Goal: Transaction & Acquisition: Book appointment/travel/reservation

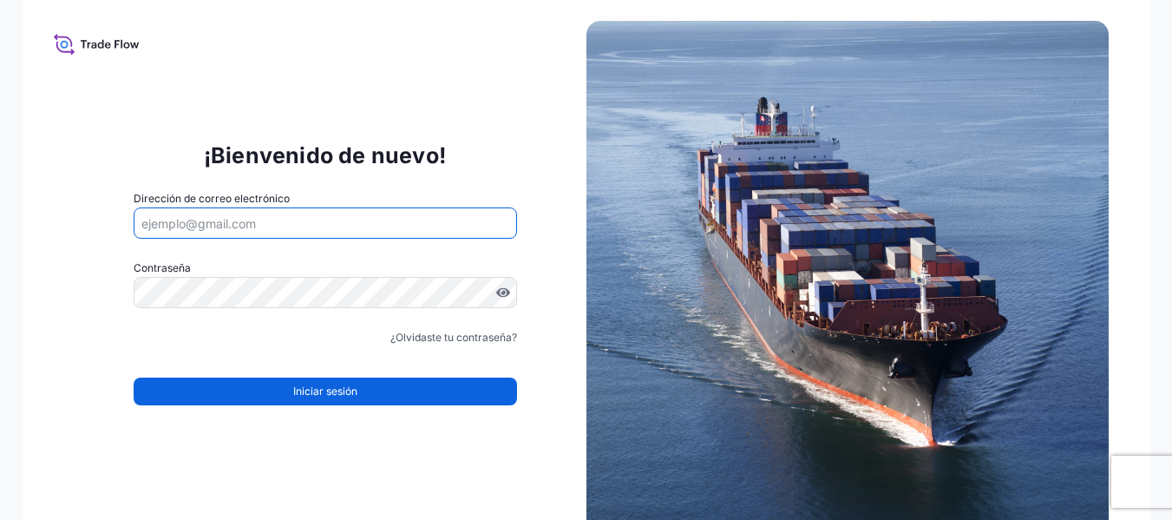
click at [385, 231] on input "Dirección de correo electrónico" at bounding box center [326, 222] width 384 height 31
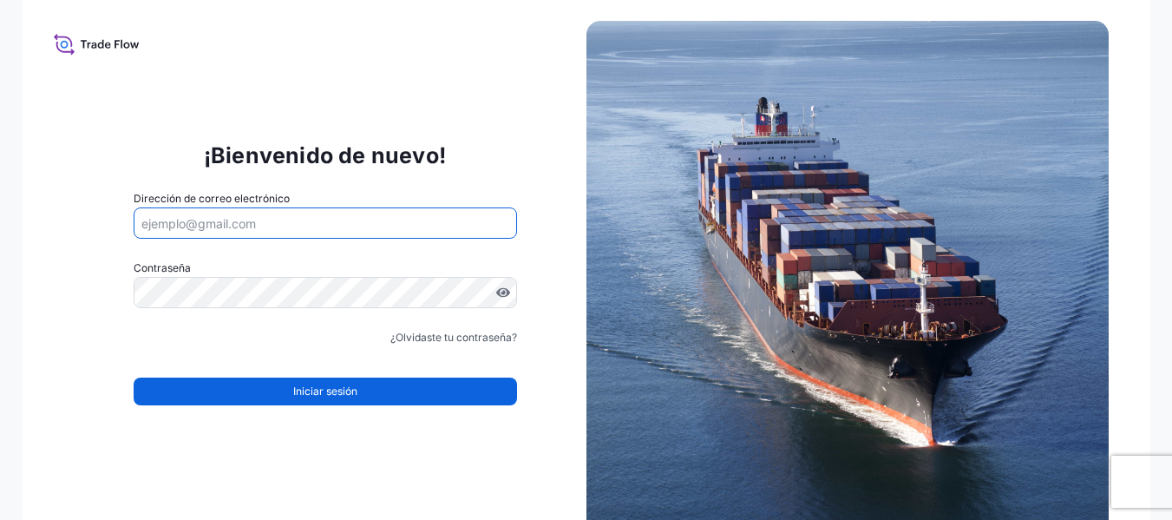
click at [385, 231] on input "Dirección de correo electrónico" at bounding box center [326, 222] width 384 height 31
click at [423, 332] on font "¿Olvidaste tu contraseña?" at bounding box center [453, 337] width 127 height 13
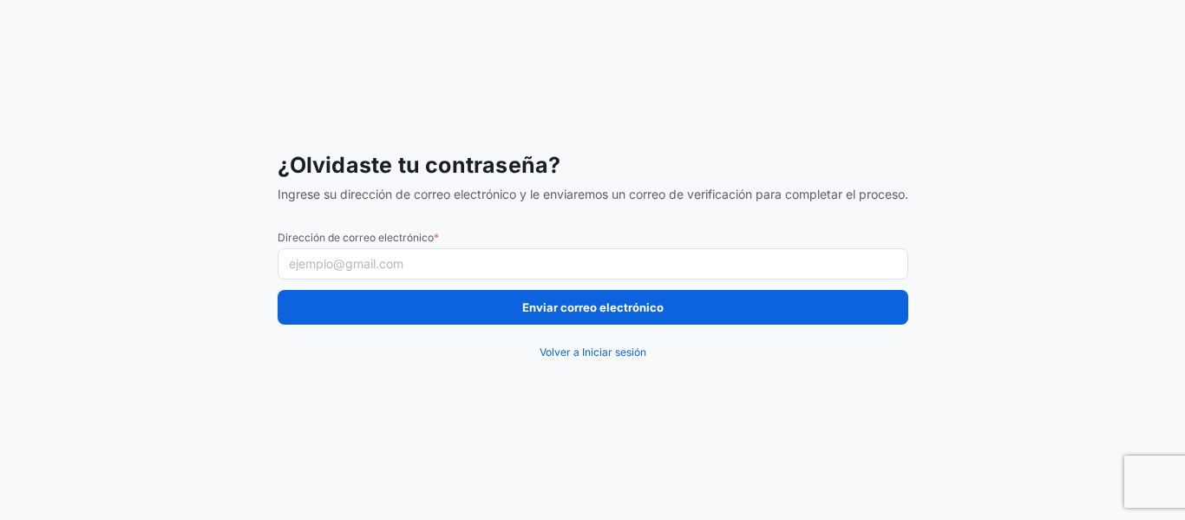
click at [435, 271] on input "Dirección de correo electrónico *" at bounding box center [593, 263] width 631 height 31
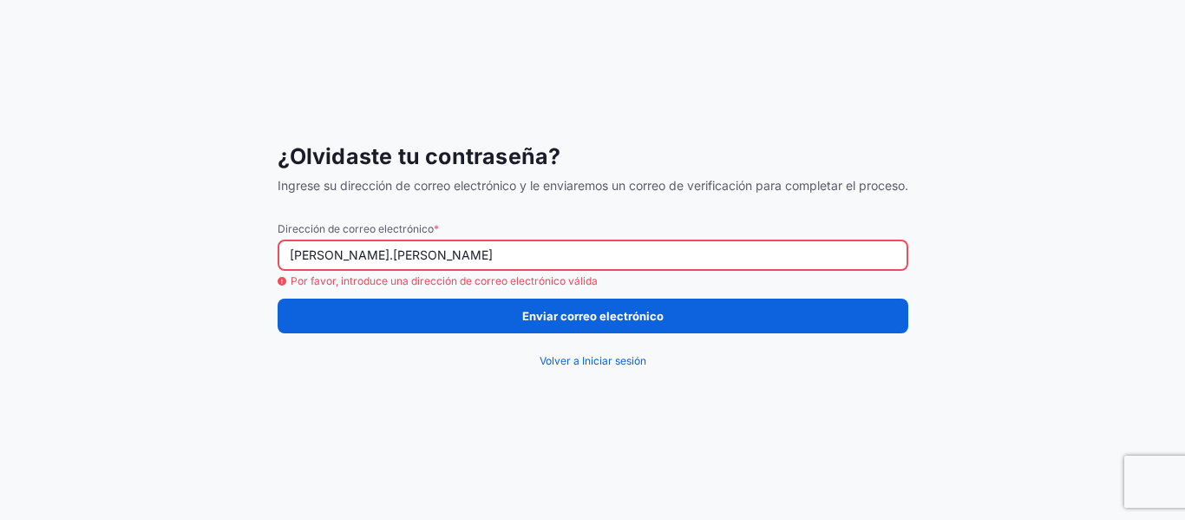
click at [406, 262] on input "andres.asencio" at bounding box center [593, 254] width 631 height 31
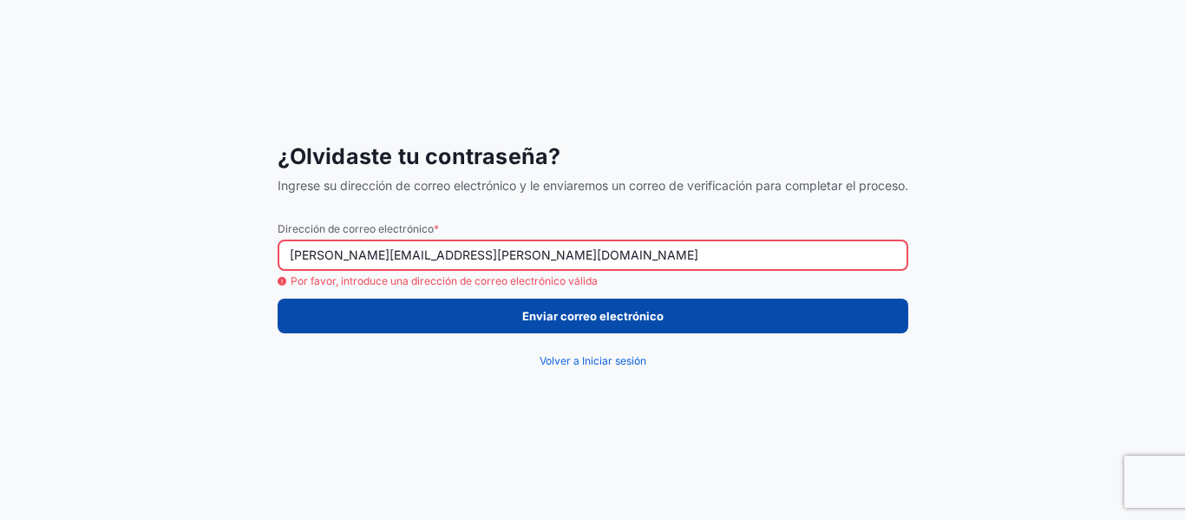
type input "andres.asencio@bdpint.com"
click at [489, 318] on button "Enviar correo electrónico" at bounding box center [593, 315] width 631 height 35
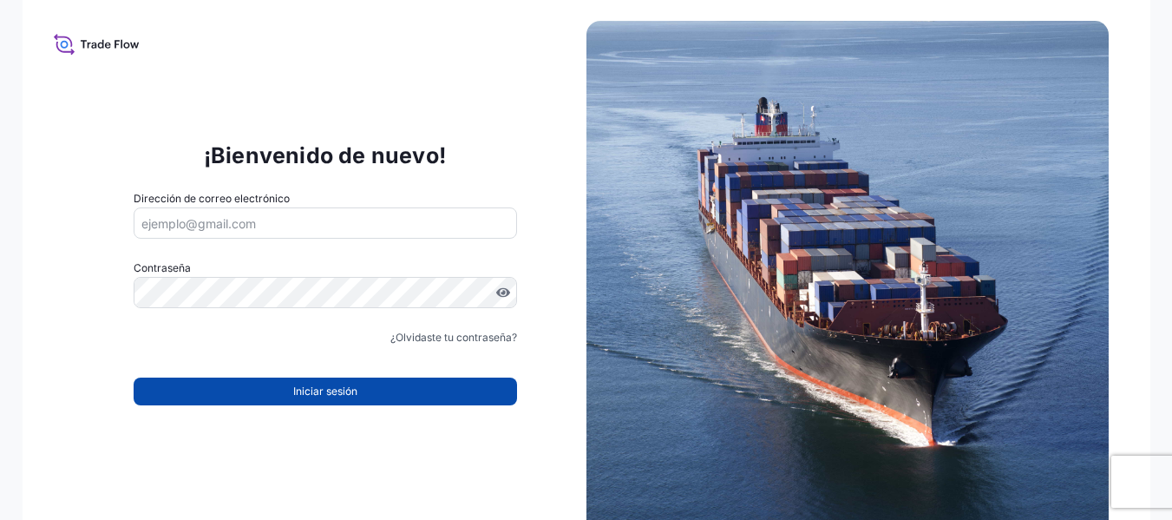
click at [370, 390] on button "Iniciar sesión" at bounding box center [326, 391] width 384 height 28
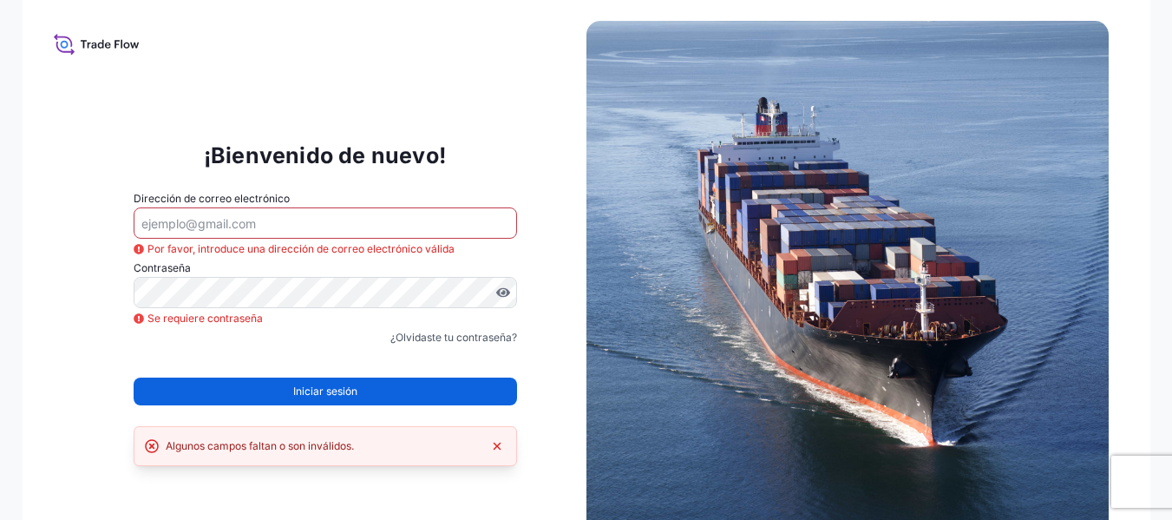
click at [89, 42] on icon at bounding box center [97, 43] width 86 height 25
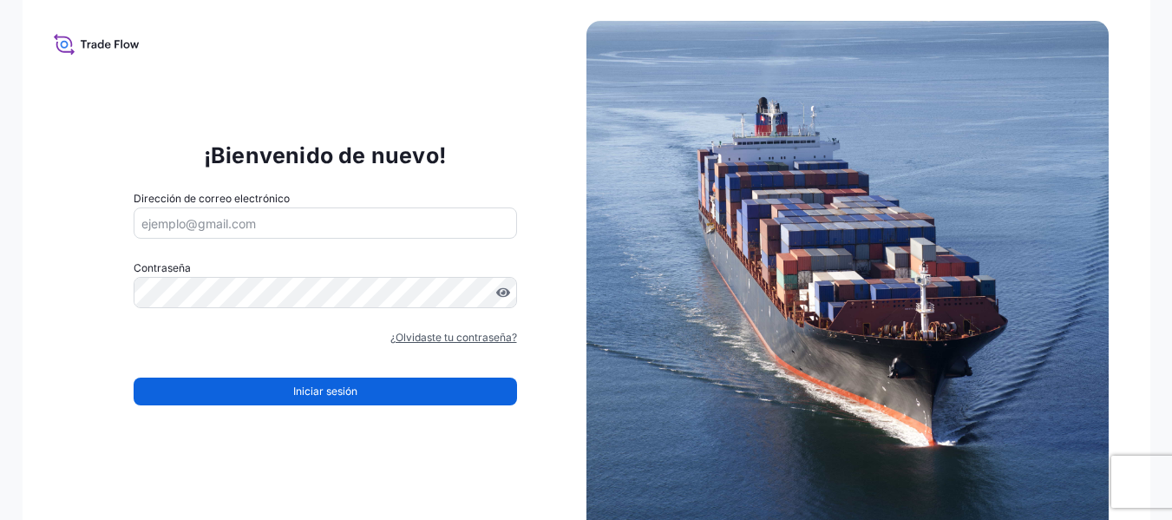
click at [449, 335] on font "¿Olvidaste tu contraseña?" at bounding box center [453, 337] width 127 height 13
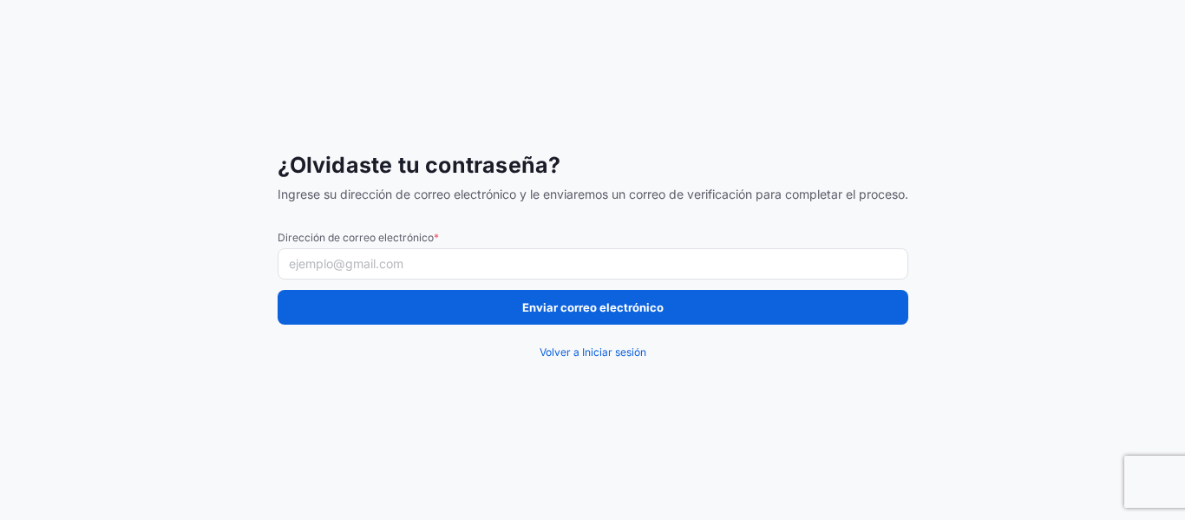
click at [556, 259] on input "Dirección de correo electrónico *" at bounding box center [593, 263] width 631 height 31
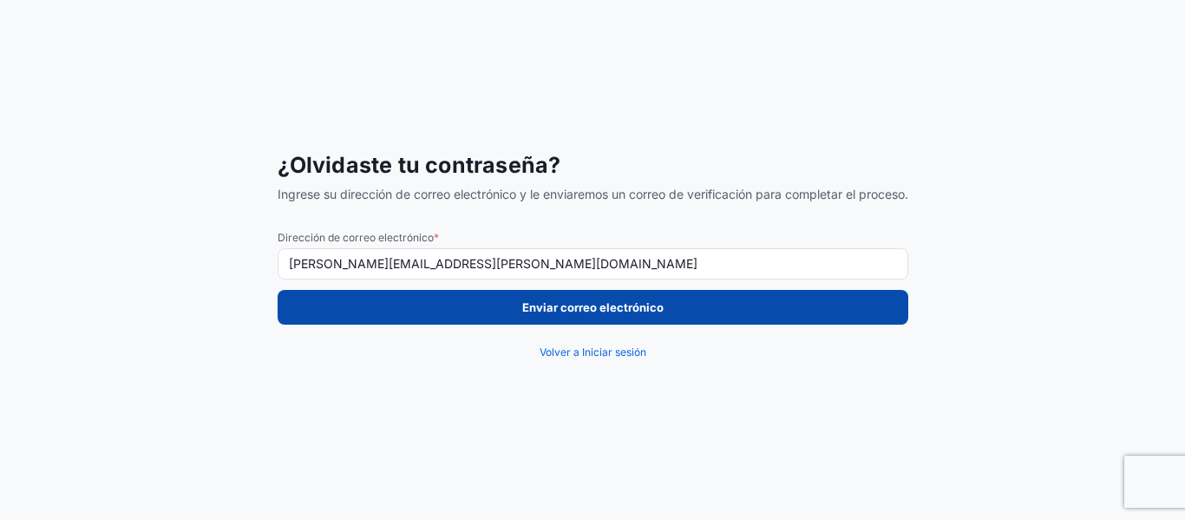
type input "andres.asencio@bdpint.com"
click at [566, 307] on font "Enviar correo electrónico" at bounding box center [592, 307] width 141 height 14
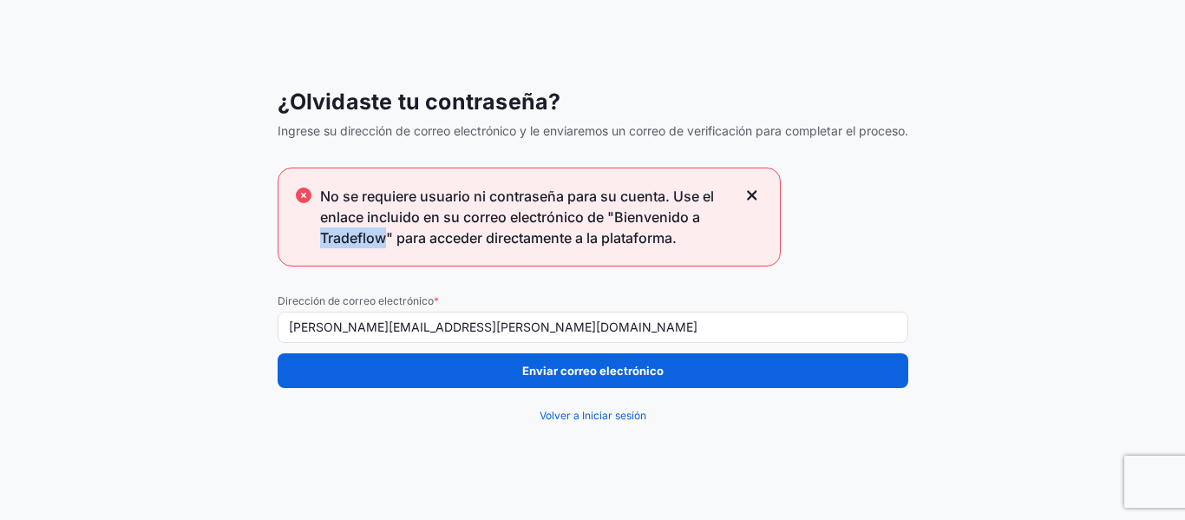
drag, startPoint x: 380, startPoint y: 236, endPoint x: 312, endPoint y: 235, distance: 68.6
click at [312, 235] on div "No se requiere usuario ni contraseña para su cuenta. Use el enlace incluido en …" at bounding box center [529, 216] width 503 height 99
copy font "Tradeflow"
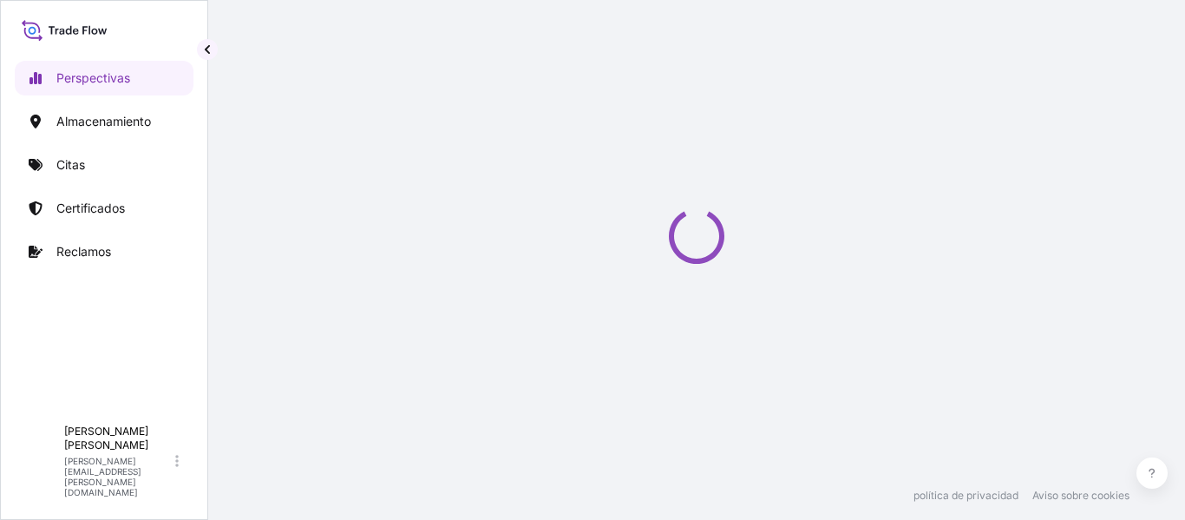
select select "2025"
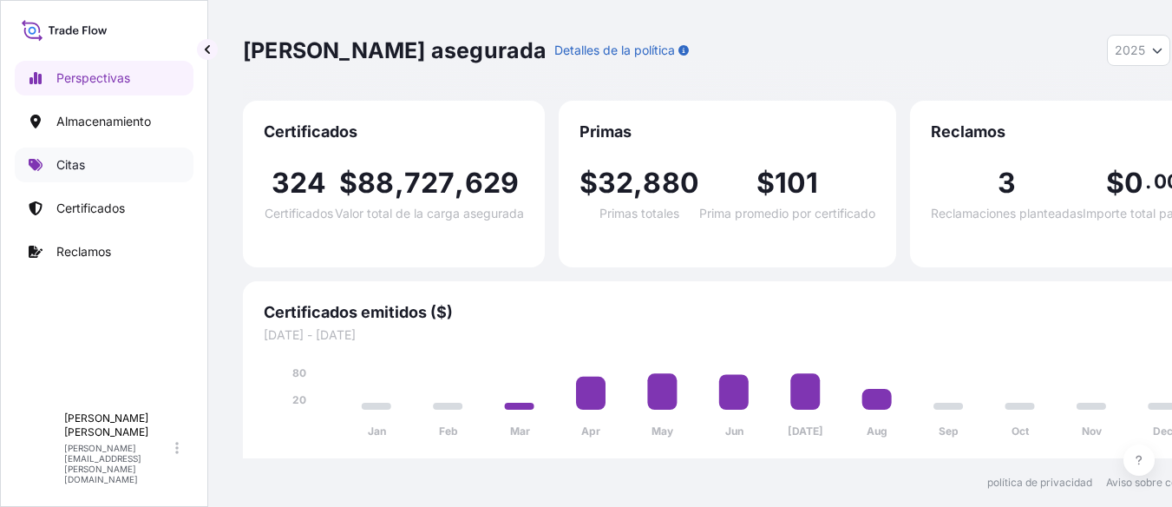
click at [128, 158] on link "Citas" at bounding box center [104, 165] width 179 height 35
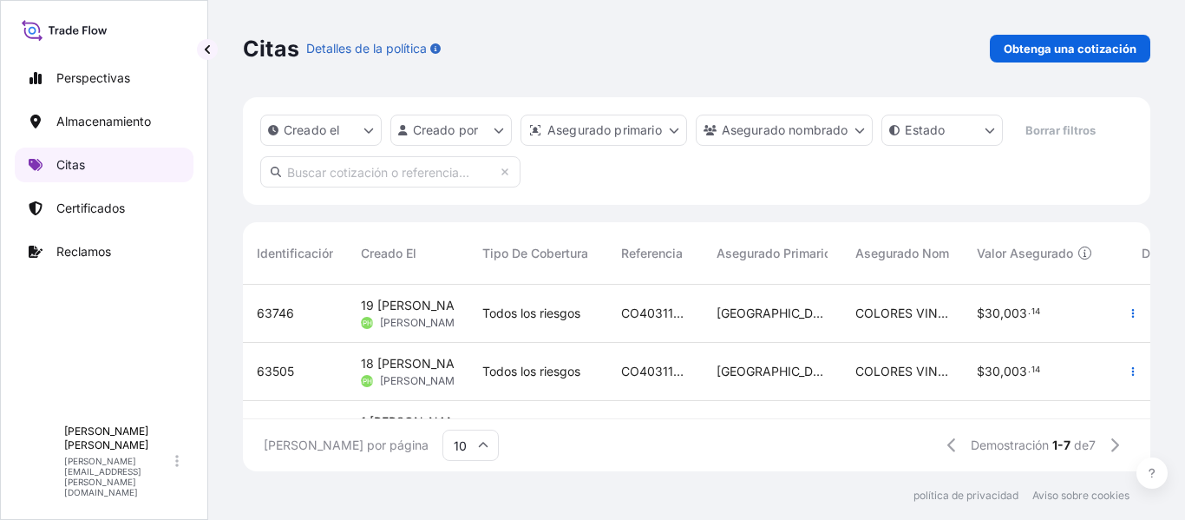
click at [84, 166] on font "Citas" at bounding box center [70, 164] width 29 height 15
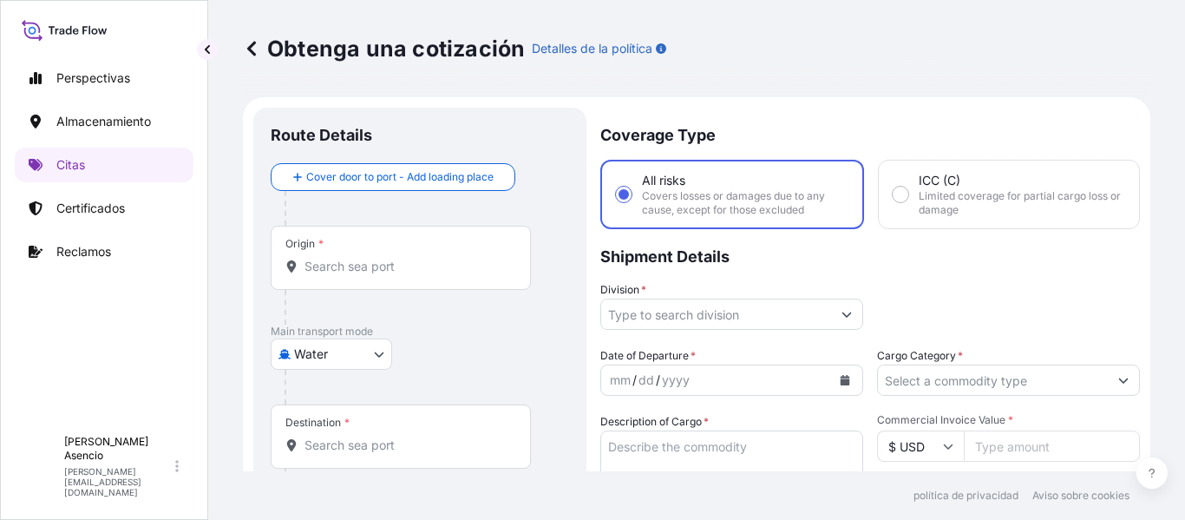
scroll to position [28, 0]
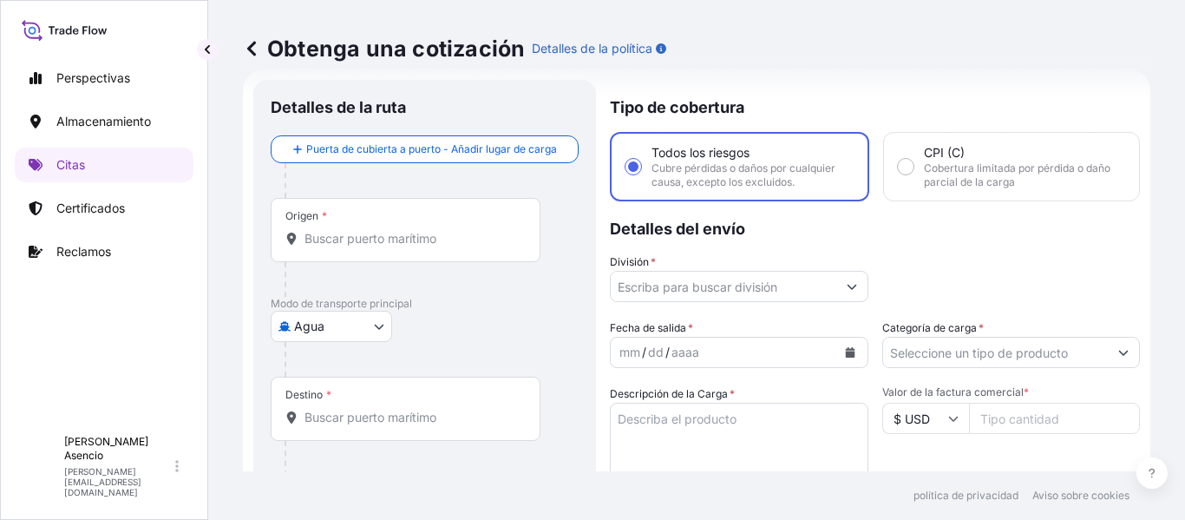
click at [365, 238] on input "Origen *" at bounding box center [412, 238] width 214 height 17
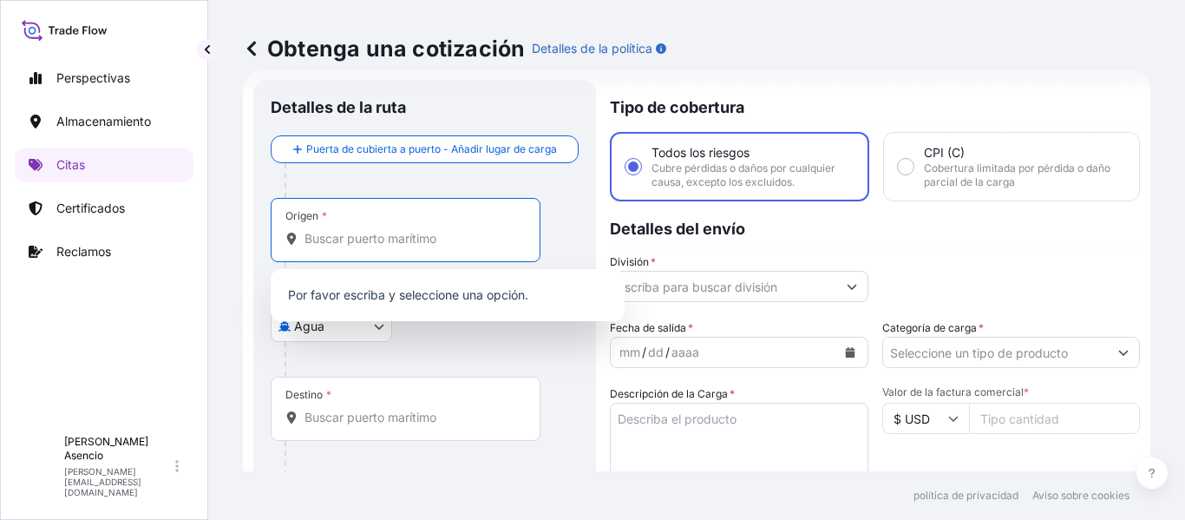
click at [338, 333] on body "0 opciones disponibles. Perspectivas Almacenamiento Citas Certificados Reclamos…" at bounding box center [592, 260] width 1185 height 520
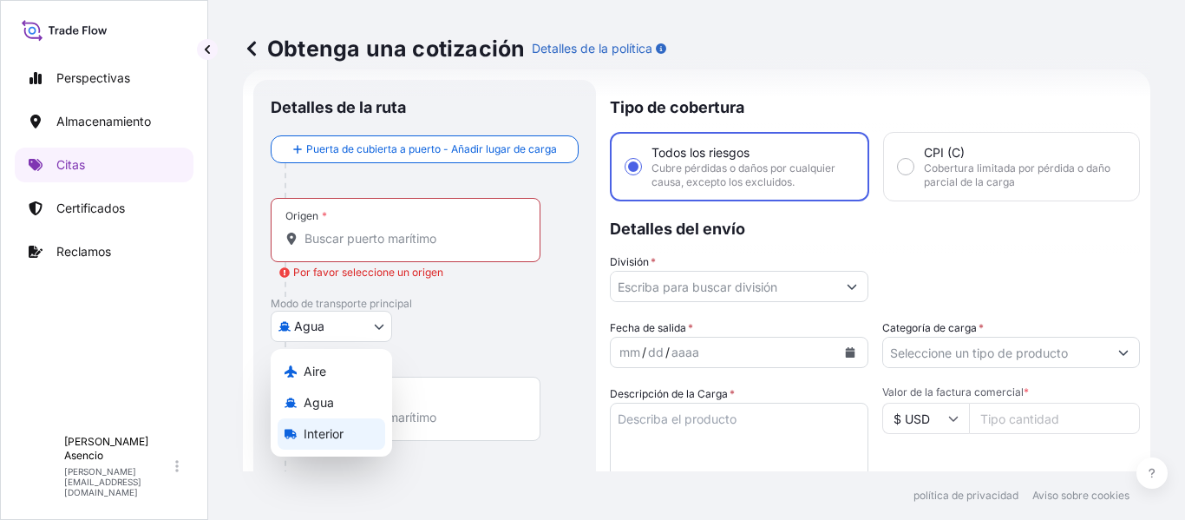
click at [326, 429] on font "Interior" at bounding box center [324, 433] width 40 height 15
select select "Inland"
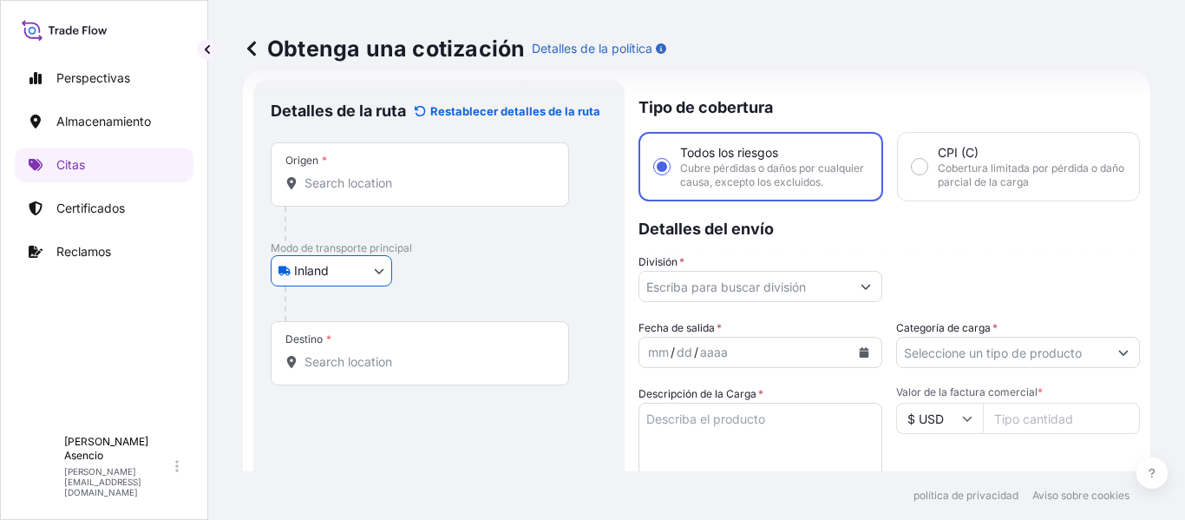
click at [370, 177] on input "Origen *" at bounding box center [426, 182] width 243 height 17
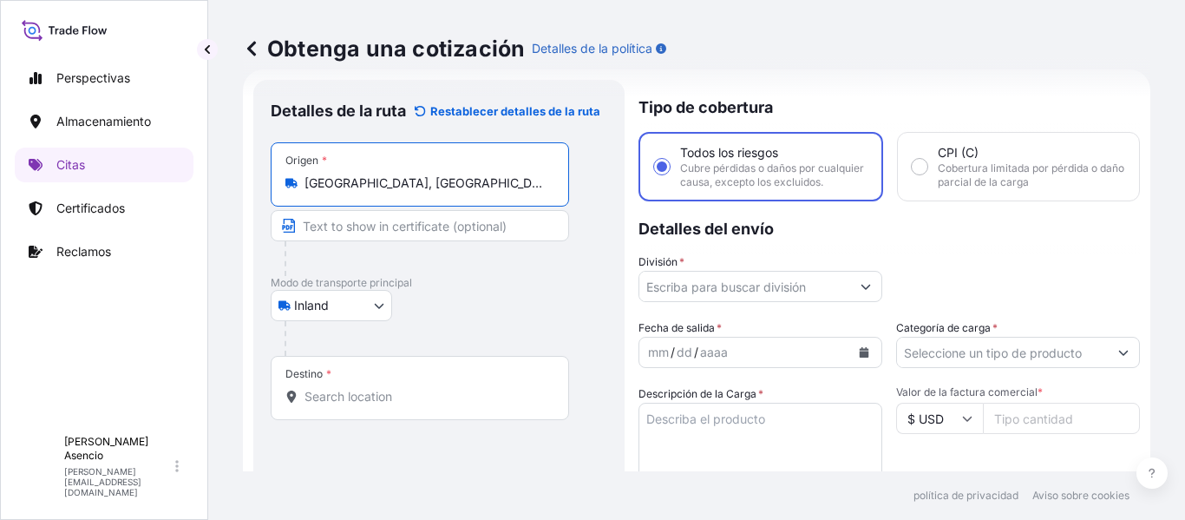
type input "[GEOGRAPHIC_DATA], [GEOGRAPHIC_DATA], [GEOGRAPHIC_DATA], [GEOGRAPHIC_DATA]"
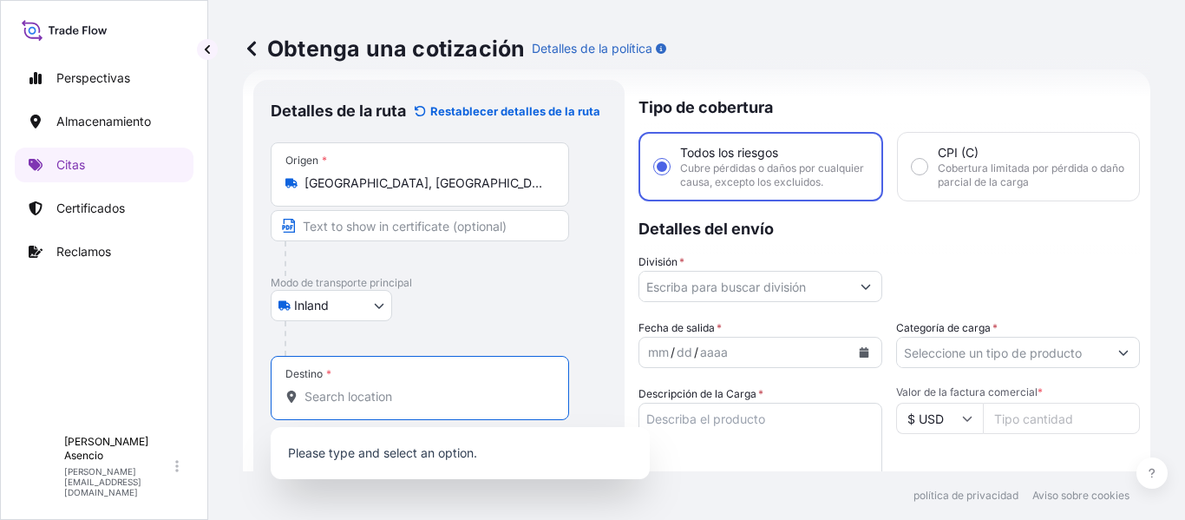
click at [345, 399] on input "Destino *" at bounding box center [426, 396] width 243 height 17
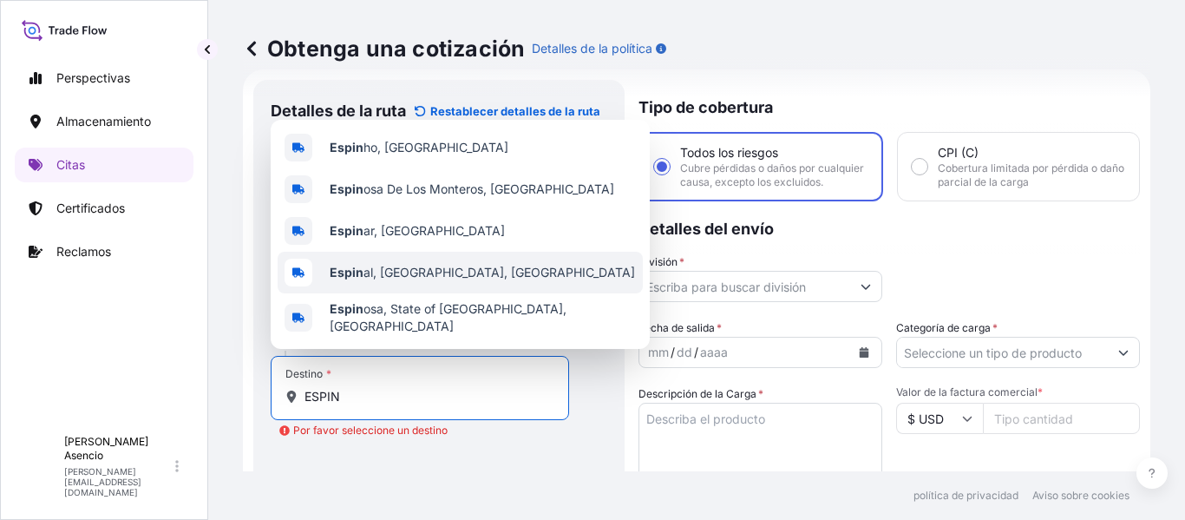
click at [439, 281] on span "[PERSON_NAME] al, [GEOGRAPHIC_DATA], [GEOGRAPHIC_DATA]" at bounding box center [482, 272] width 305 height 17
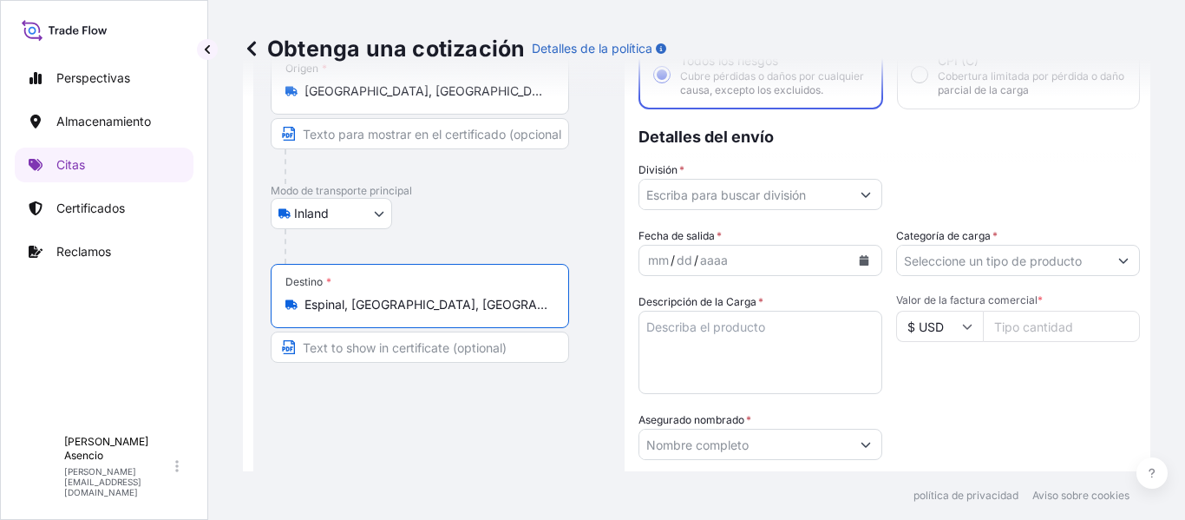
scroll to position [129, 0]
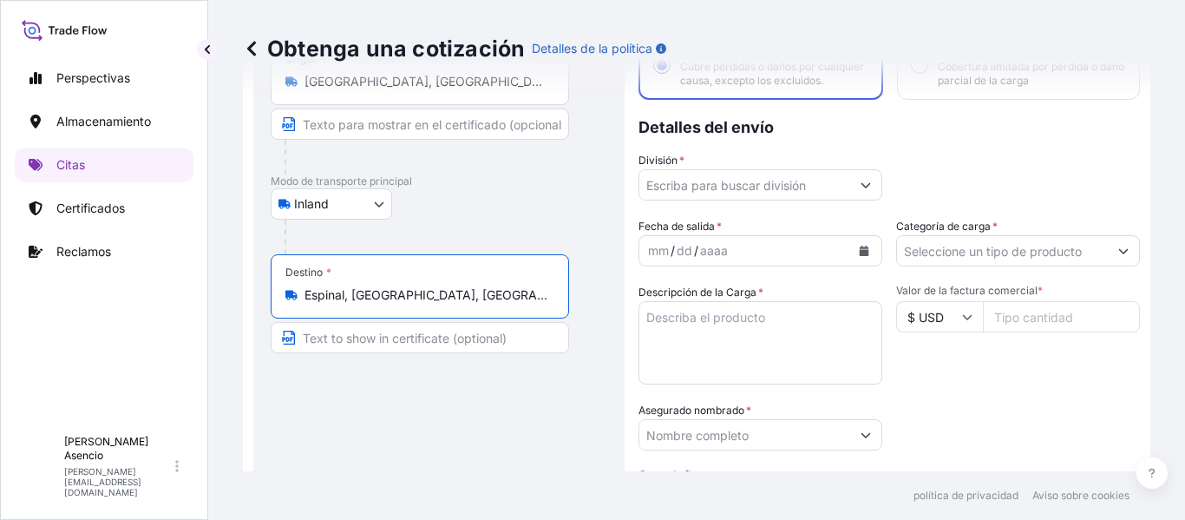
type input "Espinal, [GEOGRAPHIC_DATA], [GEOGRAPHIC_DATA]"
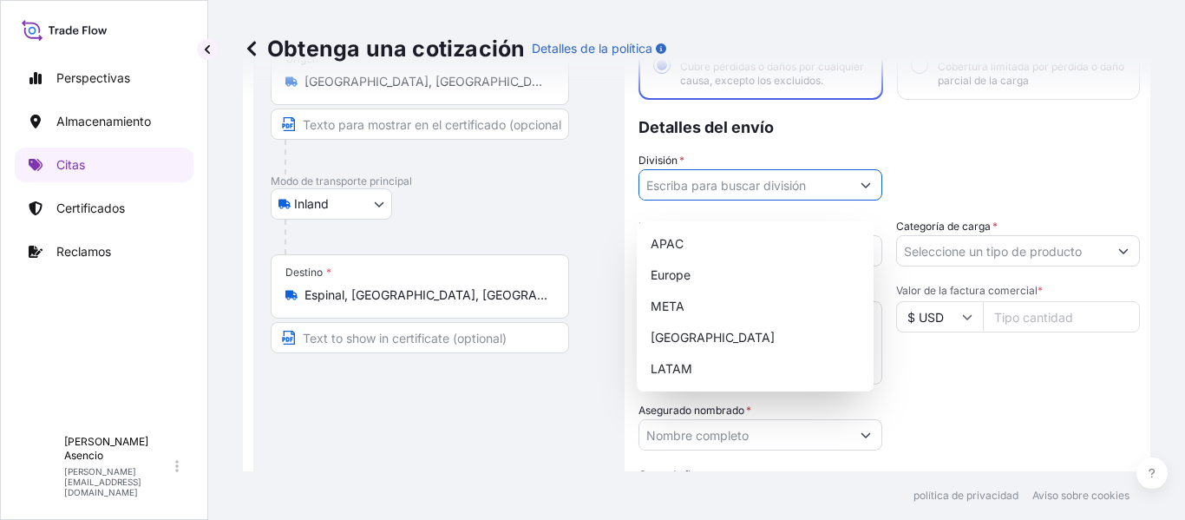
click at [825, 200] on input "División *" at bounding box center [745, 184] width 211 height 31
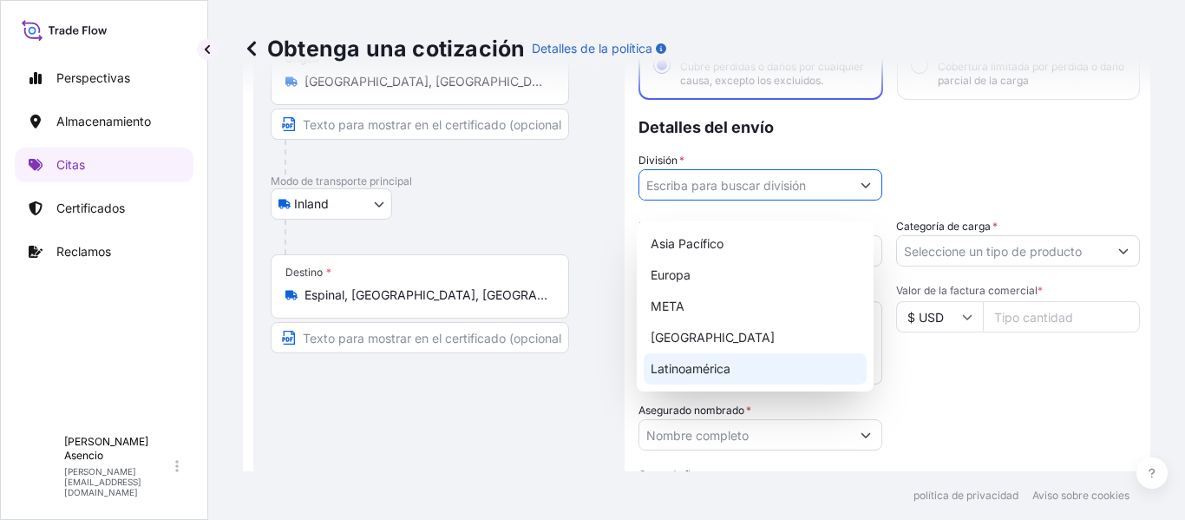
click at [719, 359] on div "Latinoamérica" at bounding box center [755, 368] width 223 height 31
type input "LATAM"
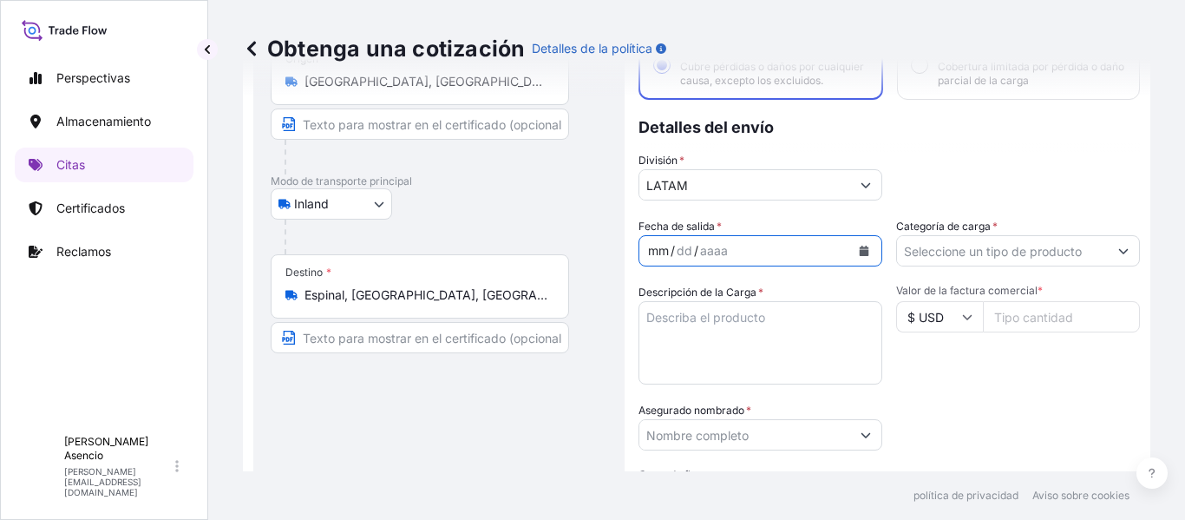
click at [694, 258] on font "/" at bounding box center [696, 250] width 4 height 15
click at [860, 256] on icon "Calendario" at bounding box center [865, 251] width 10 height 10
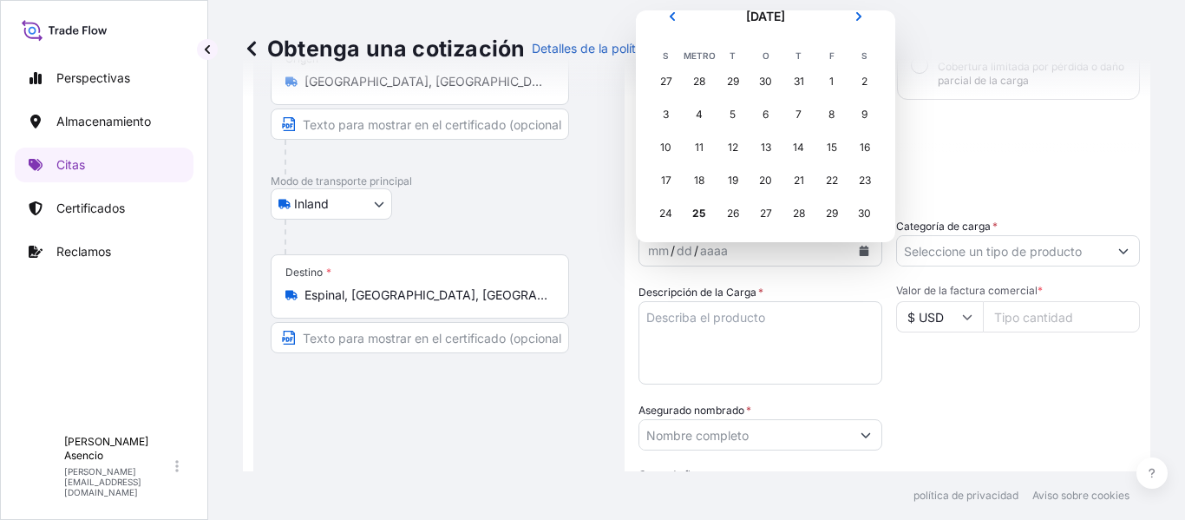
scroll to position [29, 0]
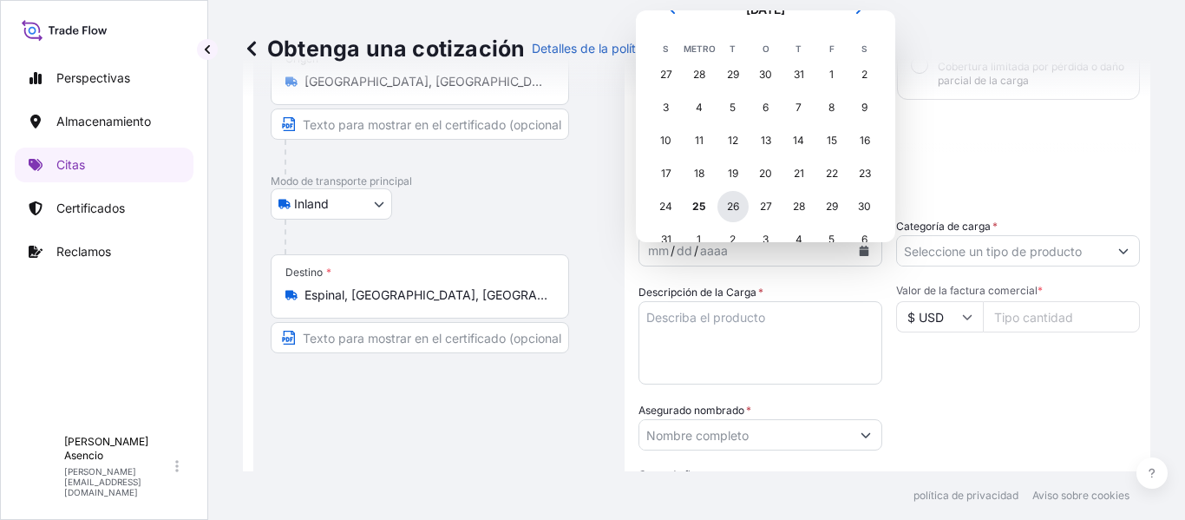
click at [735, 211] on font "26" at bounding box center [733, 206] width 12 height 13
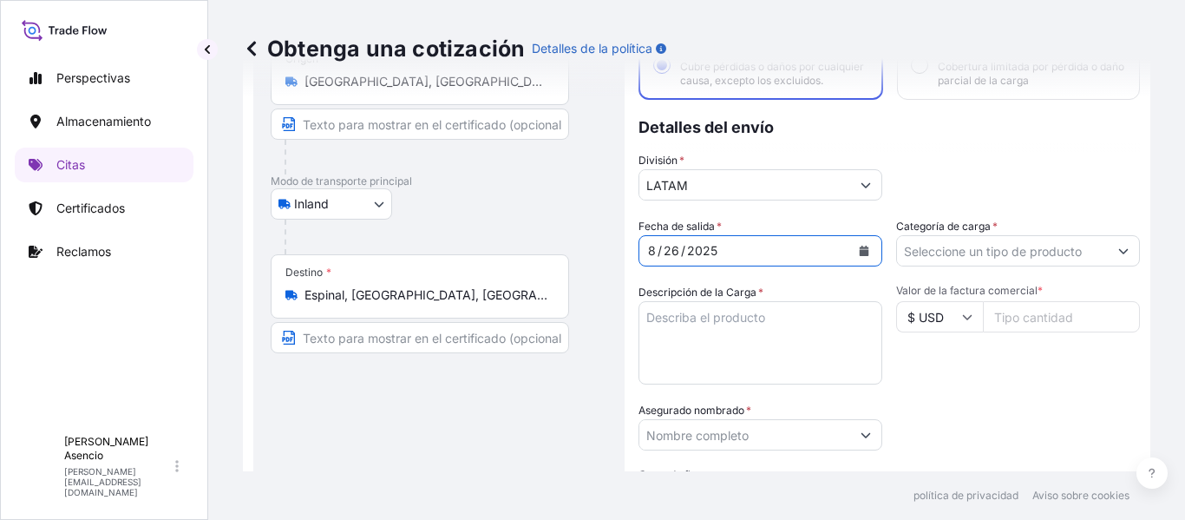
click at [1112, 260] on button "Mostrar sugerencias" at bounding box center [1123, 250] width 31 height 31
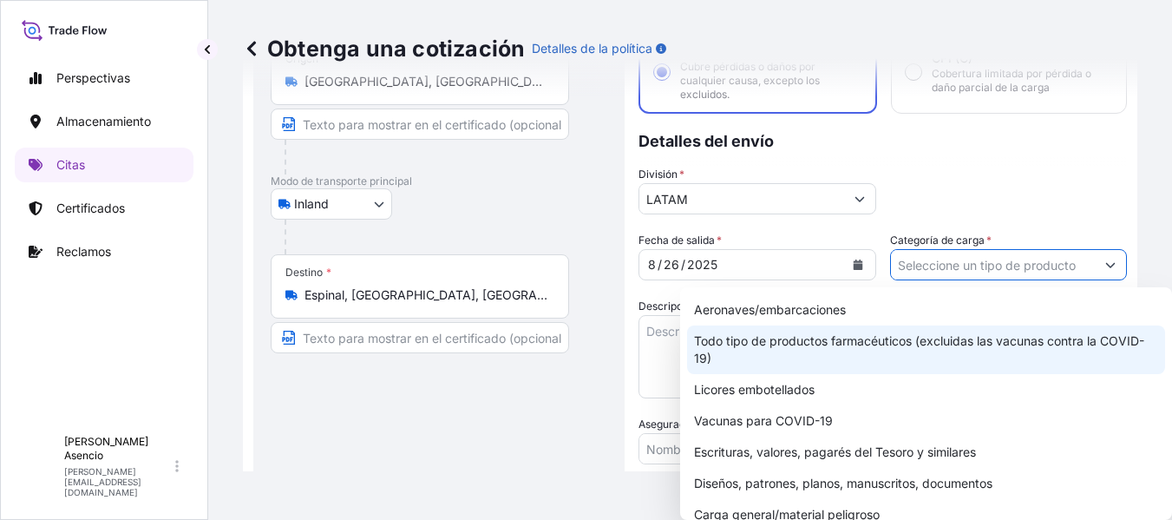
click at [1015, 348] on font "Todo tipo de productos farmacéuticos (excluidas las vacunas contra la COVID-19)" at bounding box center [926, 349] width 464 height 35
type input "All types of Pharmaceuticals (excluding COVID-19 vaccines)"
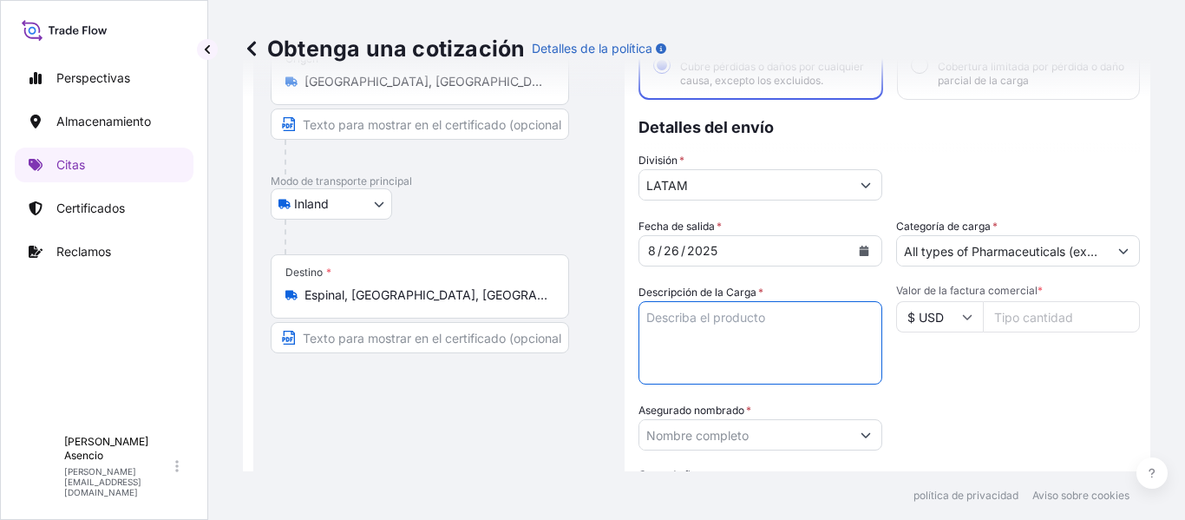
click at [816, 338] on textarea "Descripción de la Carga *" at bounding box center [761, 342] width 244 height 83
type textarea "CARGA IMO PELIGROSA, EN TAMBORES"
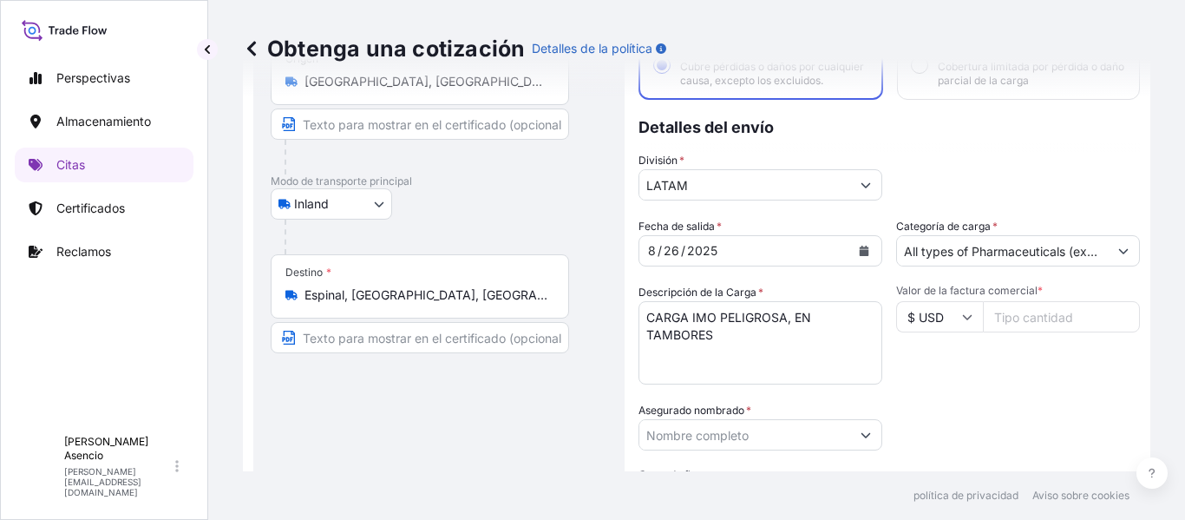
click at [962, 322] on icon at bounding box center [967, 317] width 10 height 10
click at [933, 325] on input "$ USD" at bounding box center [939, 316] width 87 height 31
click at [962, 322] on icon at bounding box center [967, 317] width 10 height 10
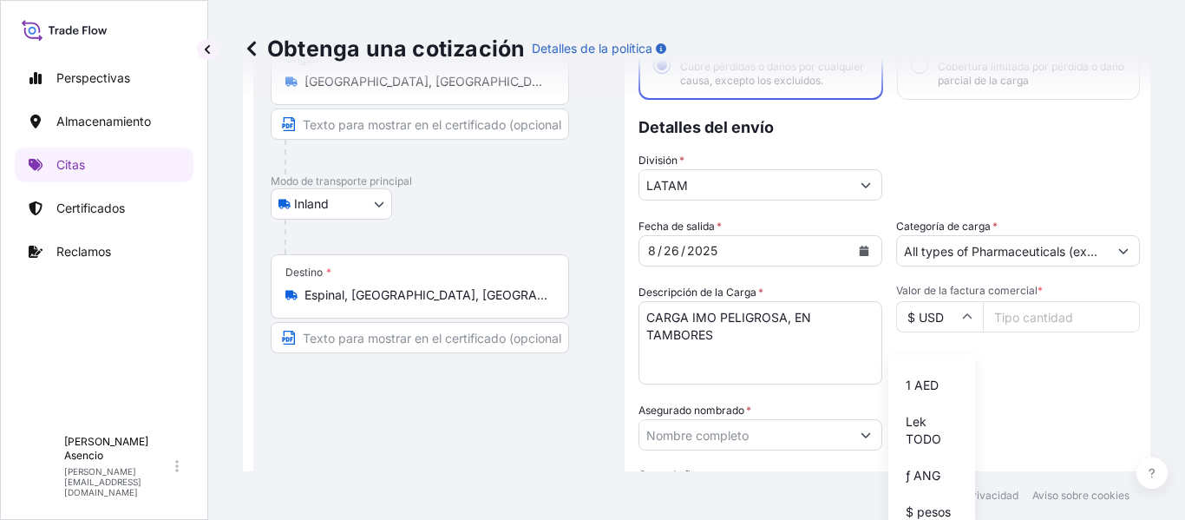
click at [920, 330] on input "$ USD" at bounding box center [939, 316] width 87 height 31
click at [1023, 403] on div "Fecha de salida * 8 / 26 / 2025 Categoría de carga * All types of Pharmaceutica…" at bounding box center [890, 433] width 502 height 430
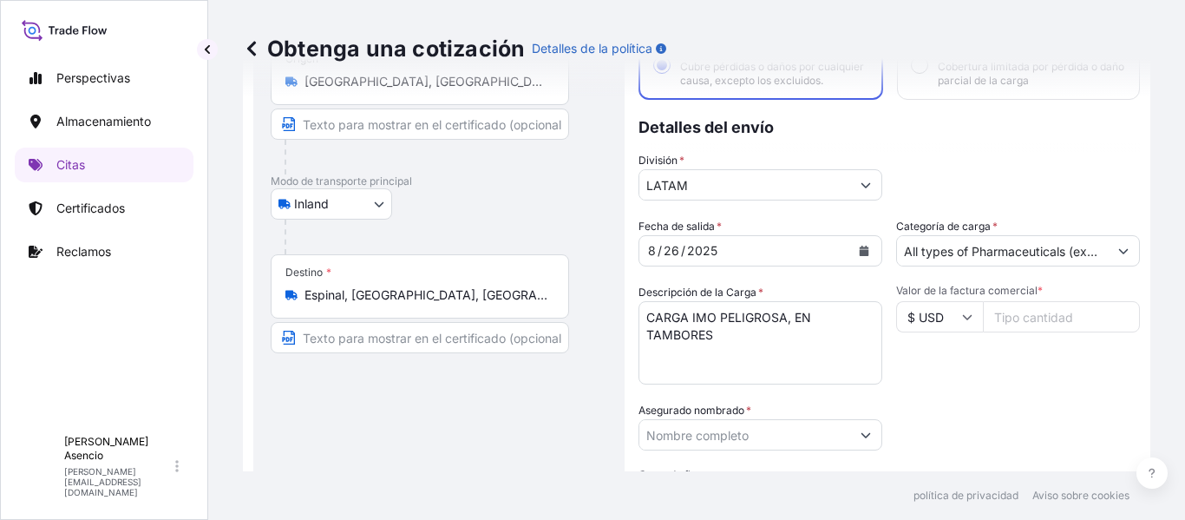
click at [963, 320] on icon at bounding box center [968, 317] width 10 height 5
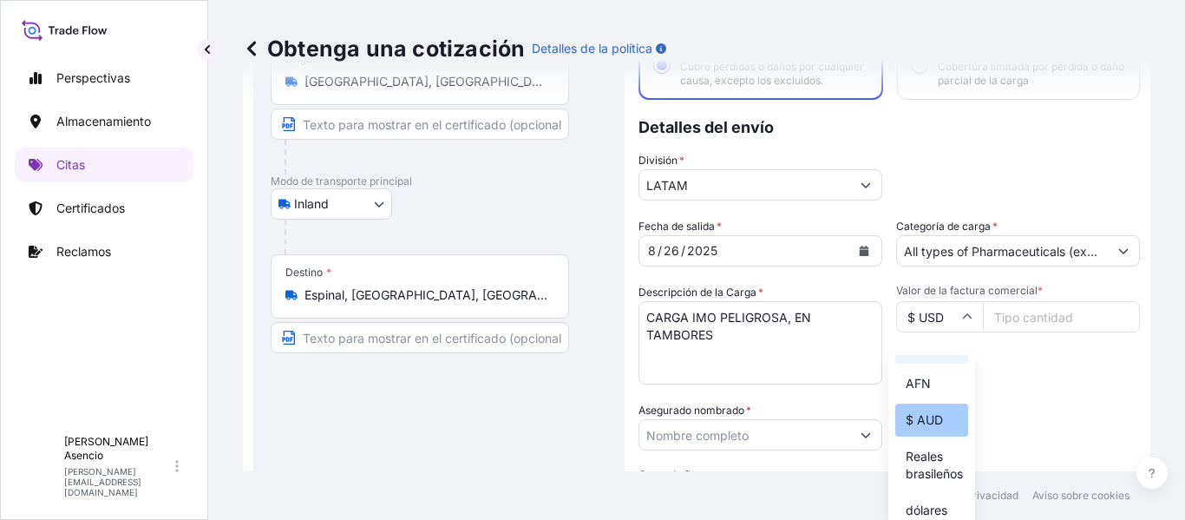
click at [941, 426] on font "$ AUD" at bounding box center [924, 419] width 37 height 15
type input "$ AUD"
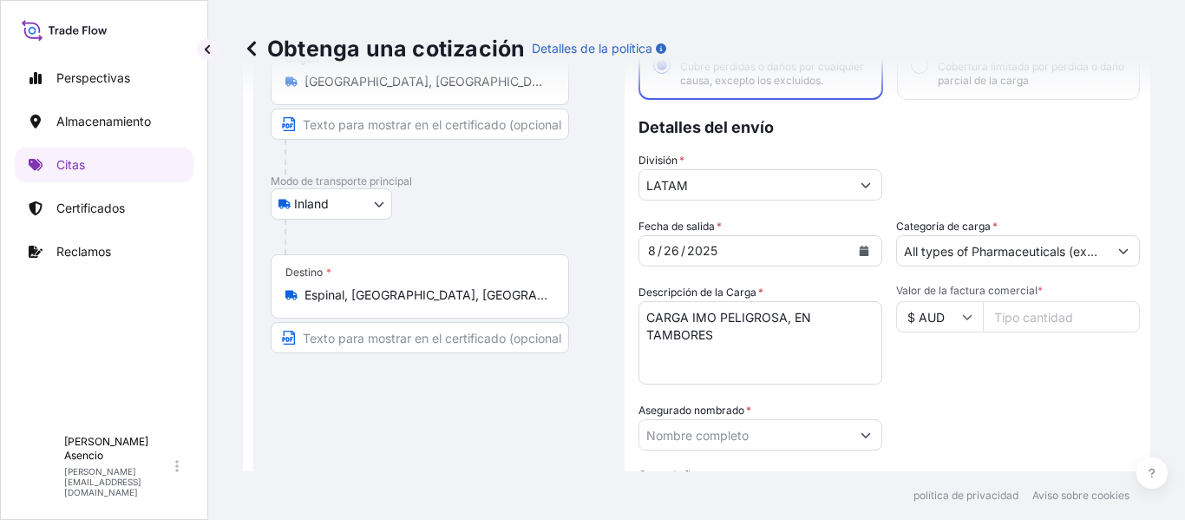
click at [962, 322] on icon at bounding box center [967, 317] width 10 height 10
click at [1079, 380] on div "Valor de la factura comercial * $ AUD" at bounding box center [1018, 334] width 244 height 101
click at [962, 322] on icon at bounding box center [967, 317] width 10 height 10
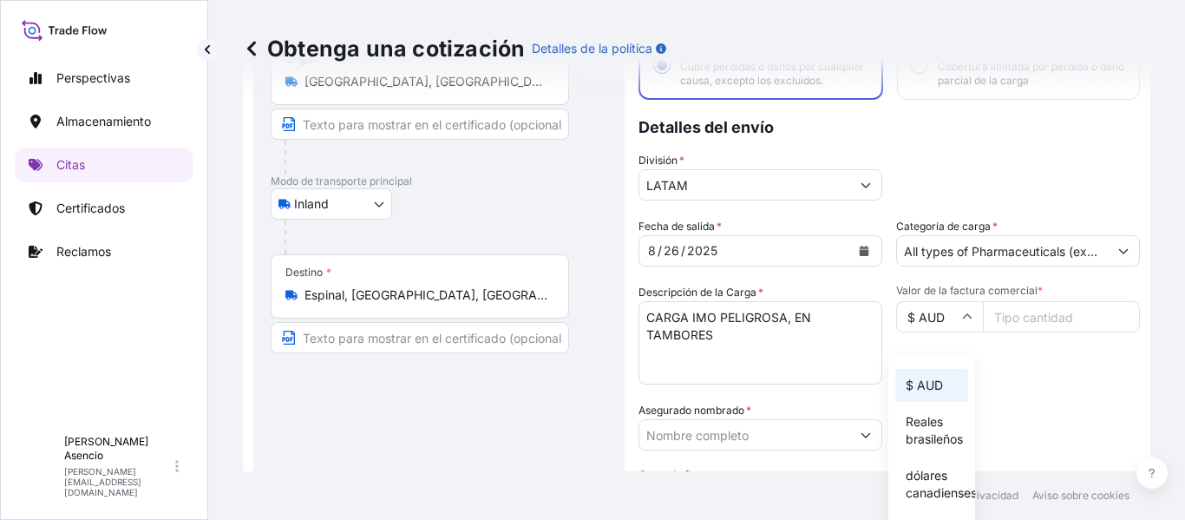
click at [924, 331] on input "$ AUD" at bounding box center [939, 316] width 87 height 31
click at [1078, 384] on div "Valor de la factura comercial * $ AUD" at bounding box center [1018, 334] width 244 height 101
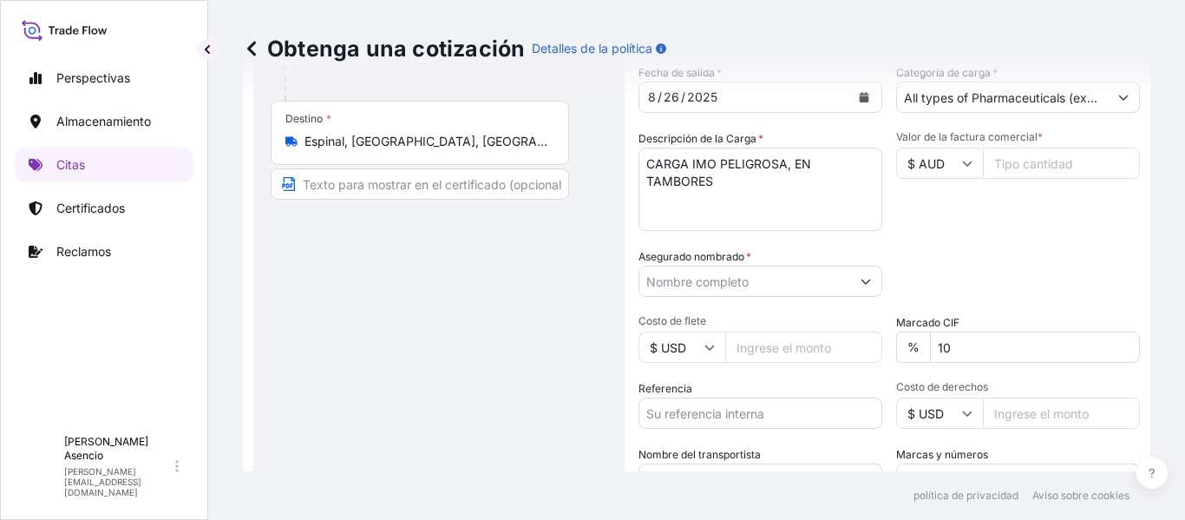
scroll to position [344, 0]
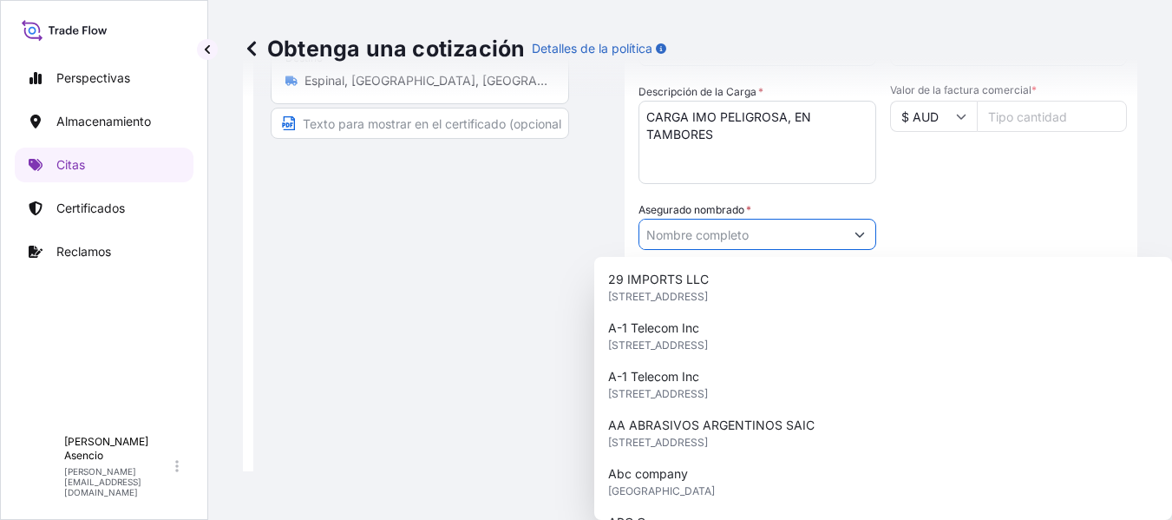
click at [866, 234] on button "Mostrar sugerencias" at bounding box center [859, 234] width 31 height 31
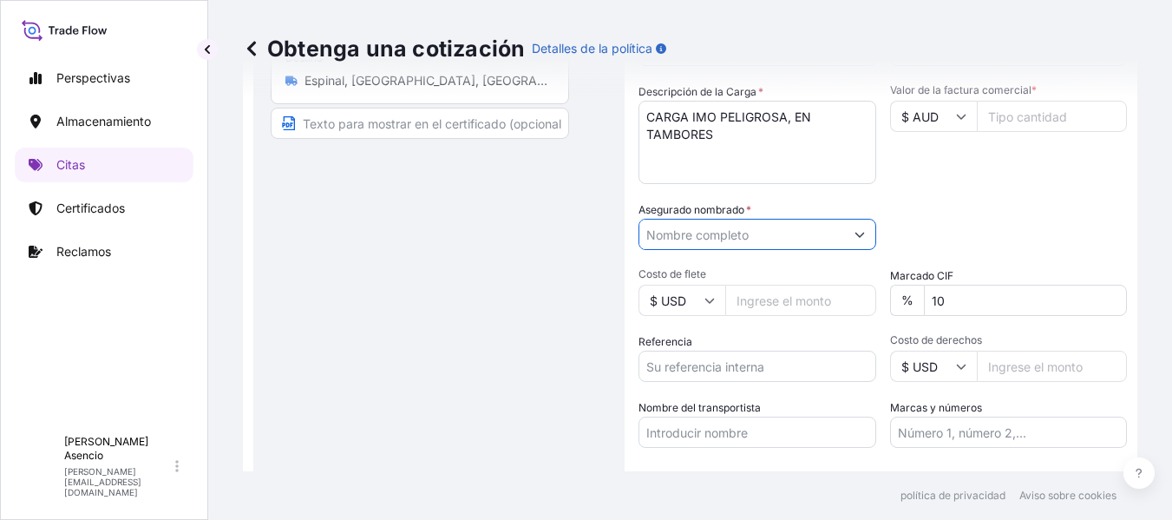
click at [866, 234] on button "Mostrar sugerencias" at bounding box center [859, 234] width 31 height 31
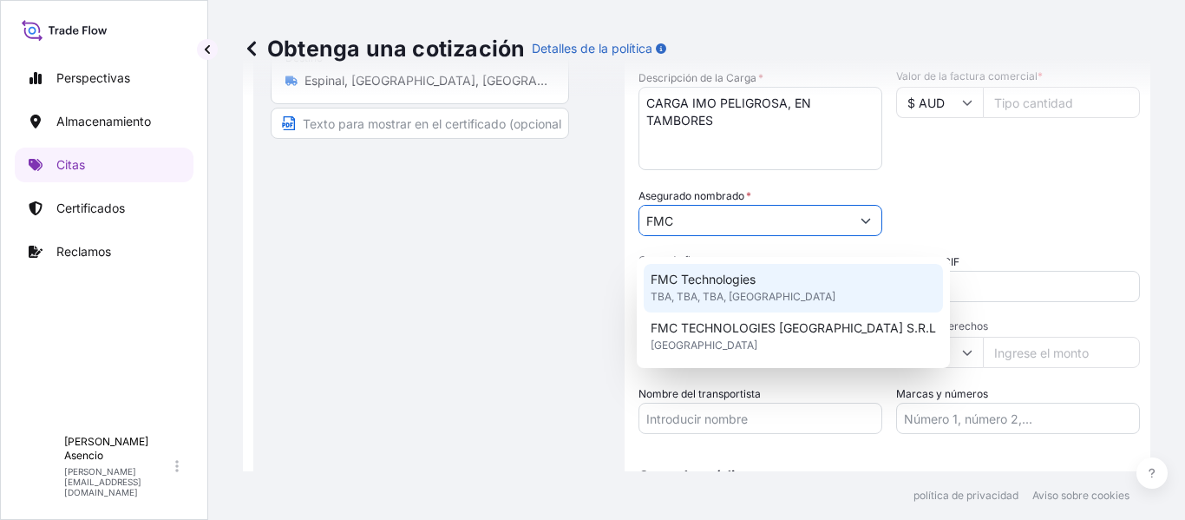
click at [738, 279] on span "FMC Technologies" at bounding box center [703, 279] width 105 height 17
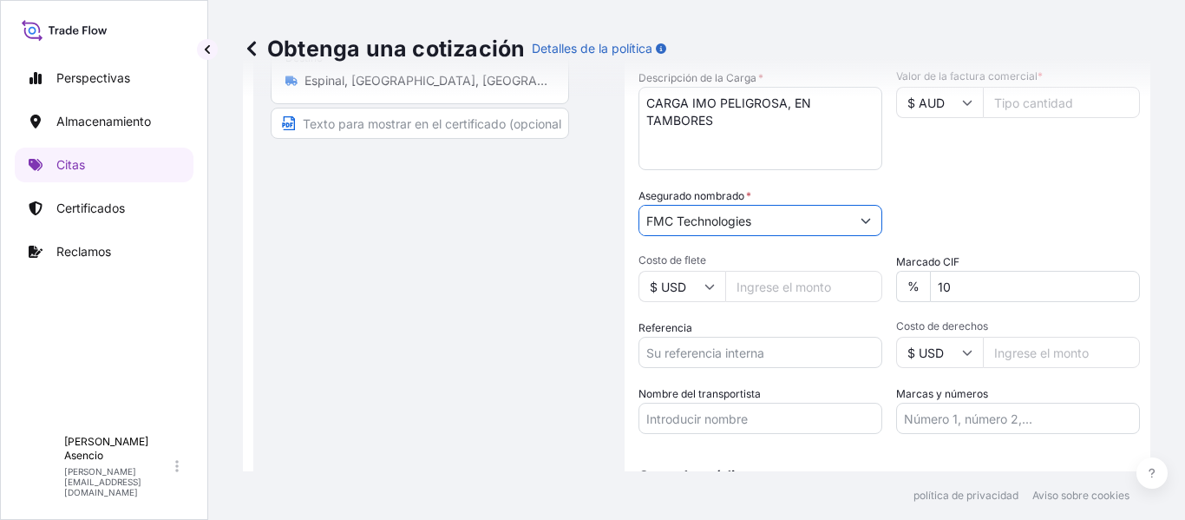
type input "FMC Technologies"
click at [708, 290] on icon at bounding box center [710, 287] width 10 height 5
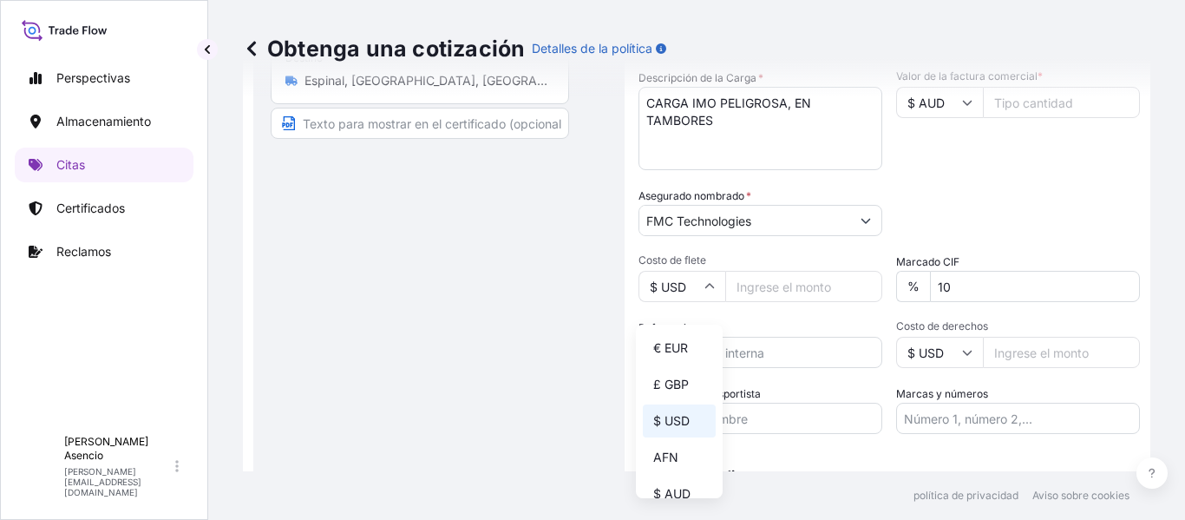
click at [751, 267] on span "Costo de flete" at bounding box center [761, 260] width 244 height 14
click at [751, 272] on input "Costo de flete" at bounding box center [803, 286] width 157 height 31
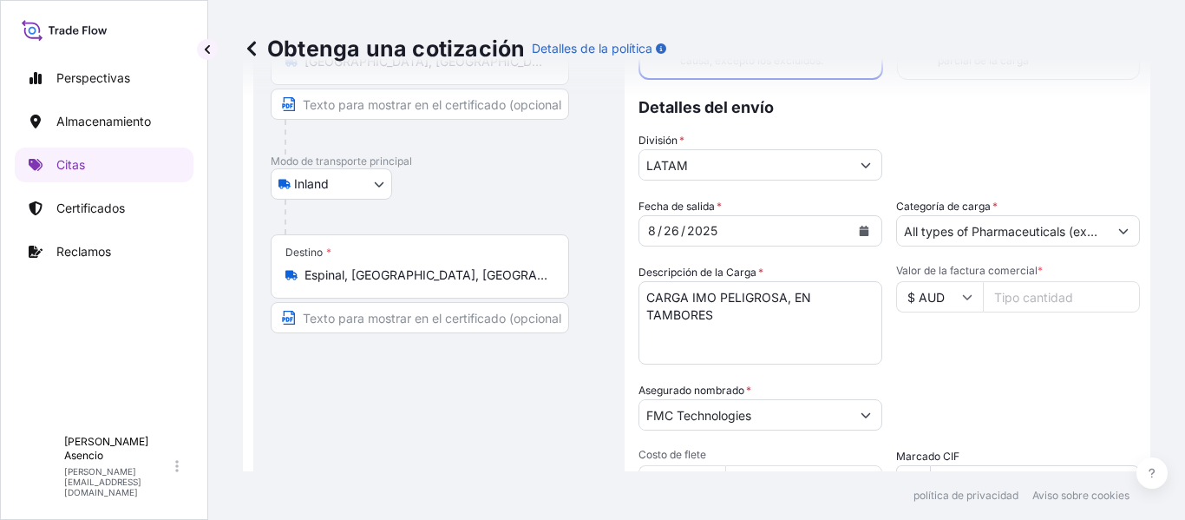
scroll to position [460, 0]
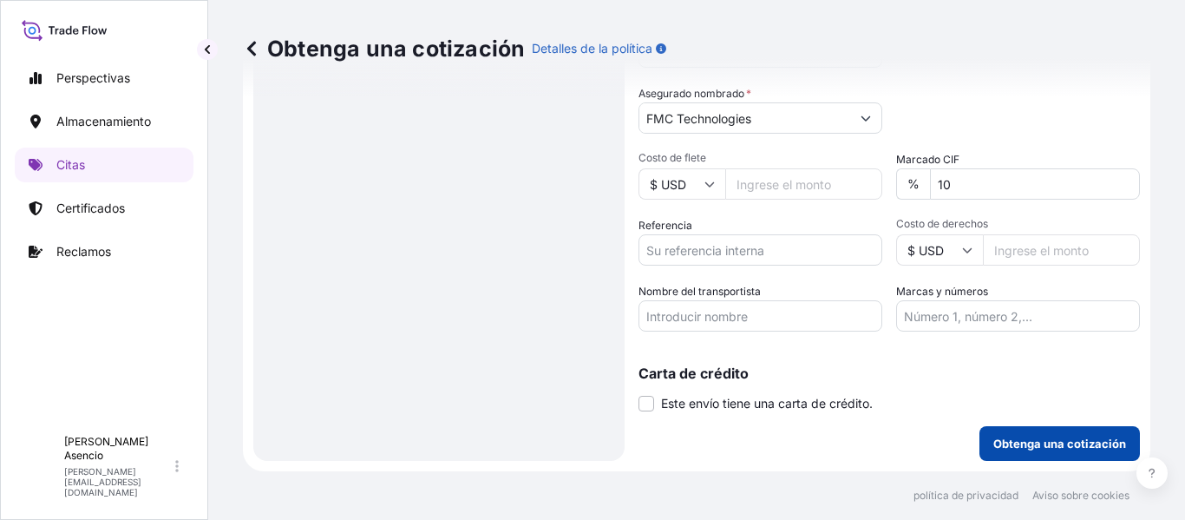
click at [1053, 448] on font "Obtenga una cotización" at bounding box center [1060, 443] width 133 height 14
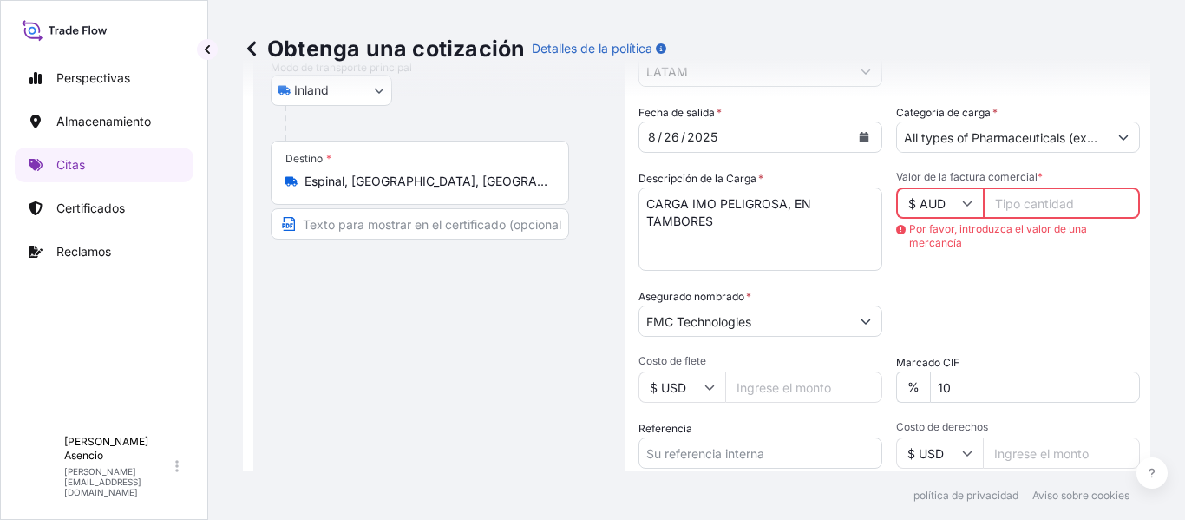
scroll to position [241, 0]
click at [962, 210] on icon at bounding box center [967, 205] width 10 height 10
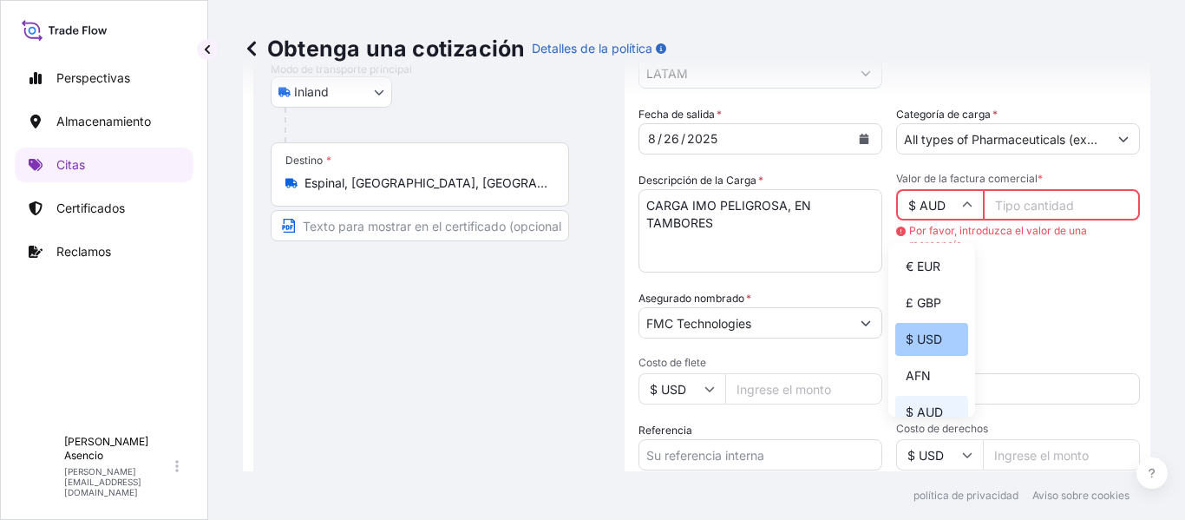
click at [941, 330] on div "$ USD" at bounding box center [931, 339] width 73 height 33
type input "$ USD"
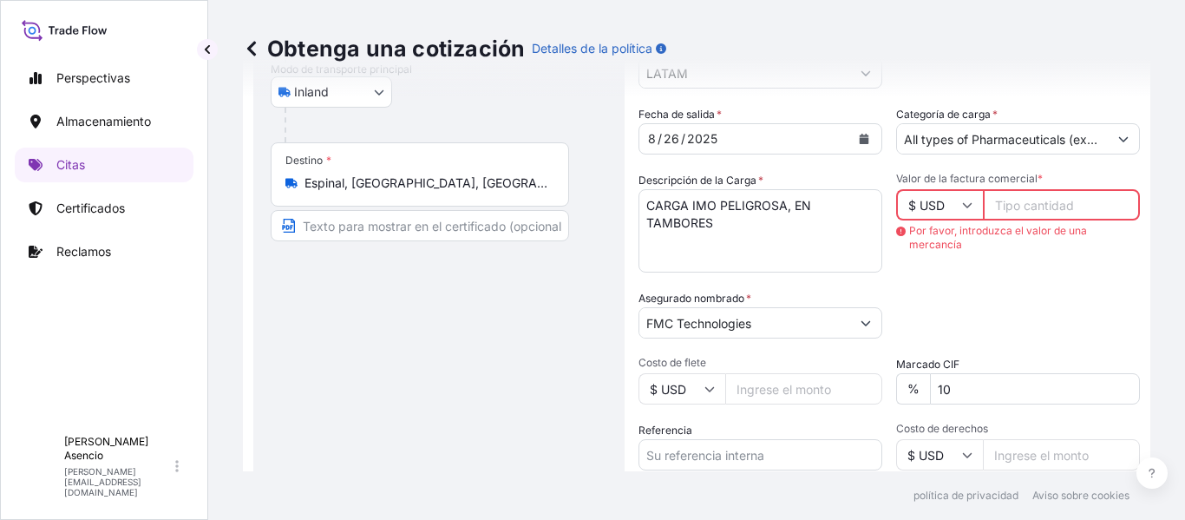
click at [1022, 219] on input "Valor de la factura comercial *" at bounding box center [1061, 204] width 157 height 31
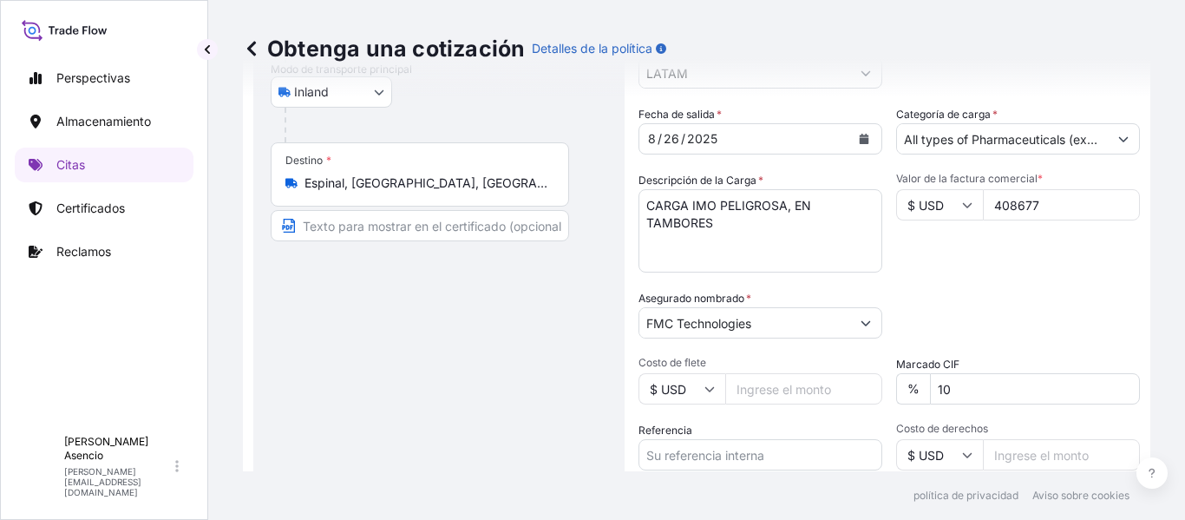
type input "408677"
click at [1010, 292] on div "Fecha de salida * 8 / 26 / 2025 Categoría de carga * All types of Pharmaceutica…" at bounding box center [890, 321] width 502 height 430
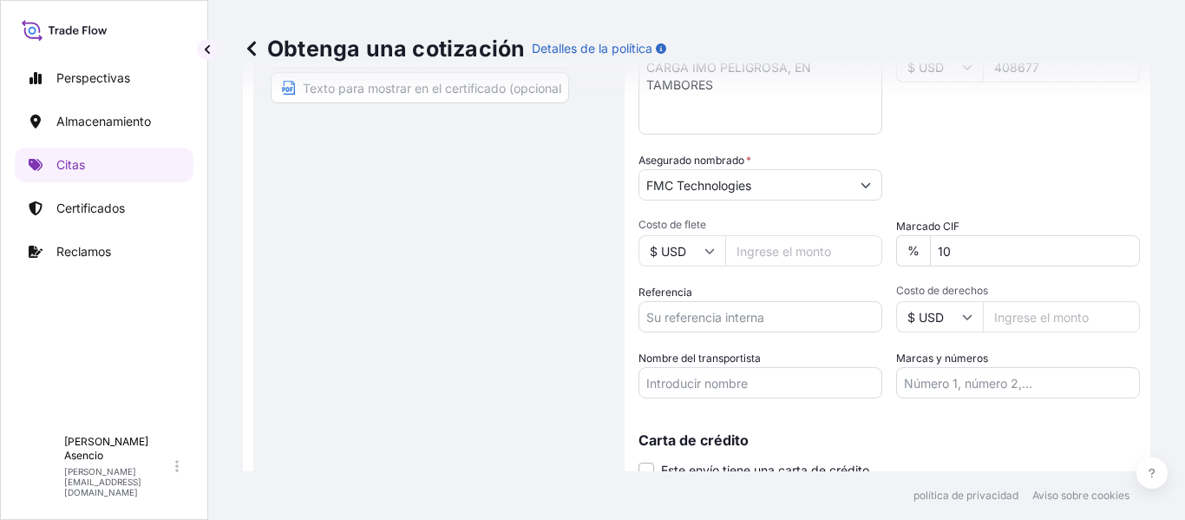
scroll to position [460, 0]
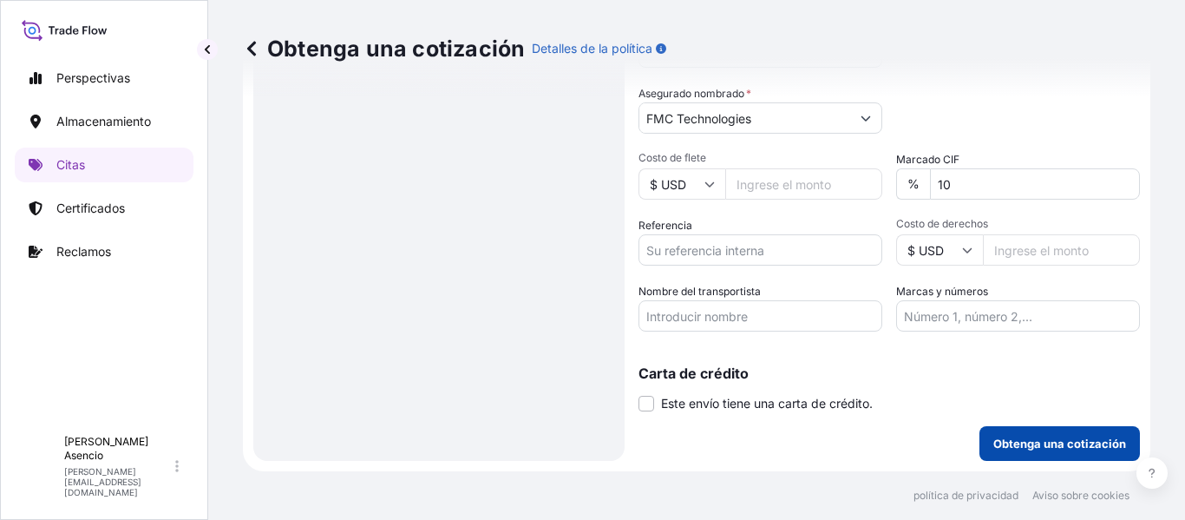
click at [1061, 440] on font "Obtenga una cotización" at bounding box center [1060, 443] width 133 height 14
click at [1035, 440] on font "Obtenga una cotización" at bounding box center [1060, 443] width 133 height 14
click at [855, 187] on input "Costo de flete" at bounding box center [803, 183] width 157 height 31
click at [681, 183] on input "$ USD" at bounding box center [682, 183] width 87 height 31
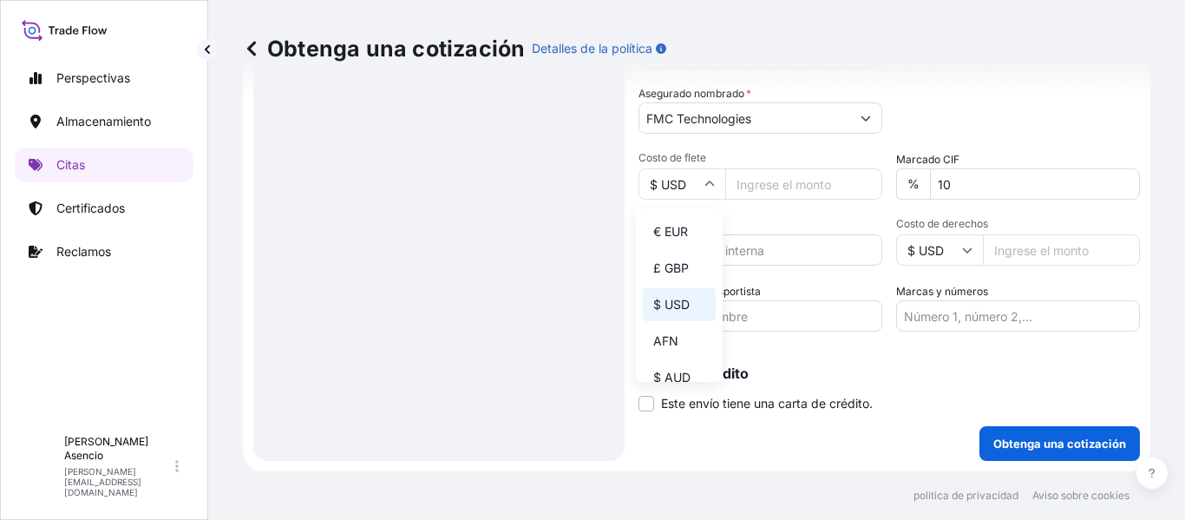
click at [772, 174] on input "Costo de flete" at bounding box center [803, 183] width 157 height 31
type input "1000"
click at [775, 220] on div "Referencia" at bounding box center [761, 241] width 244 height 49
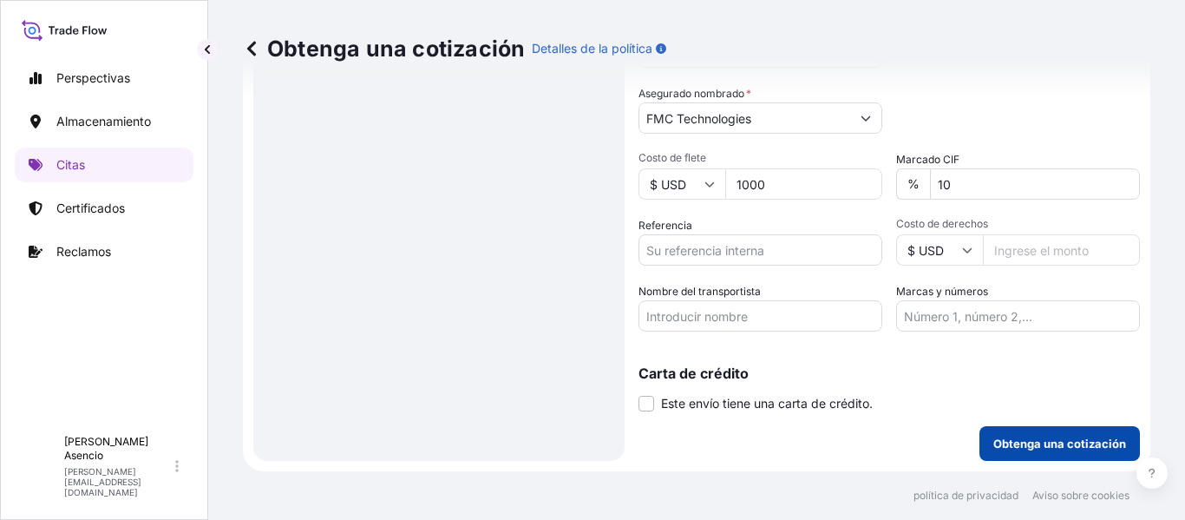
click at [1034, 441] on font "Obtenga una cotización" at bounding box center [1060, 443] width 133 height 14
click at [1063, 431] on button "Obtenga una cotización" at bounding box center [1060, 443] width 161 height 35
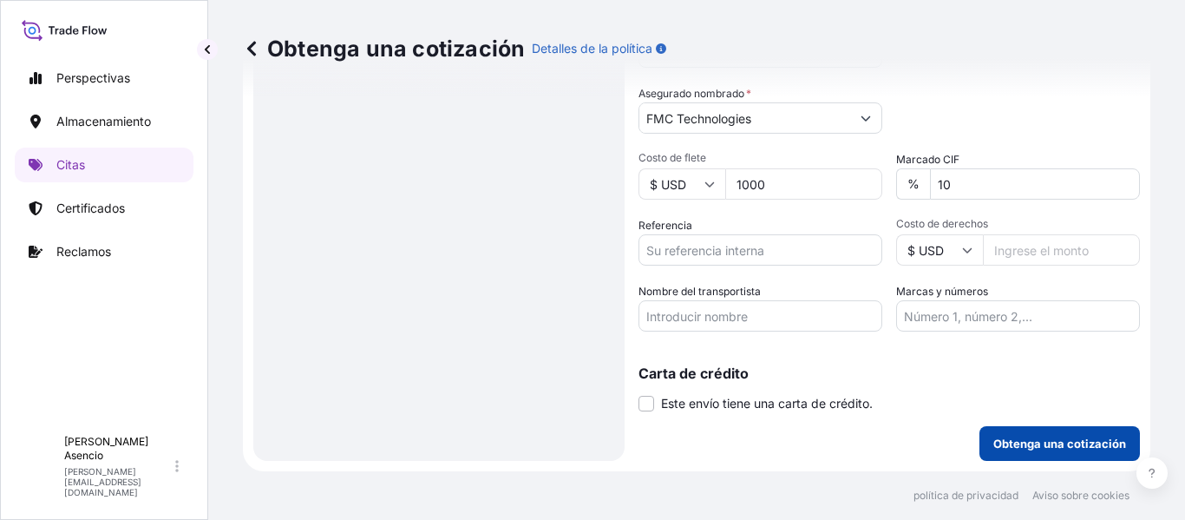
click at [1063, 431] on button "Obtenga una cotización" at bounding box center [1060, 443] width 161 height 35
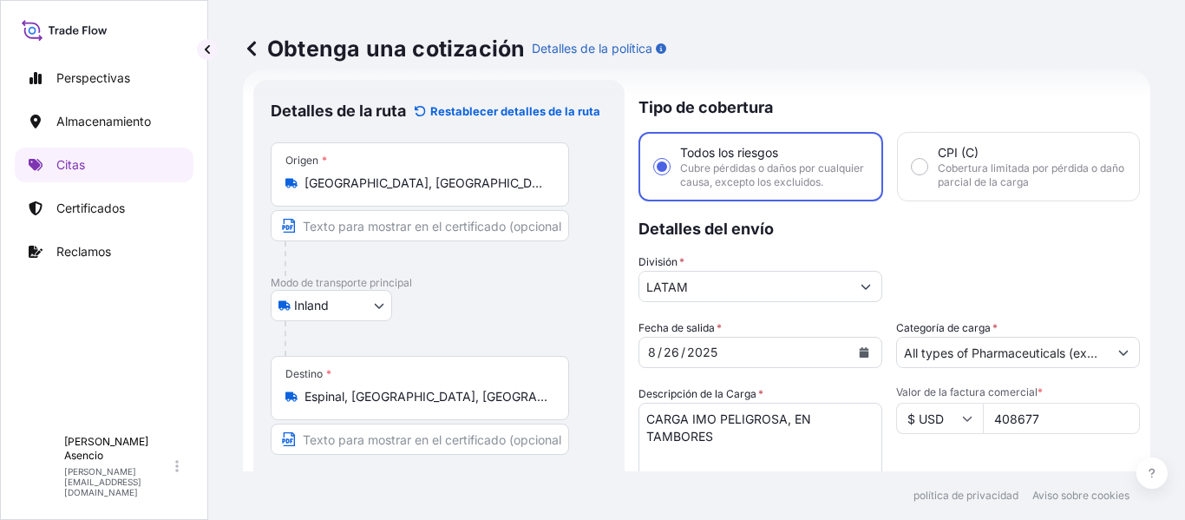
scroll to position [26, 0]
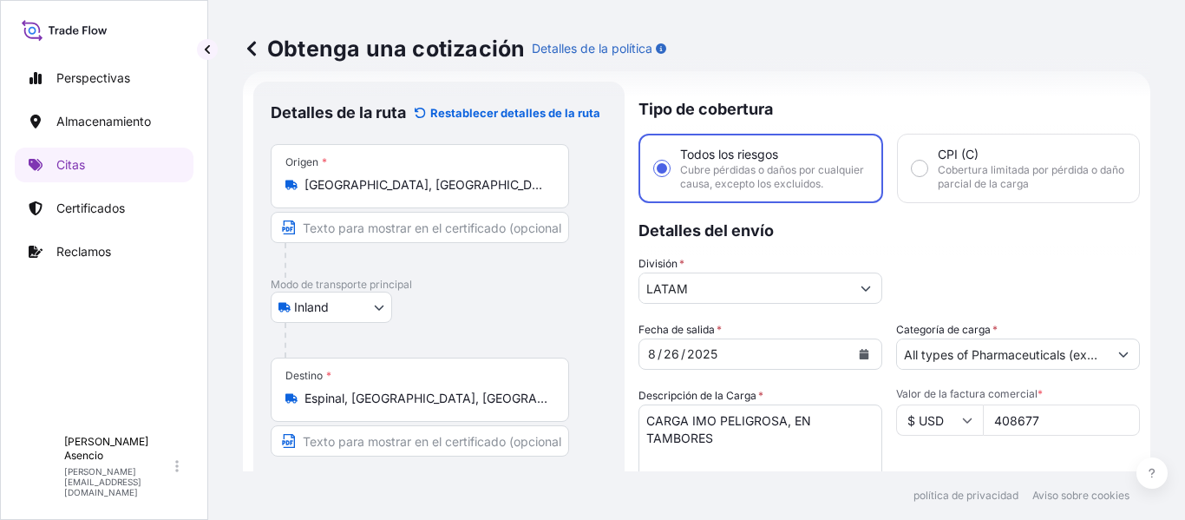
click at [1032, 179] on font "Cobertura limitada por pérdida o daño parcial de la carga" at bounding box center [1031, 176] width 187 height 27
click at [928, 176] on input "CPI (C) Cobertura limitada por pérdida o daño parcial de la carga" at bounding box center [920, 169] width 16 height 16
radio input "true"
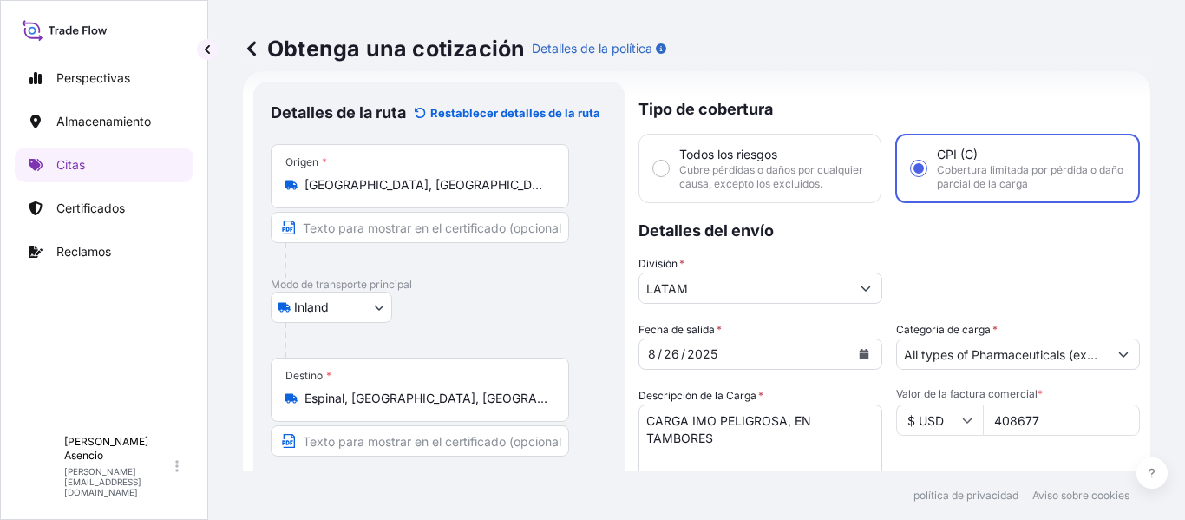
click at [800, 180] on font "Cubre pérdidas o daños por cualquier causa, excepto los excluidos." at bounding box center [771, 176] width 184 height 27
click at [669, 176] on input "Todos los riesgos Cubre pérdidas o daños por cualquier causa, excepto los exclu…" at bounding box center [661, 169] width 16 height 16
radio input "true"
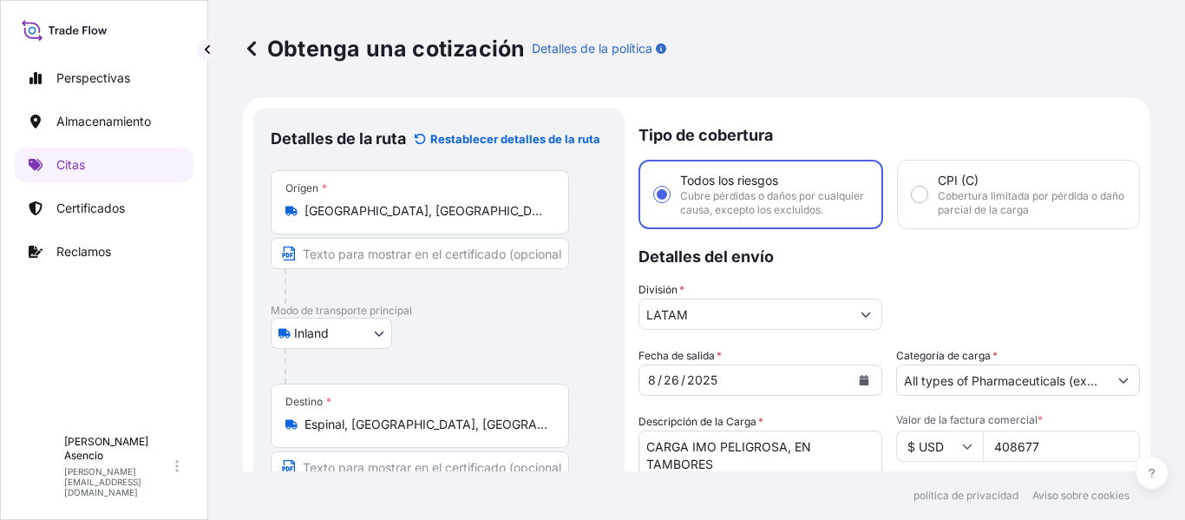
scroll to position [460, 0]
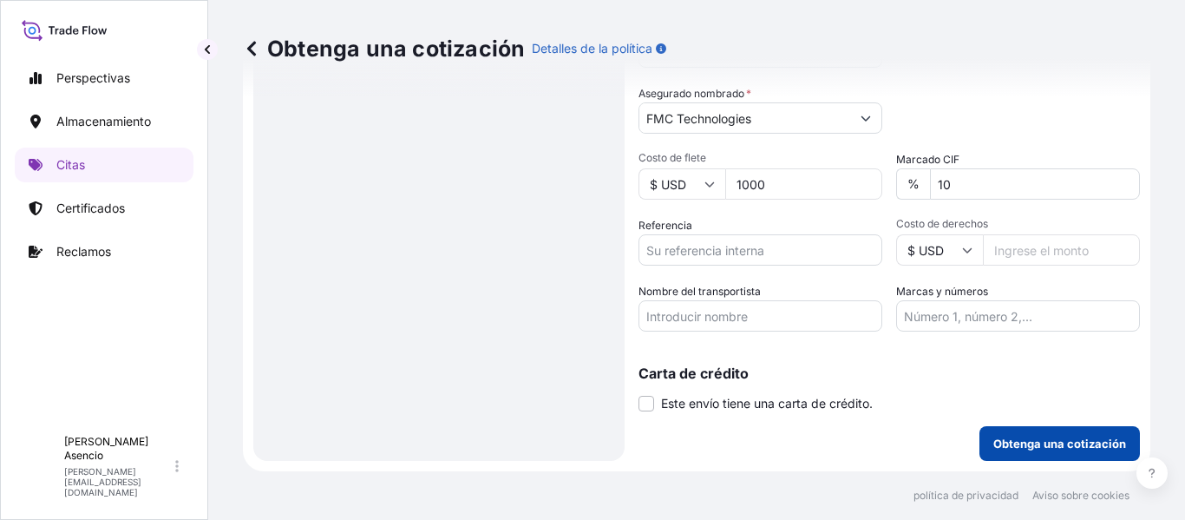
click at [1037, 433] on button "Obtenga una cotización" at bounding box center [1060, 443] width 161 height 35
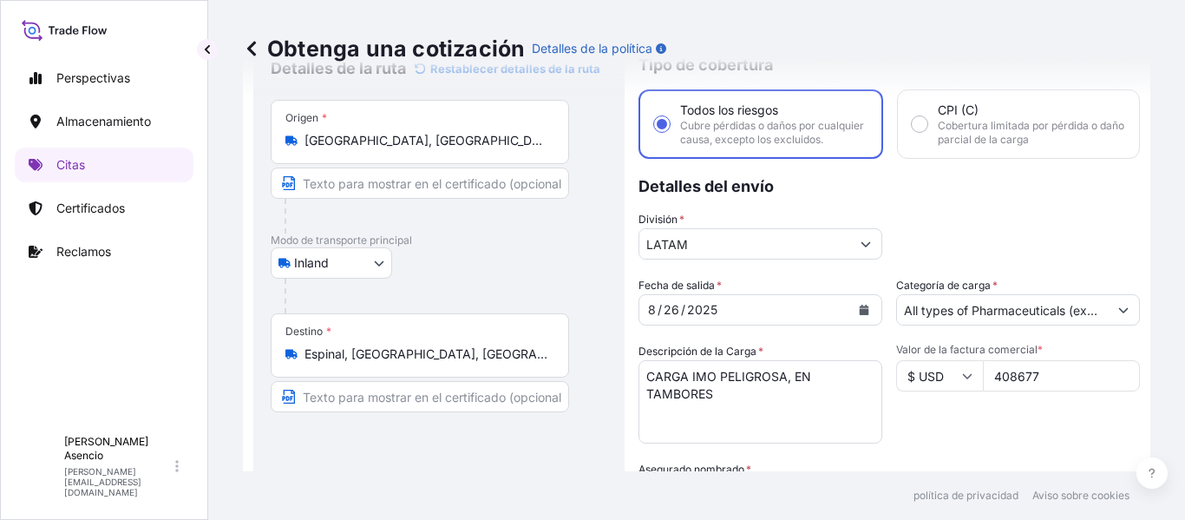
scroll to position [90, 0]
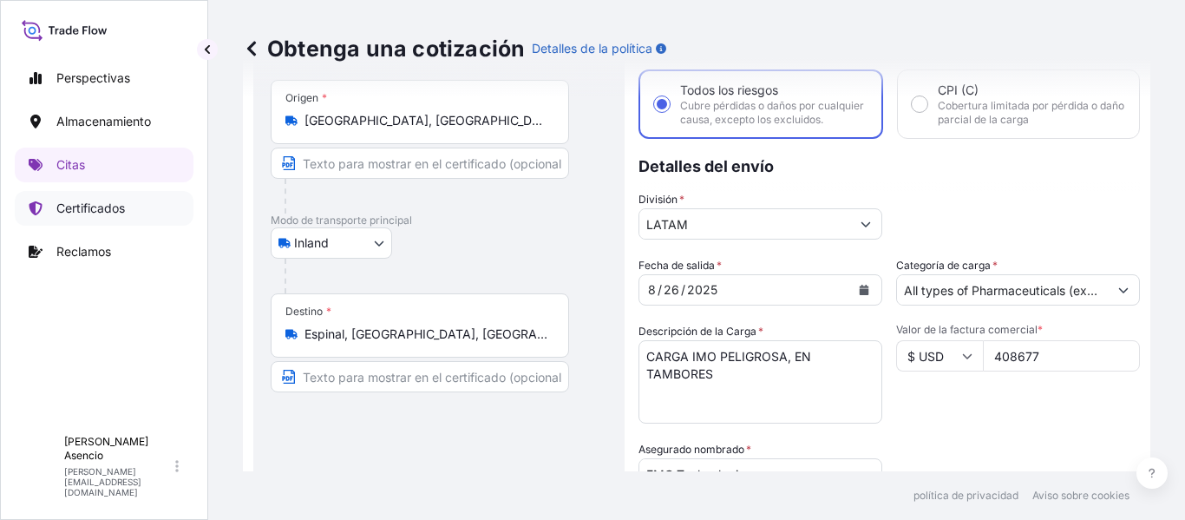
click at [137, 203] on link "Certificados" at bounding box center [104, 208] width 179 height 35
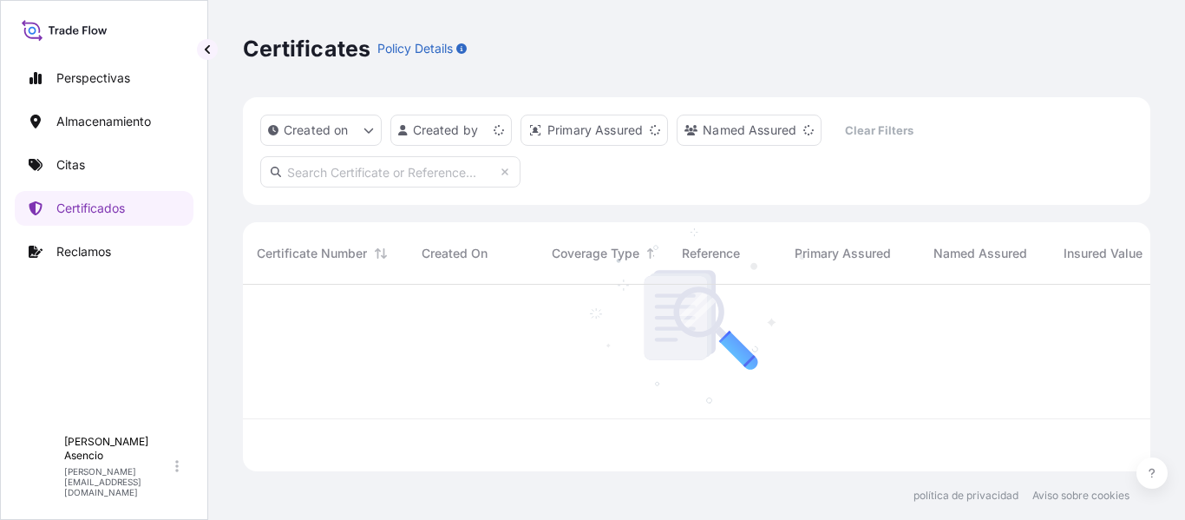
scroll to position [183, 895]
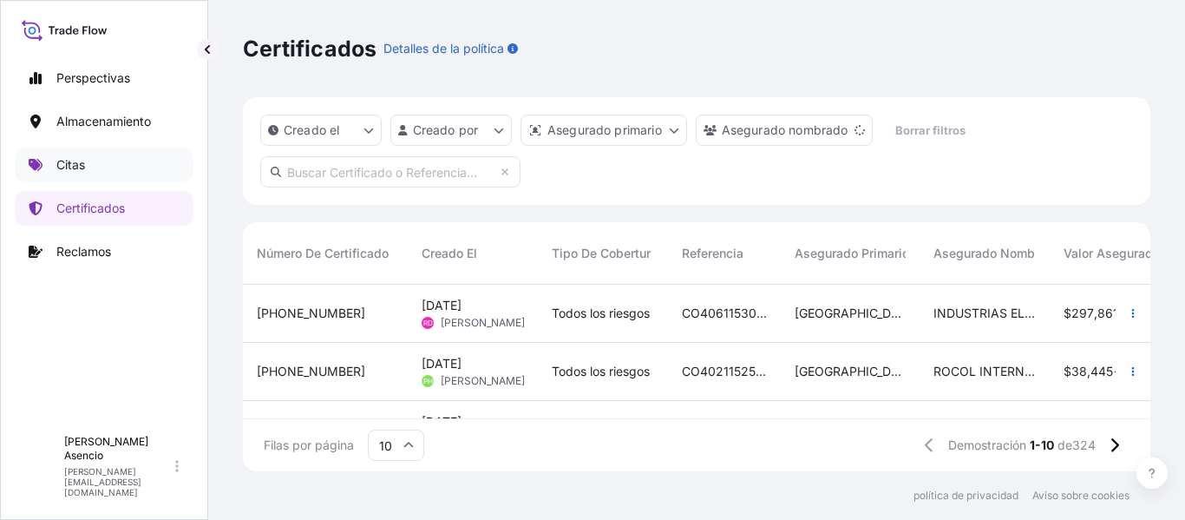
click at [92, 161] on link "Citas" at bounding box center [104, 165] width 179 height 35
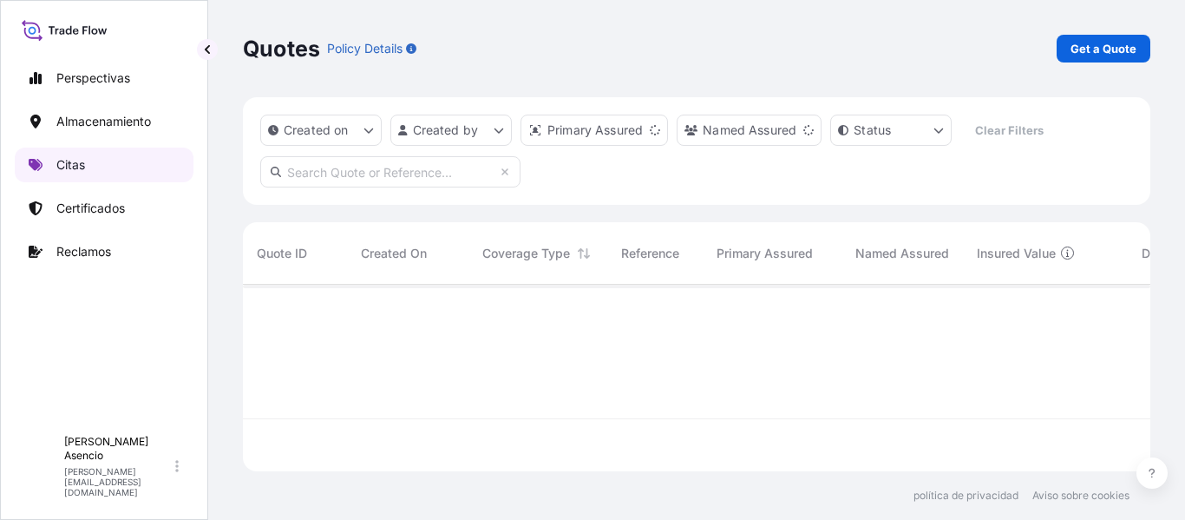
scroll to position [183, 895]
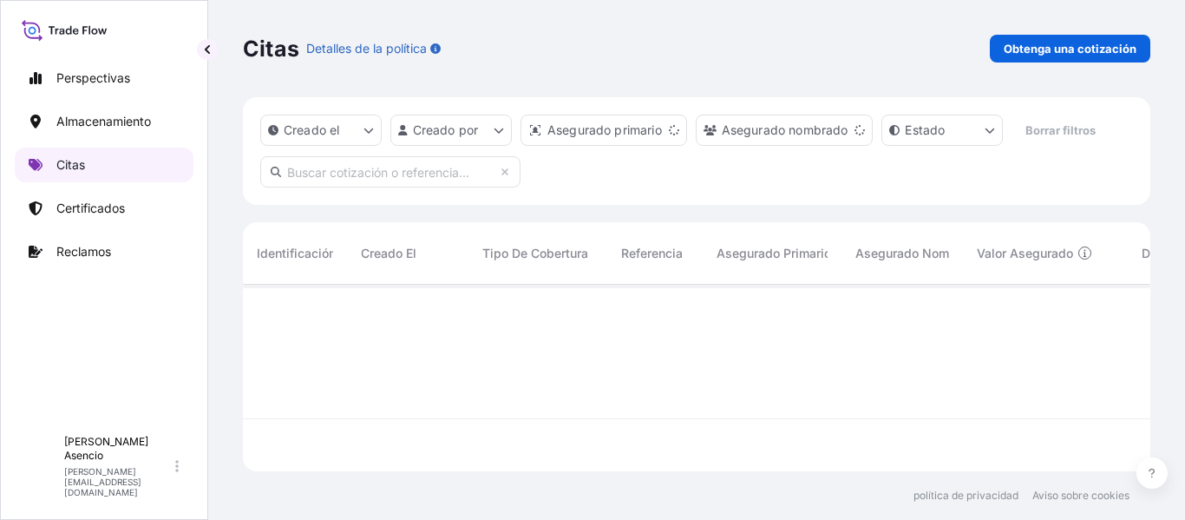
click at [92, 161] on link "Citas" at bounding box center [104, 165] width 179 height 35
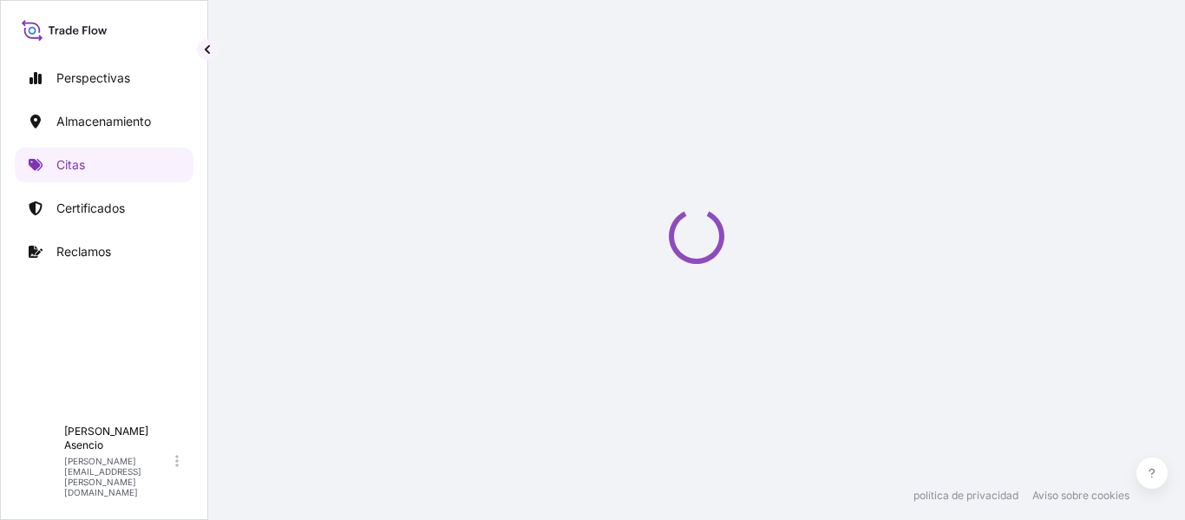
select select "Water"
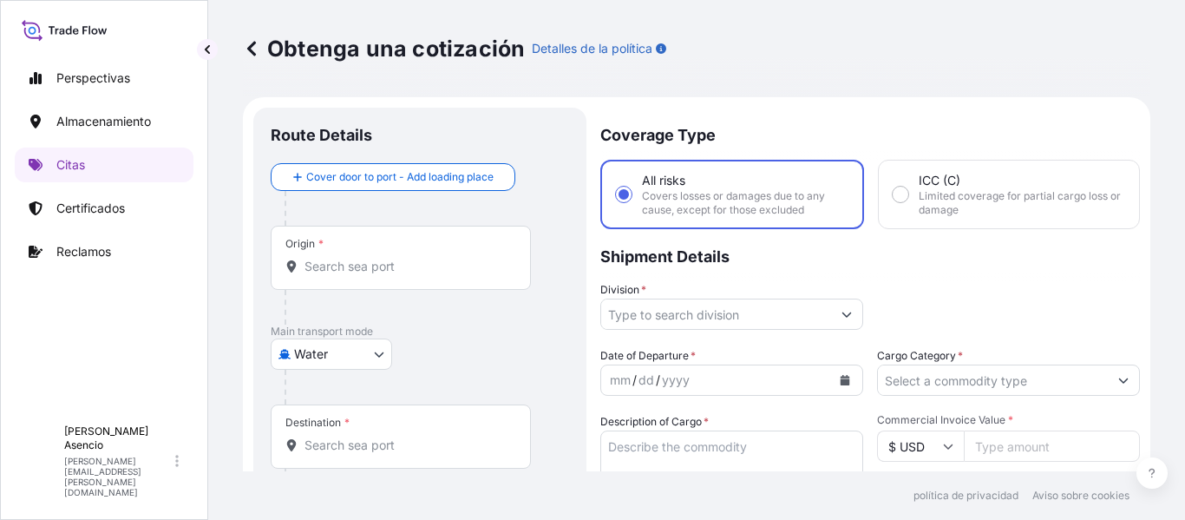
scroll to position [28, 0]
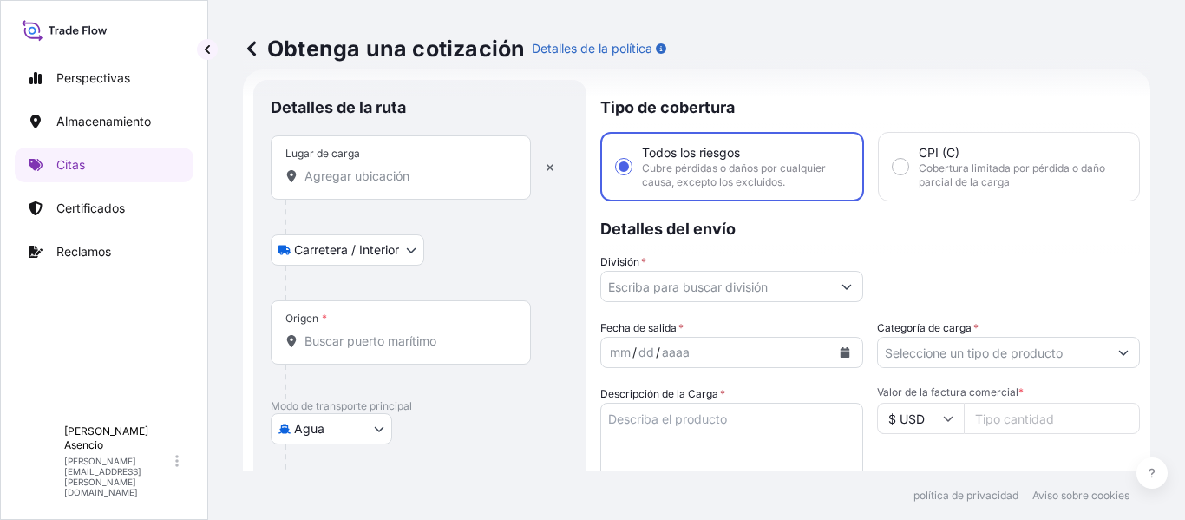
click at [403, 172] on input "Lugar de carga" at bounding box center [407, 175] width 205 height 17
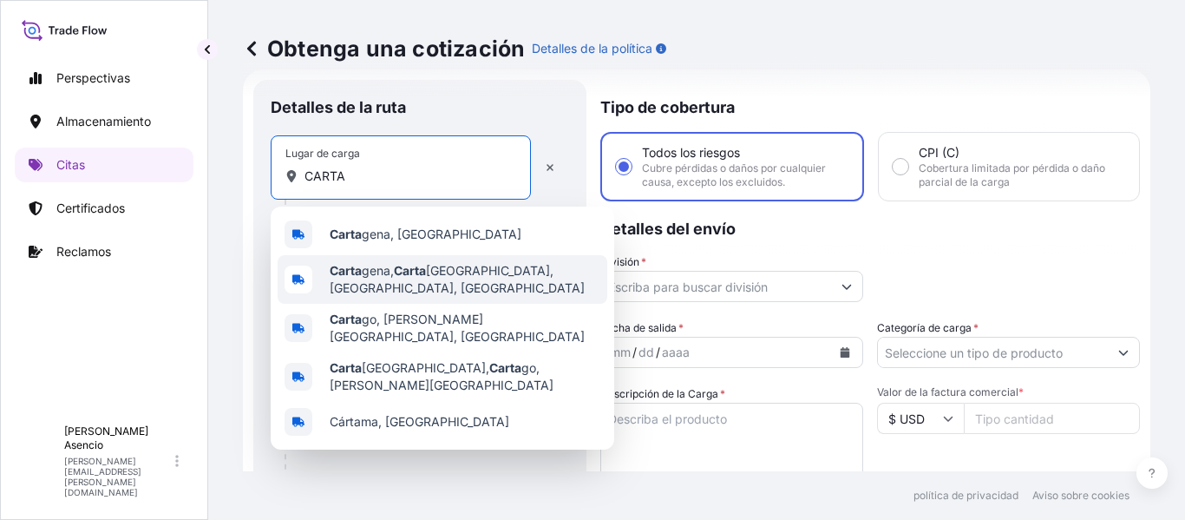
click at [399, 278] on span "Carta gena, Carta [GEOGRAPHIC_DATA], [GEOGRAPHIC_DATA], [GEOGRAPHIC_DATA]" at bounding box center [465, 279] width 271 height 35
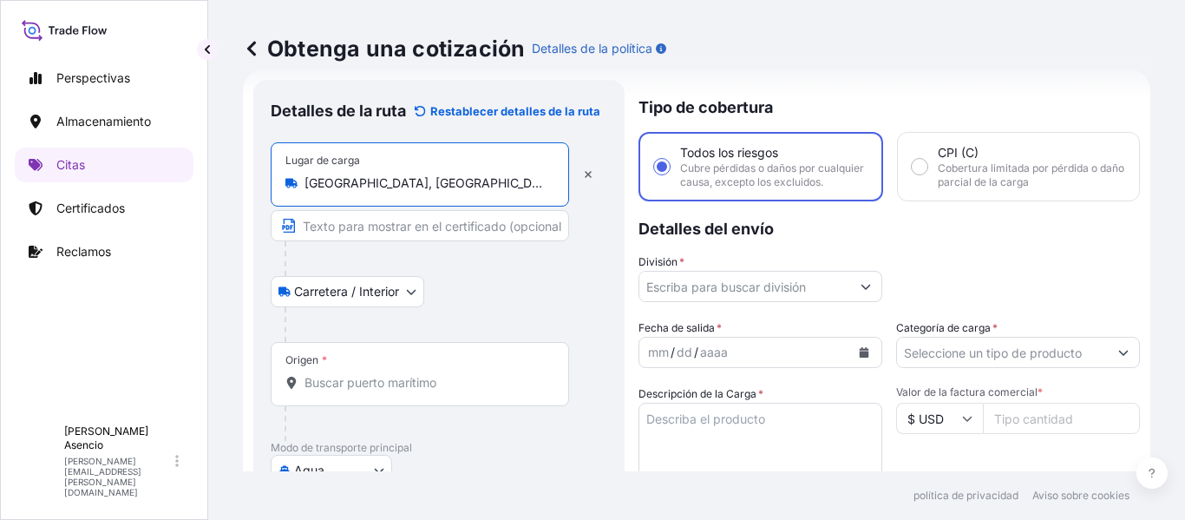
type input "[GEOGRAPHIC_DATA], [GEOGRAPHIC_DATA], [GEOGRAPHIC_DATA], [GEOGRAPHIC_DATA]"
click at [360, 390] on input "Origen *" at bounding box center [426, 382] width 243 height 17
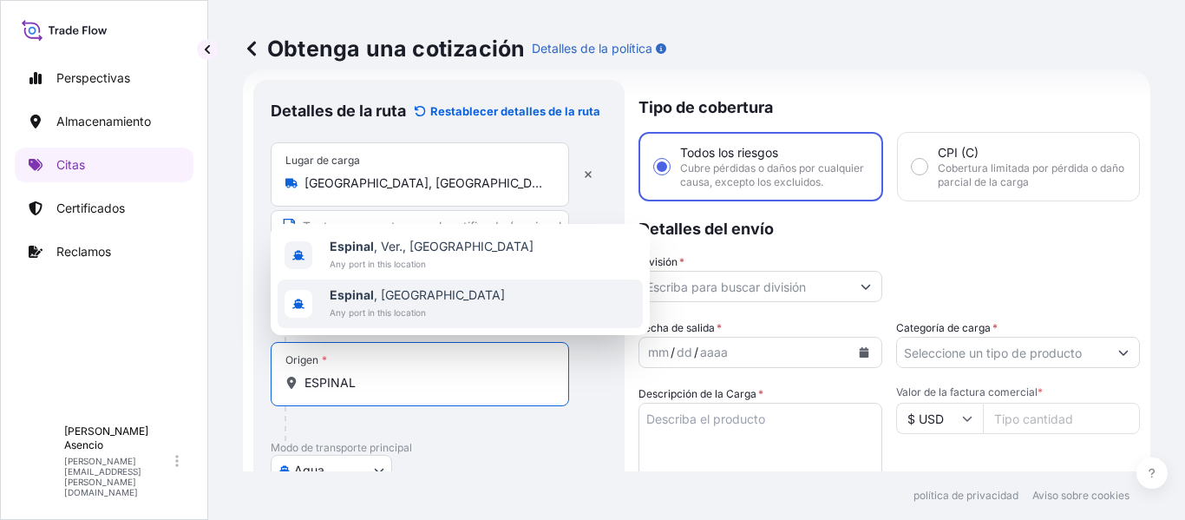
type input "ESPINAL"
click at [587, 379] on div "Origen * ESPINAL" at bounding box center [439, 391] width 337 height 99
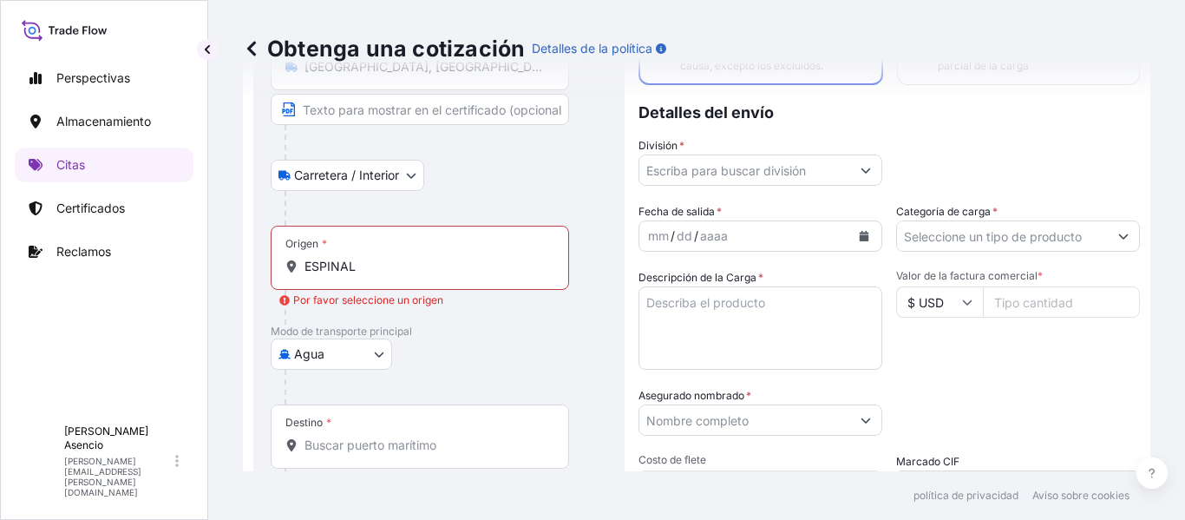
scroll to position [146, 0]
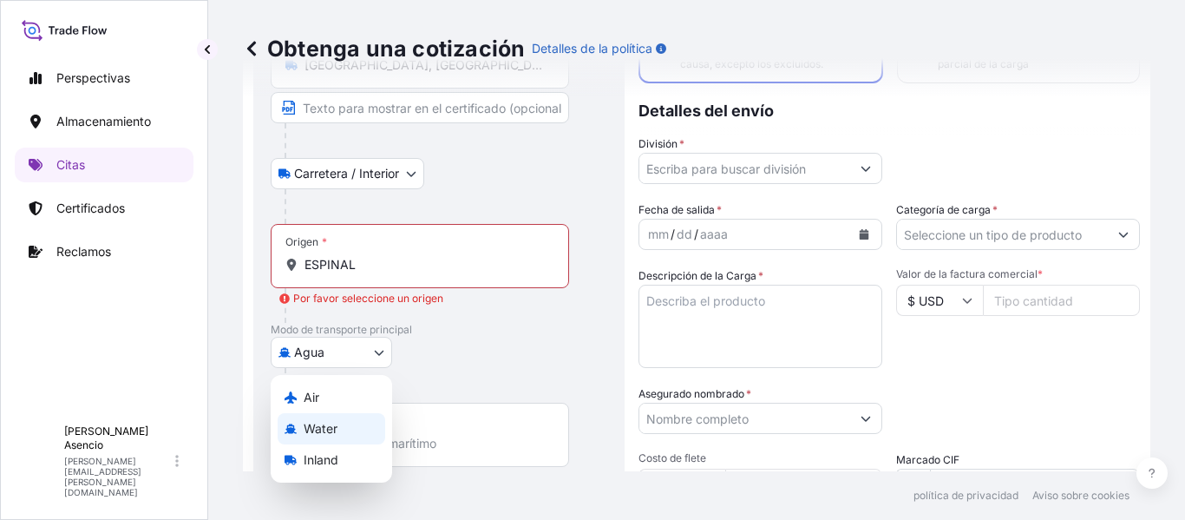
click at [353, 350] on body "0 opciones disponibles. 2 options available. Perspectivas Almacenamiento Citas …" at bounding box center [592, 260] width 1185 height 520
click at [323, 461] on font "Interior" at bounding box center [324, 459] width 40 height 15
select select "Inland"
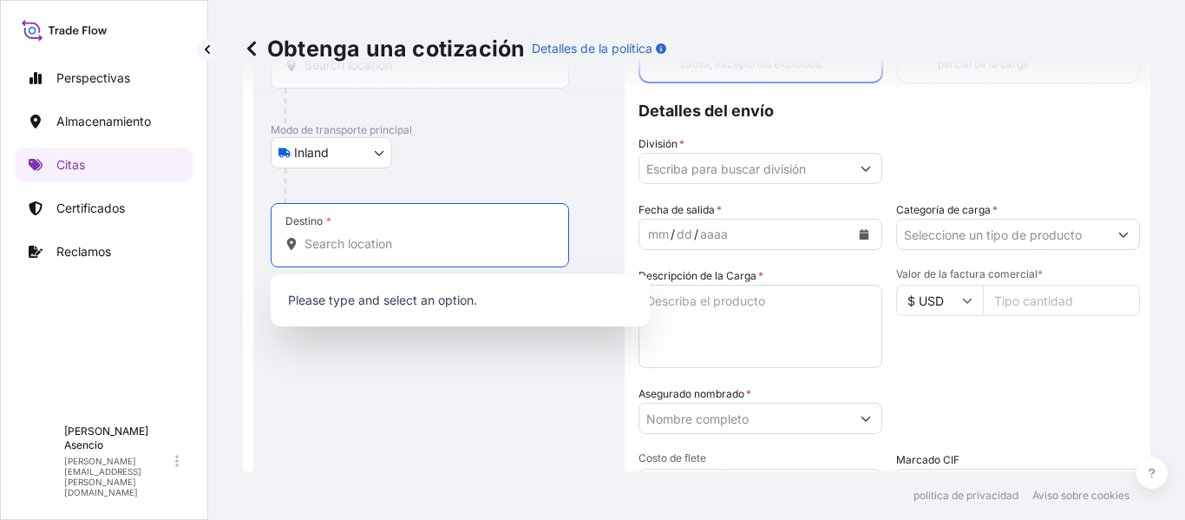
click at [384, 248] on input "Destino *" at bounding box center [426, 243] width 243 height 17
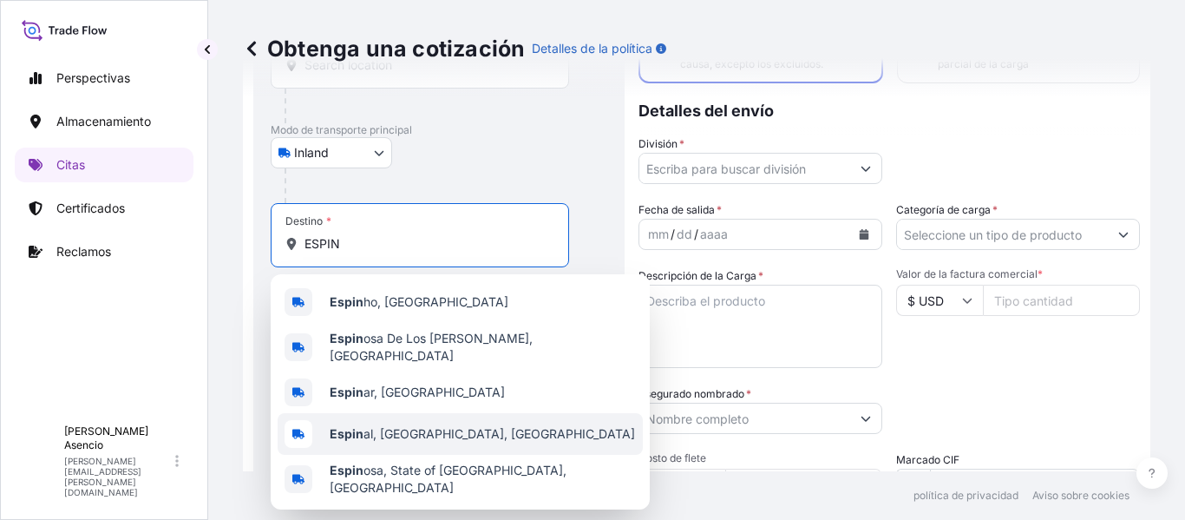
click at [424, 425] on span "[PERSON_NAME] al, [GEOGRAPHIC_DATA], [GEOGRAPHIC_DATA]" at bounding box center [482, 433] width 305 height 17
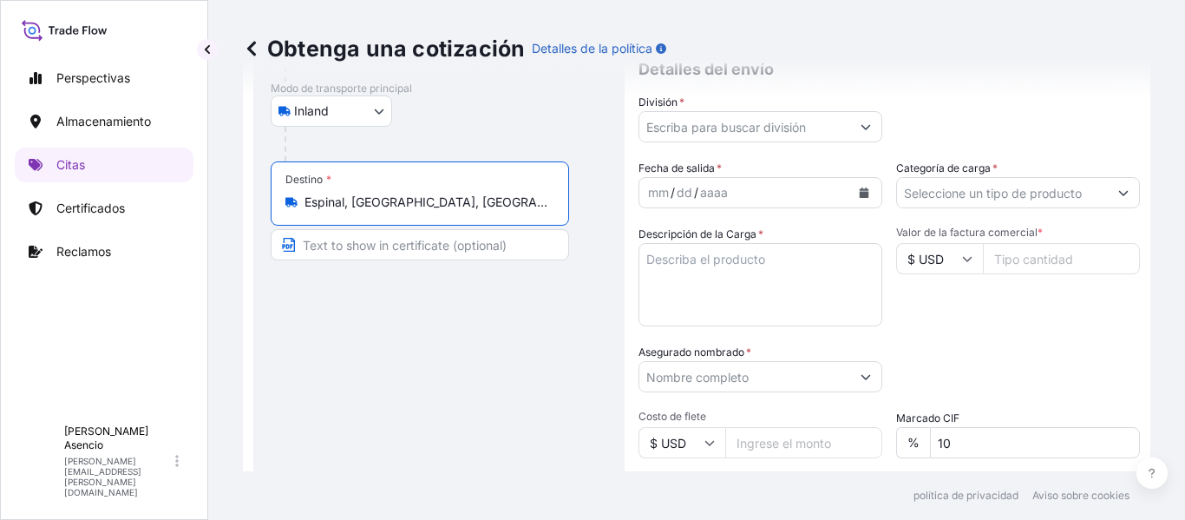
scroll to position [195, 0]
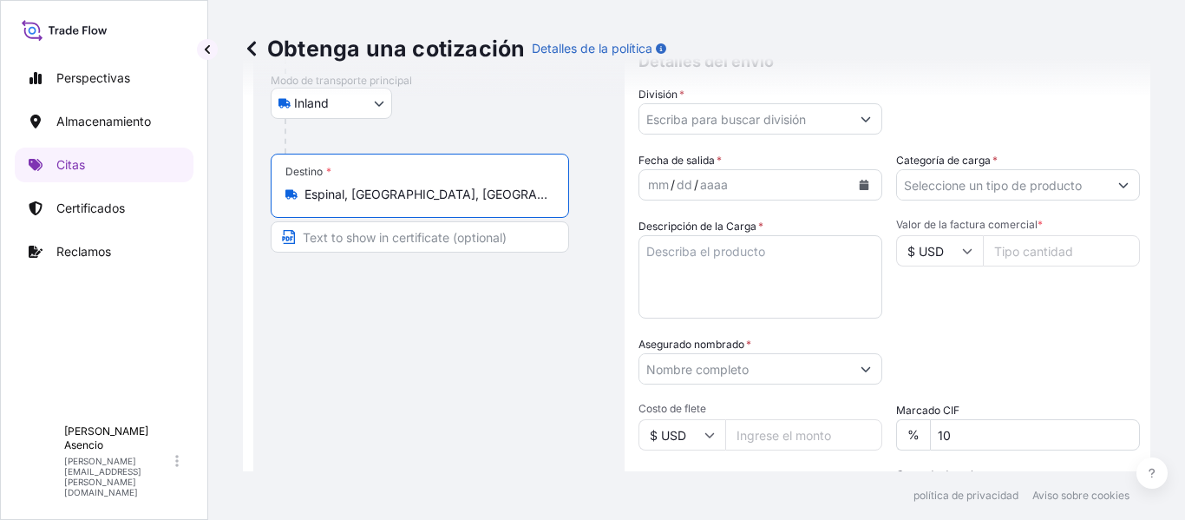
type input "Espinal, [GEOGRAPHIC_DATA], [GEOGRAPHIC_DATA]"
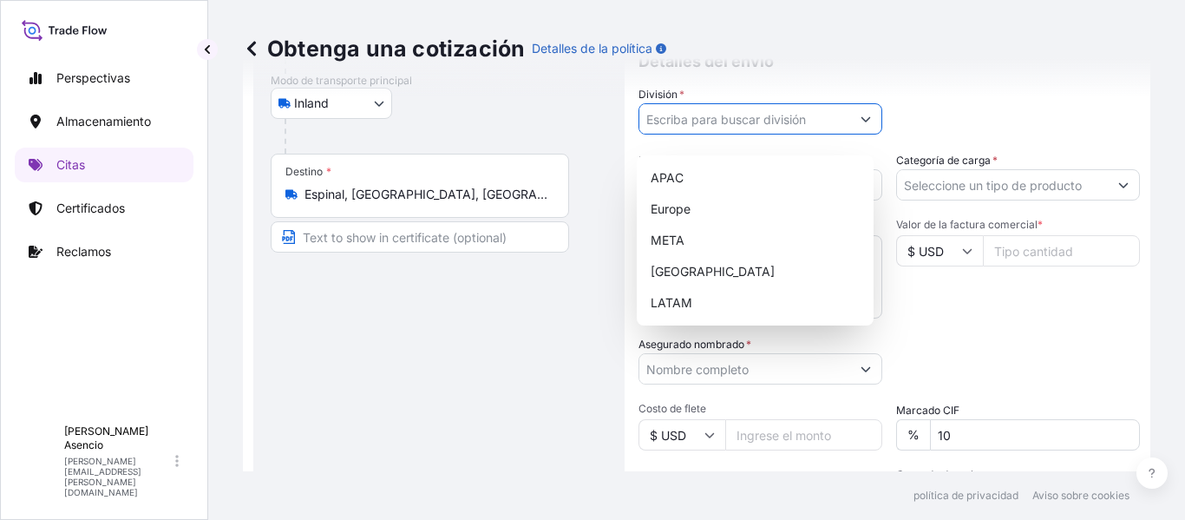
click at [791, 134] on input "División *" at bounding box center [745, 118] width 211 height 31
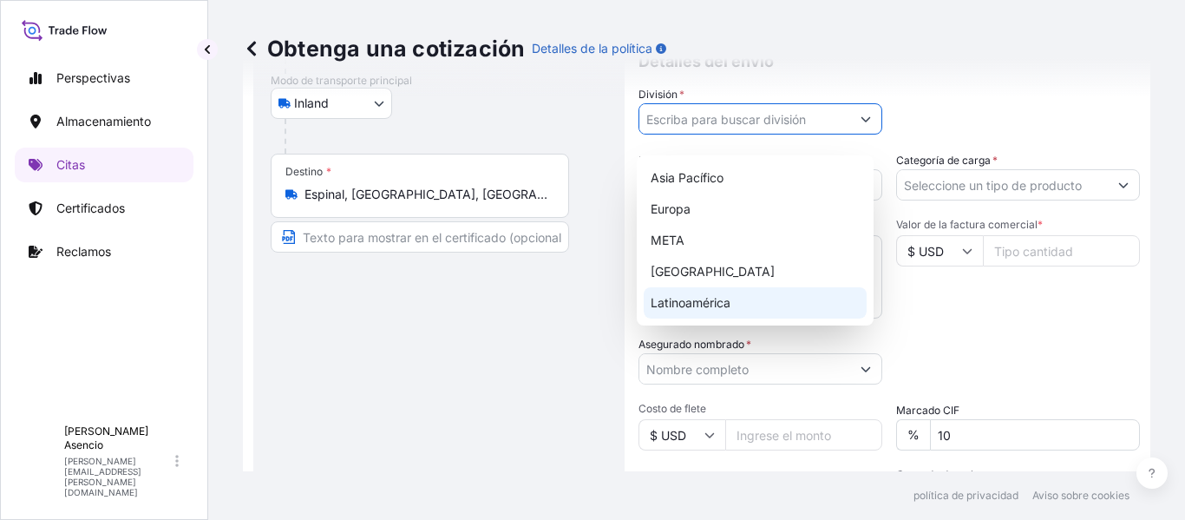
click at [711, 308] on font "Latinoamérica" at bounding box center [691, 302] width 80 height 15
type input "LATAM"
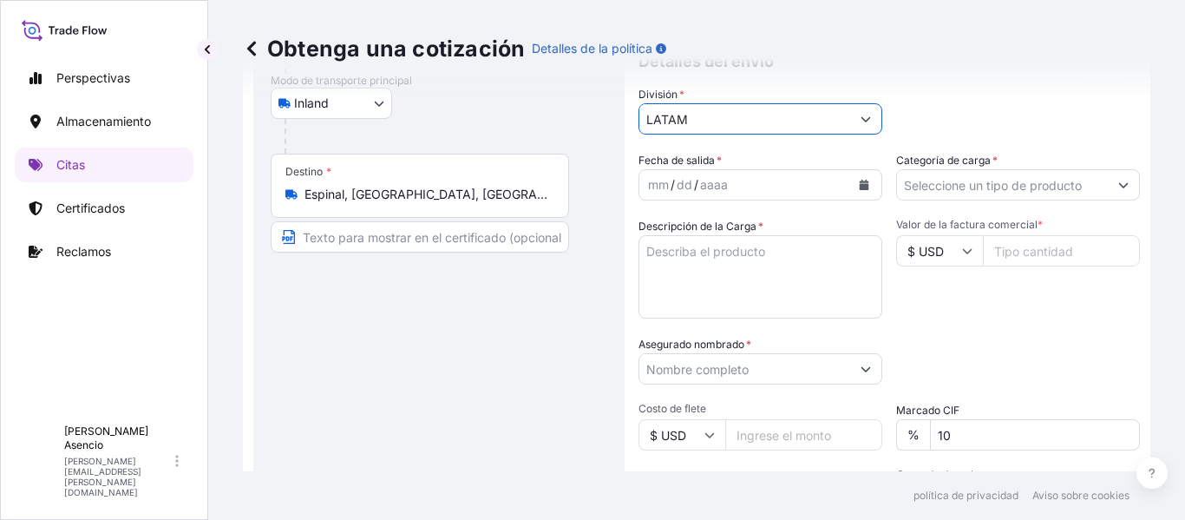
click at [734, 194] on div "mm / dd / aaaa" at bounding box center [745, 184] width 211 height 31
click at [863, 197] on button "Calendario" at bounding box center [864, 185] width 28 height 28
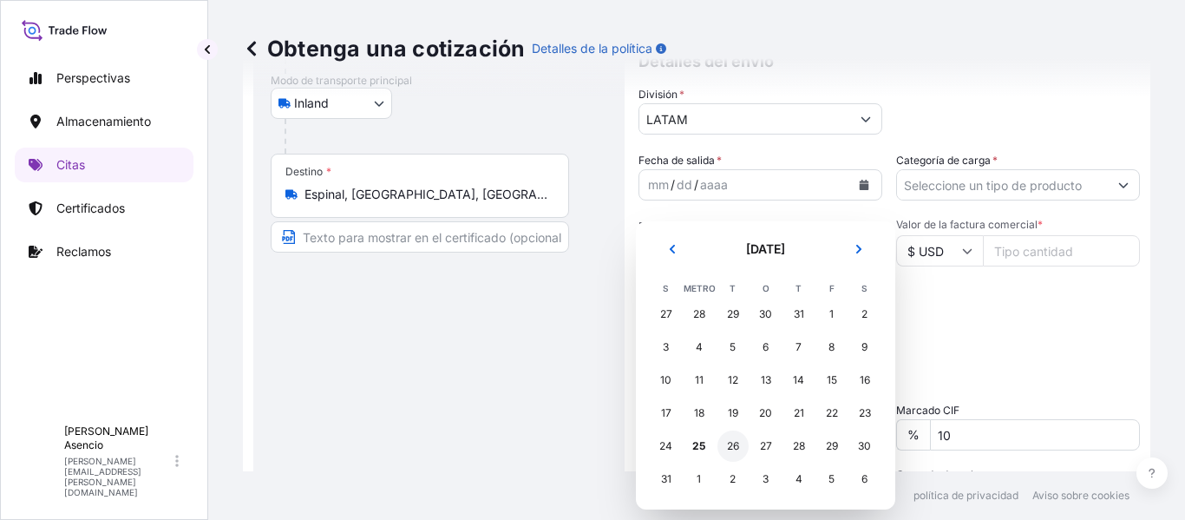
click at [730, 450] on font "26" at bounding box center [733, 445] width 12 height 13
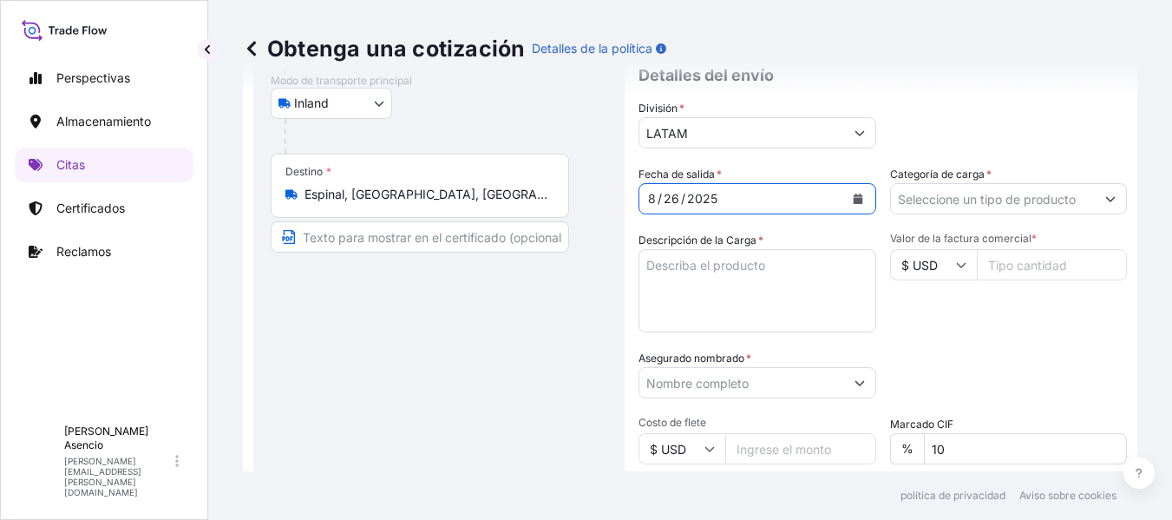
click at [1017, 189] on input "Categoría de carga *" at bounding box center [993, 198] width 205 height 31
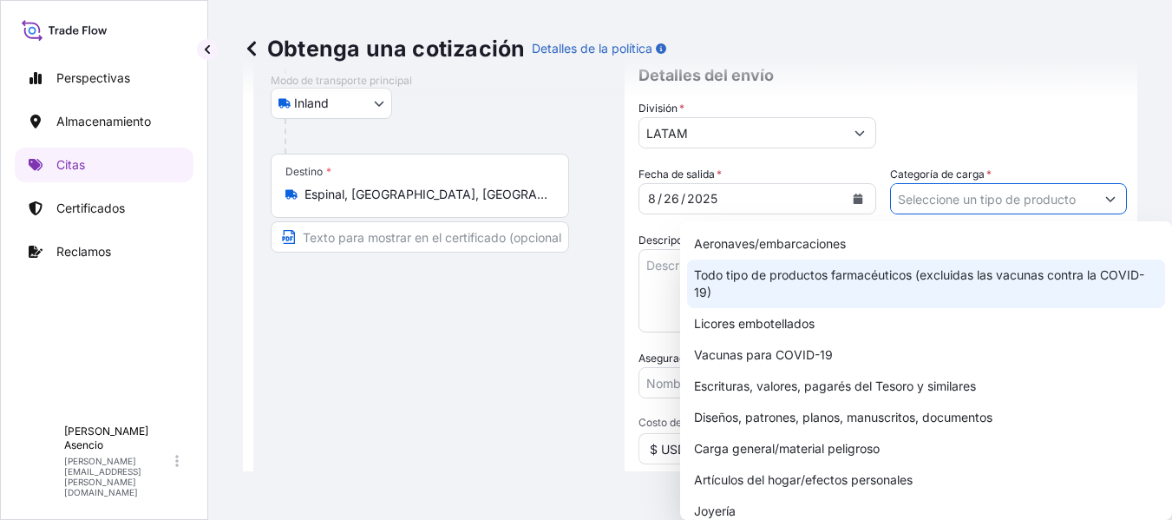
click at [892, 276] on font "Todo tipo de productos farmacéuticos (excluidas las vacunas contra la COVID-19)" at bounding box center [919, 283] width 450 height 32
type input "All types of Pharmaceuticals (excluding COVID-19 vaccines)"
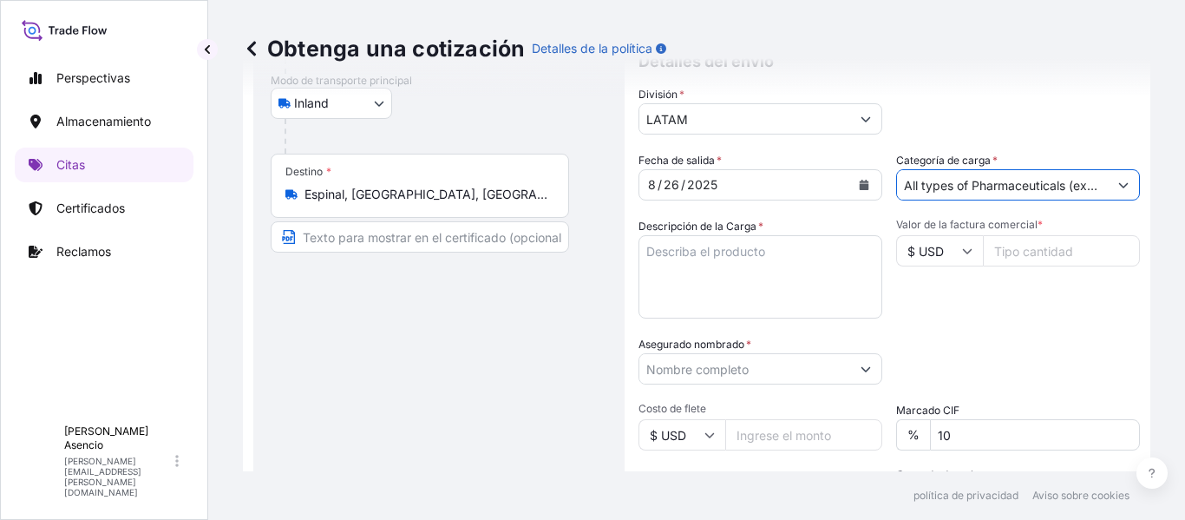
click at [741, 271] on textarea "Descripción de la Carga *" at bounding box center [761, 276] width 244 height 83
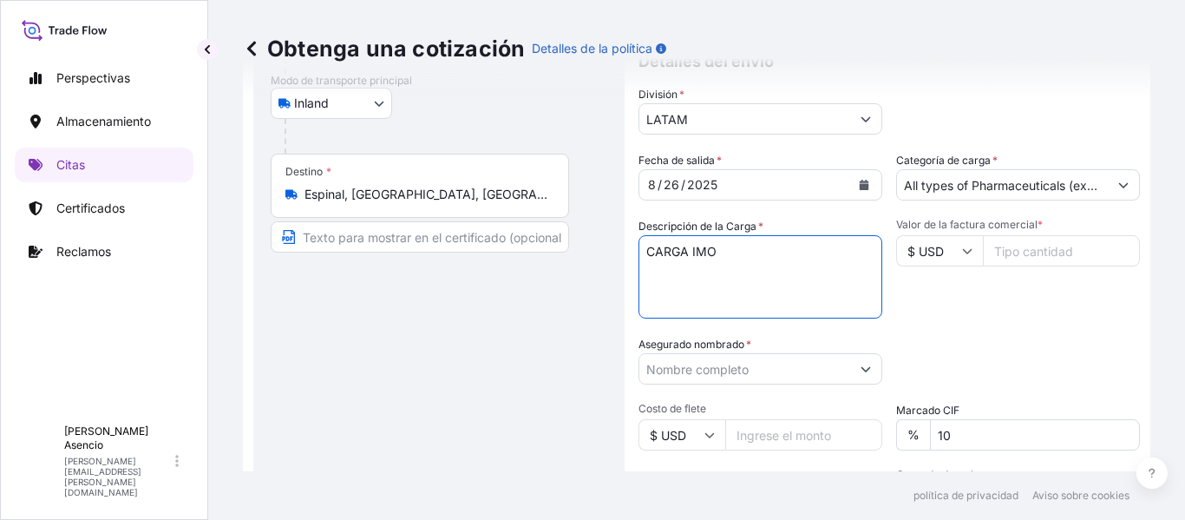
type textarea "CARGA IMO"
click at [1050, 266] on input "Valor de la factura comercial *" at bounding box center [1061, 250] width 157 height 31
click at [1113, 266] on input "Valor de la factura comercial *" at bounding box center [1061, 250] width 157 height 31
click at [1031, 261] on input "Valor de la factura comercial *" at bounding box center [1061, 250] width 157 height 31
type input "1226000"
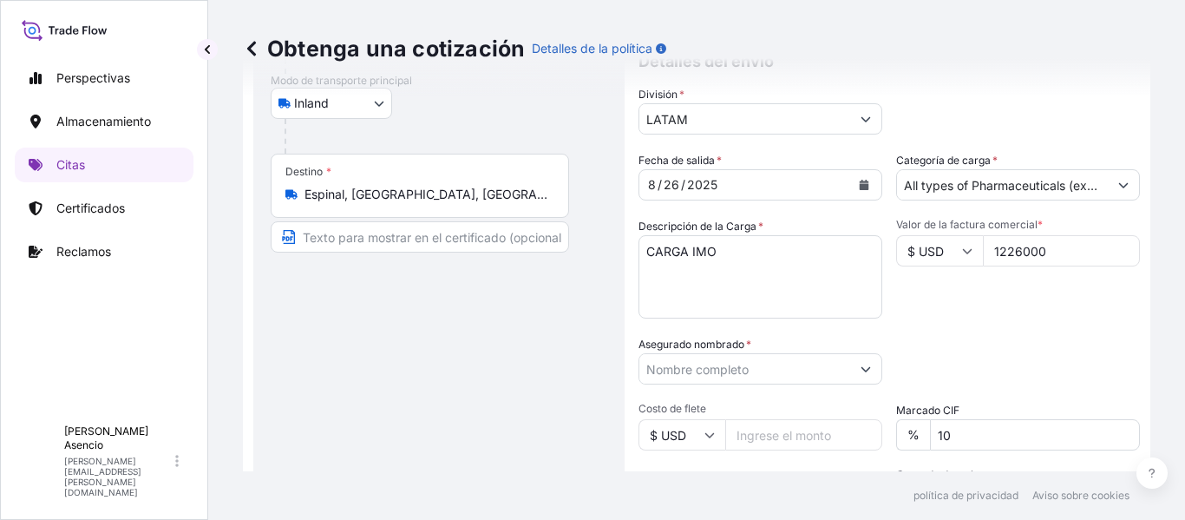
click at [1013, 350] on div "Categoría de embalaje Escriba para buscar un modo contenedor [PERSON_NAME] prim…" at bounding box center [1018, 360] width 244 height 49
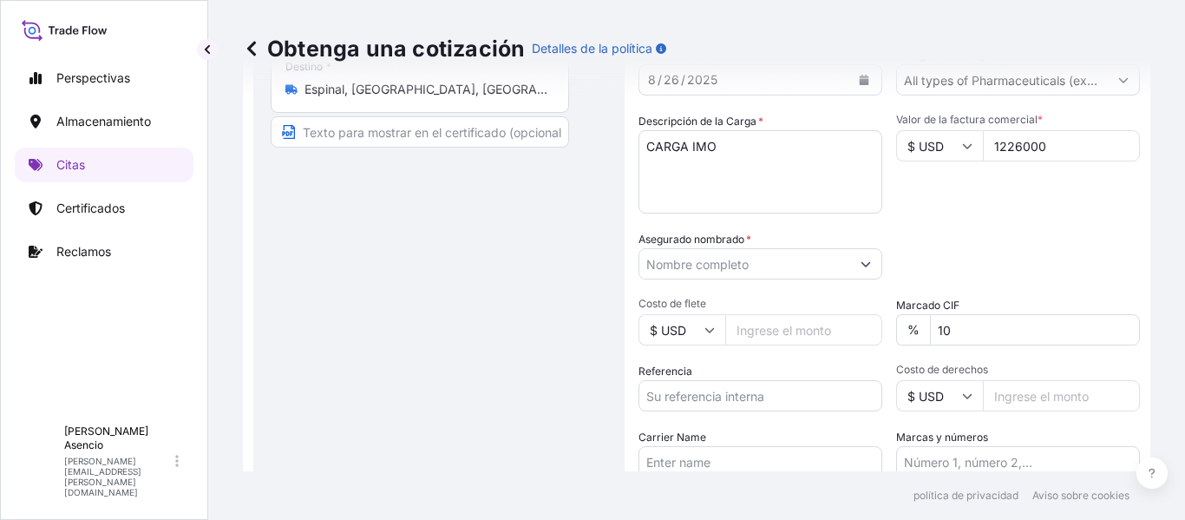
scroll to position [304, 0]
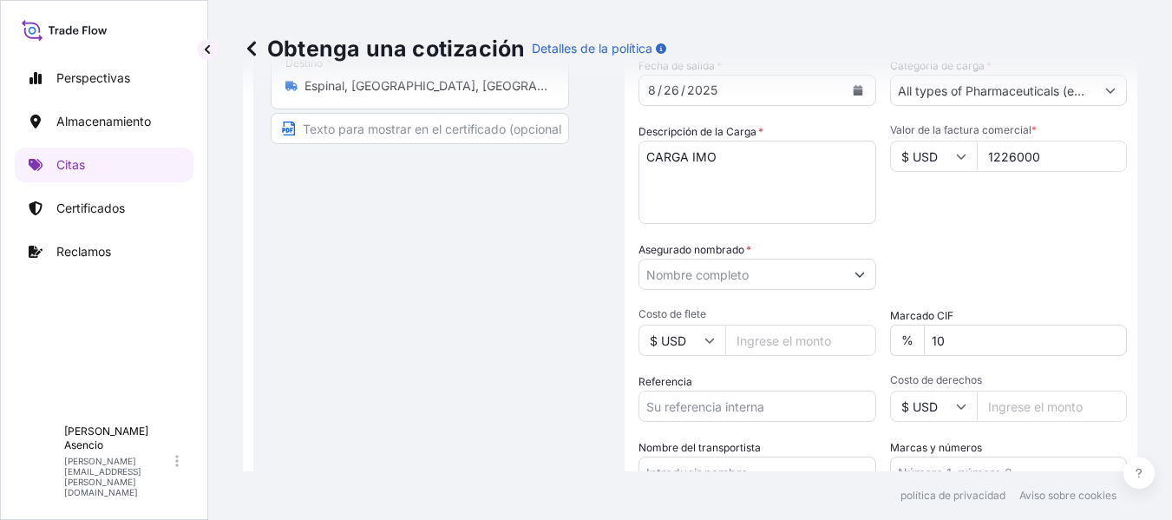
click at [768, 267] on input "Asegurado nombrado *" at bounding box center [742, 274] width 205 height 31
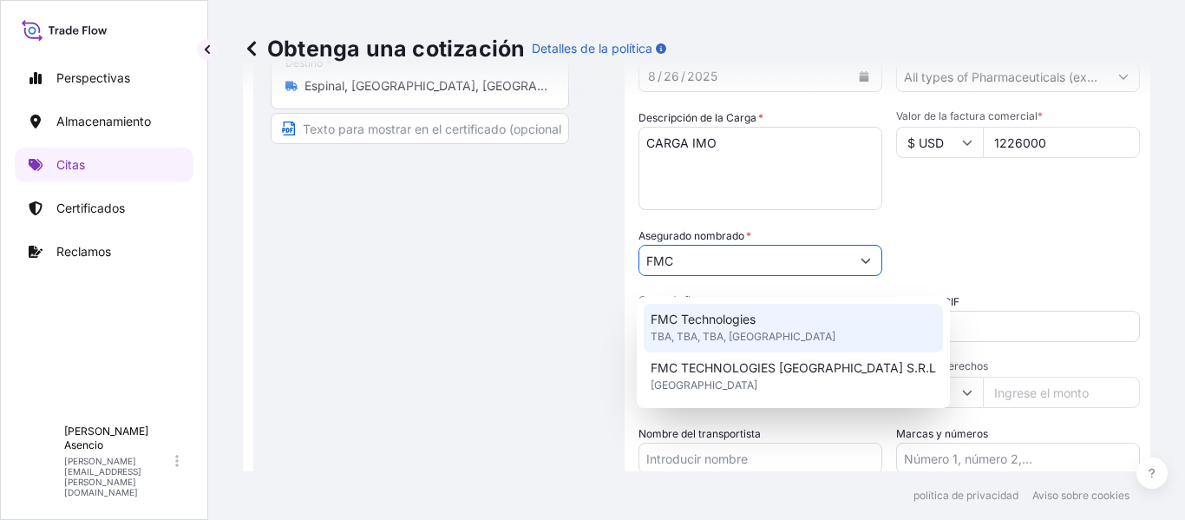
click at [757, 332] on span "TBA, TBA, TBA, [GEOGRAPHIC_DATA]" at bounding box center [743, 336] width 185 height 17
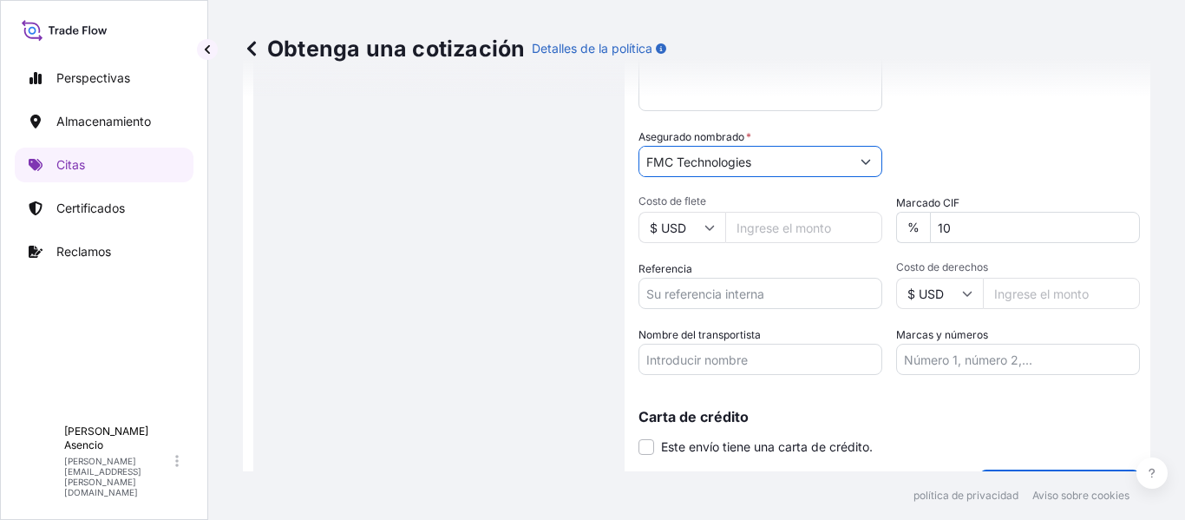
scroll to position [407, 0]
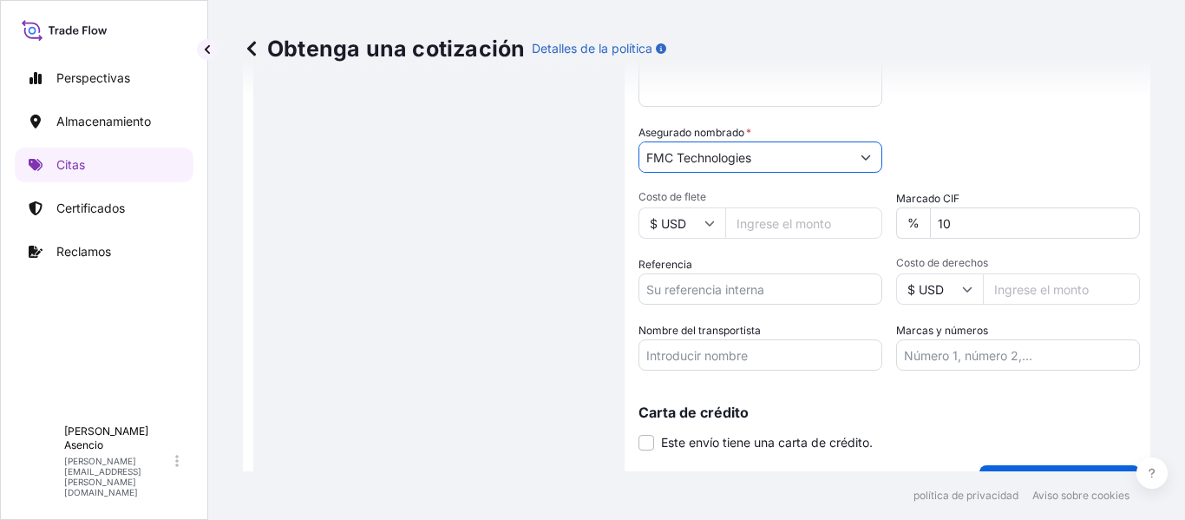
type input "FMC Technologies"
click at [705, 228] on icon at bounding box center [710, 223] width 10 height 10
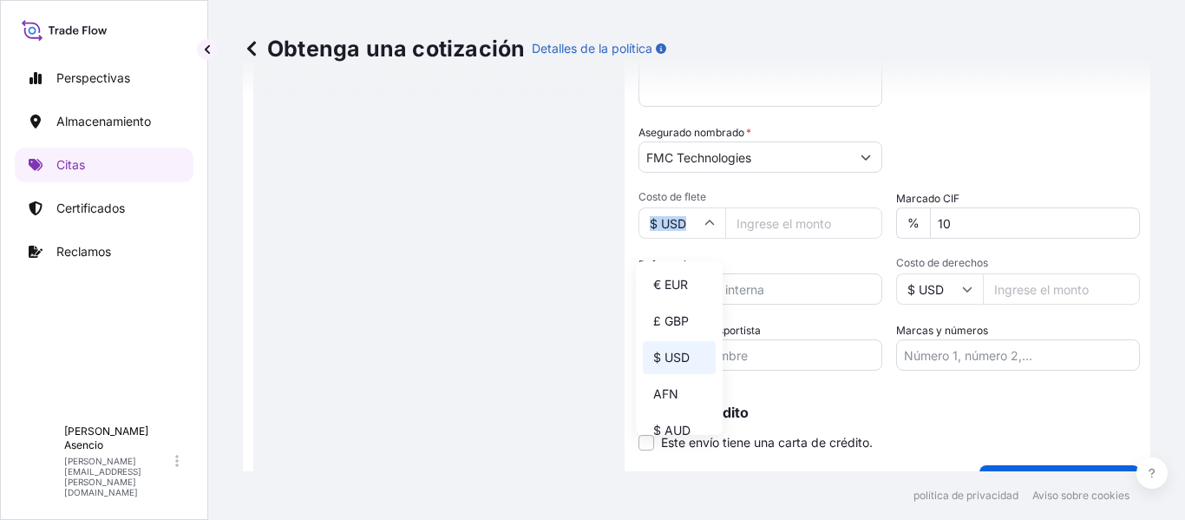
click at [705, 228] on icon at bounding box center [710, 223] width 10 height 10
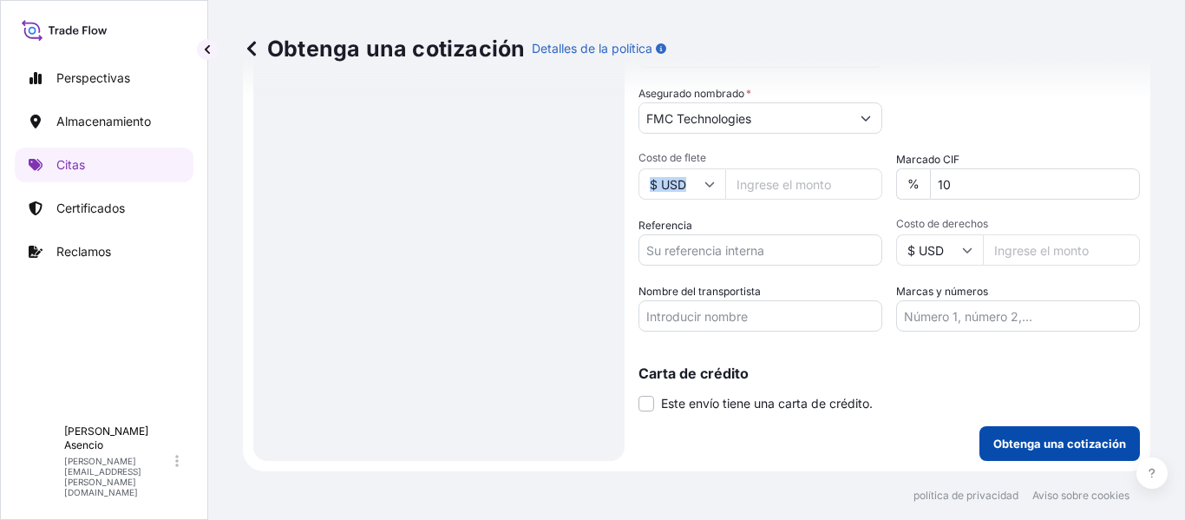
click at [1014, 456] on button "Obtenga una cotización" at bounding box center [1060, 443] width 161 height 35
click at [1024, 446] on font "Obtenga una cotización" at bounding box center [1060, 443] width 133 height 14
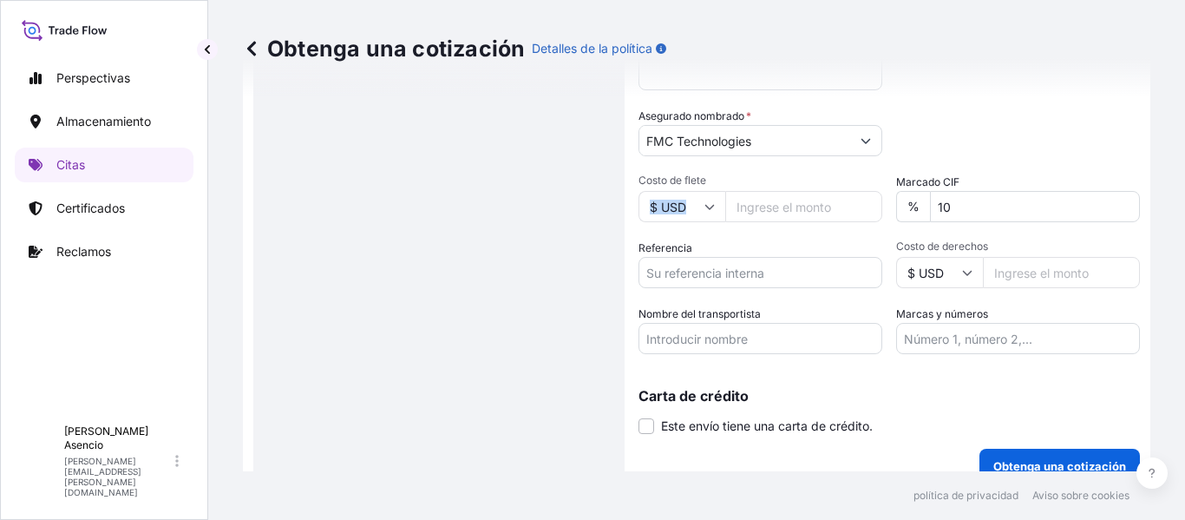
scroll to position [447, 0]
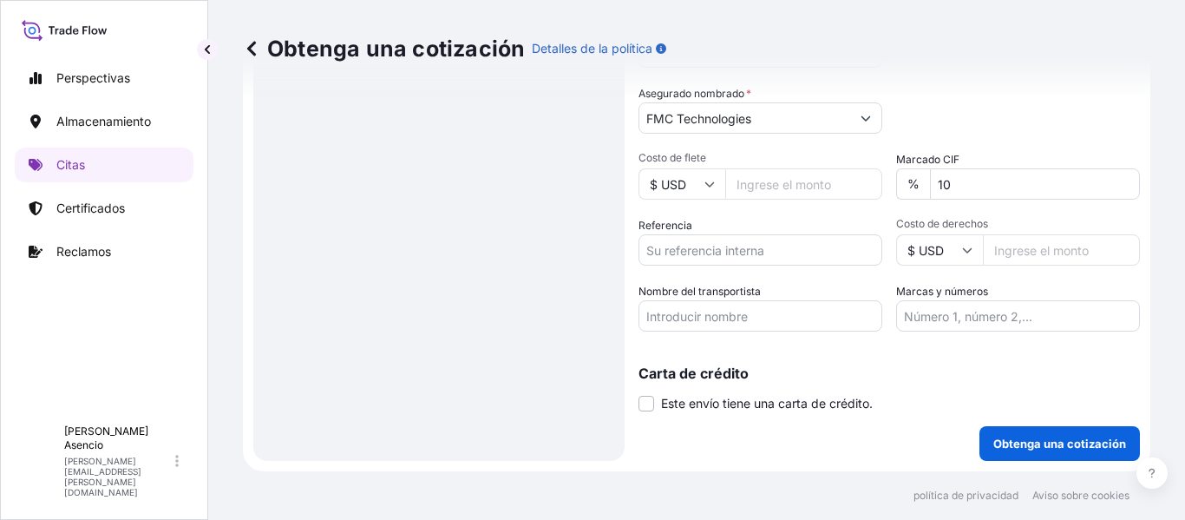
click at [794, 200] on input "Costo de flete" at bounding box center [803, 183] width 157 height 31
type input "500"
click at [798, 228] on div "Fecha de salida * [DATE] Categoría de carga * All types of Pharmaceuticals (exc…" at bounding box center [890, 116] width 502 height 430
click at [1061, 450] on font "Obtenga una cotización" at bounding box center [1060, 443] width 133 height 14
drag, startPoint x: 1170, startPoint y: 411, endPoint x: 1176, endPoint y: 441, distance: 30.1
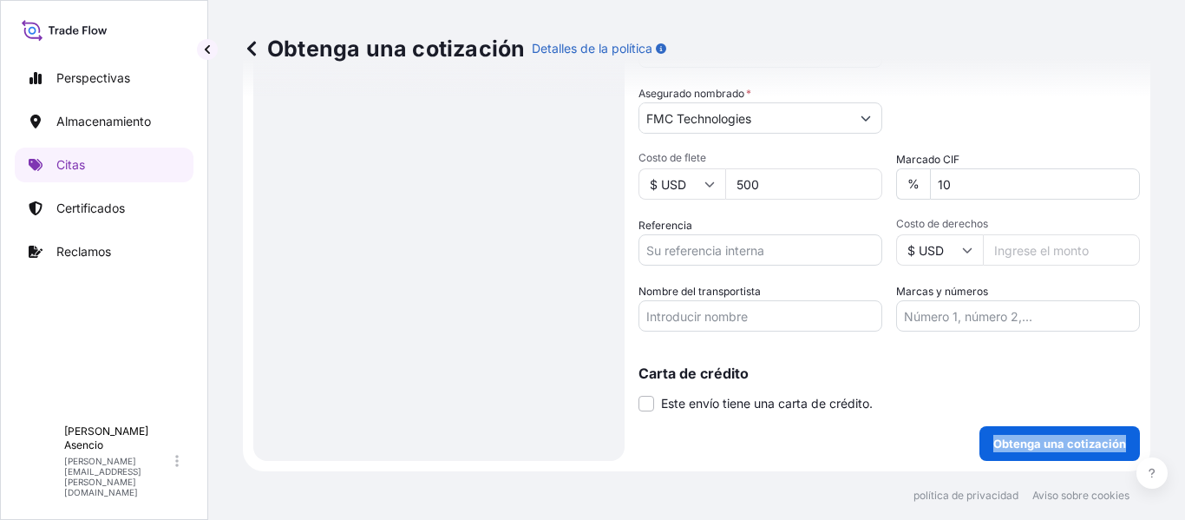
click at [1176, 441] on div "Obtenga una cotización Detalles de la política Detalles de la ruta Restablecer …" at bounding box center [696, 235] width 977 height 471
click at [1145, 474] on button at bounding box center [1152, 472] width 31 height 31
click at [915, 455] on div "Tipo de cobertura Todos los riesgos Cubre pérdidas o daños por cualquier causa,…" at bounding box center [890, 61] width 502 height 799
click at [1001, 450] on font "Obtenga una cotización" at bounding box center [1060, 443] width 133 height 14
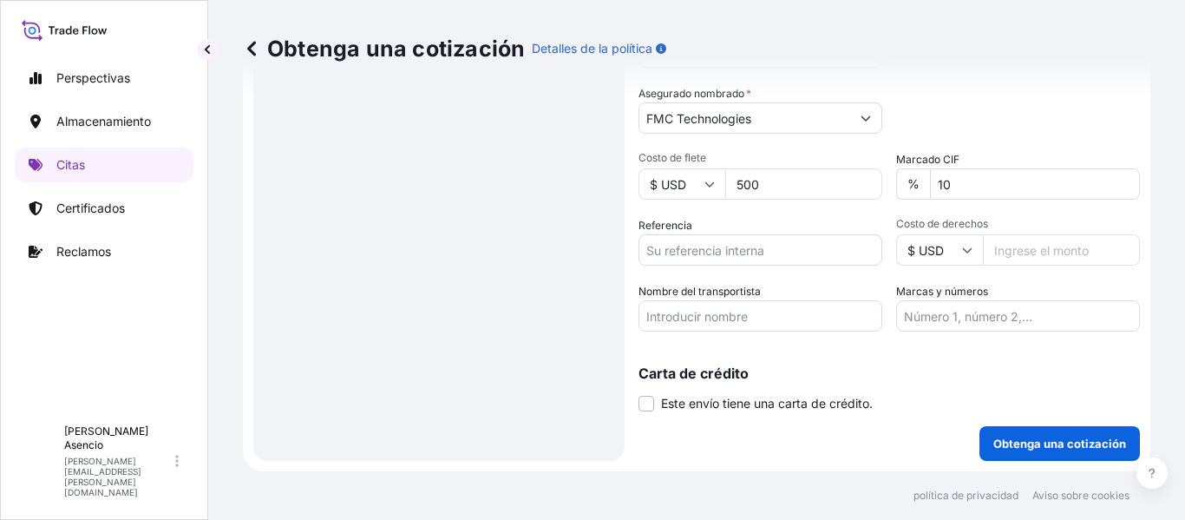
click at [762, 259] on input "Referencia" at bounding box center [761, 249] width 244 height 31
type input "BDP"
click at [1061, 253] on input "Costo de derechos" at bounding box center [1061, 249] width 157 height 31
type input "10"
click at [806, 312] on input "Nombre del transportista" at bounding box center [761, 315] width 244 height 31
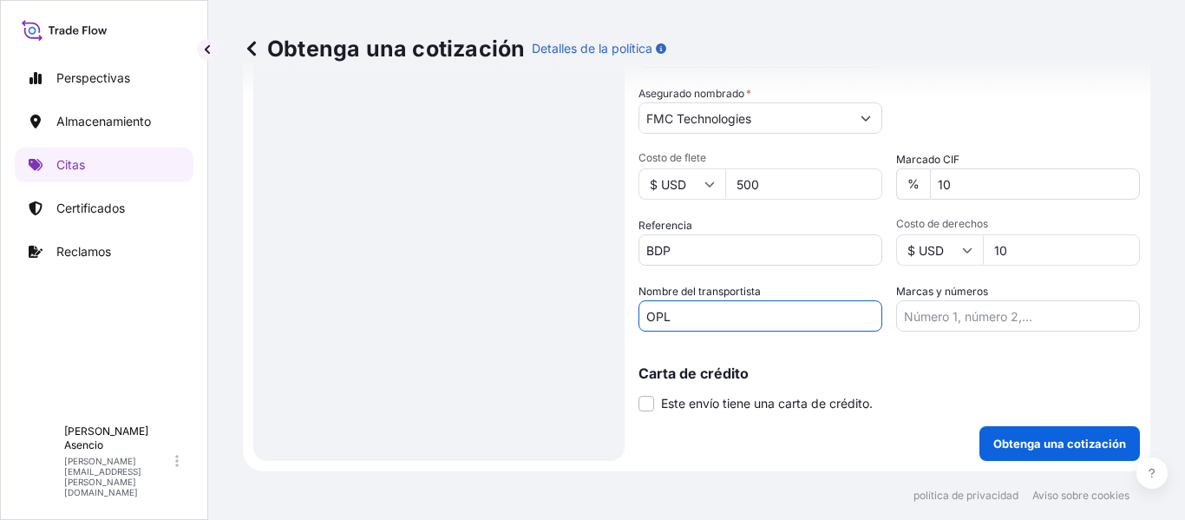
type input "OPL"
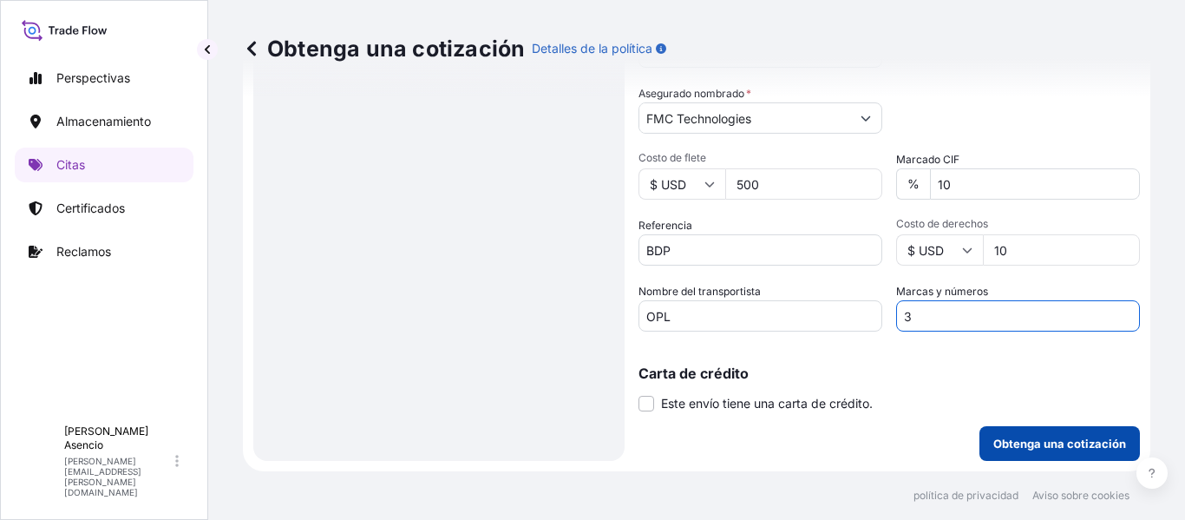
type input "3"
click at [1015, 445] on font "Obtenga una cotización" at bounding box center [1060, 443] width 133 height 14
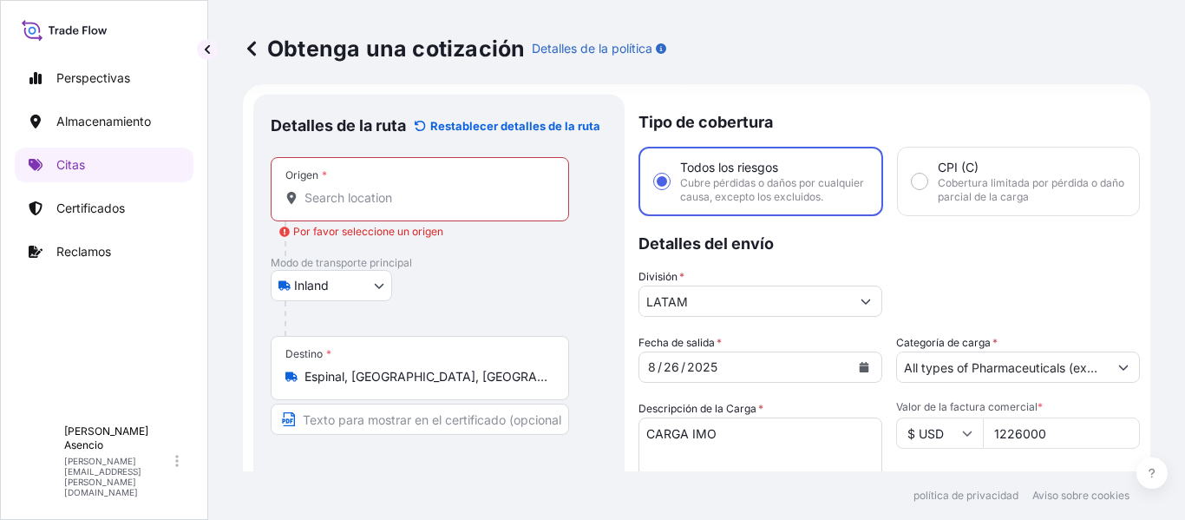
scroll to position [0, 0]
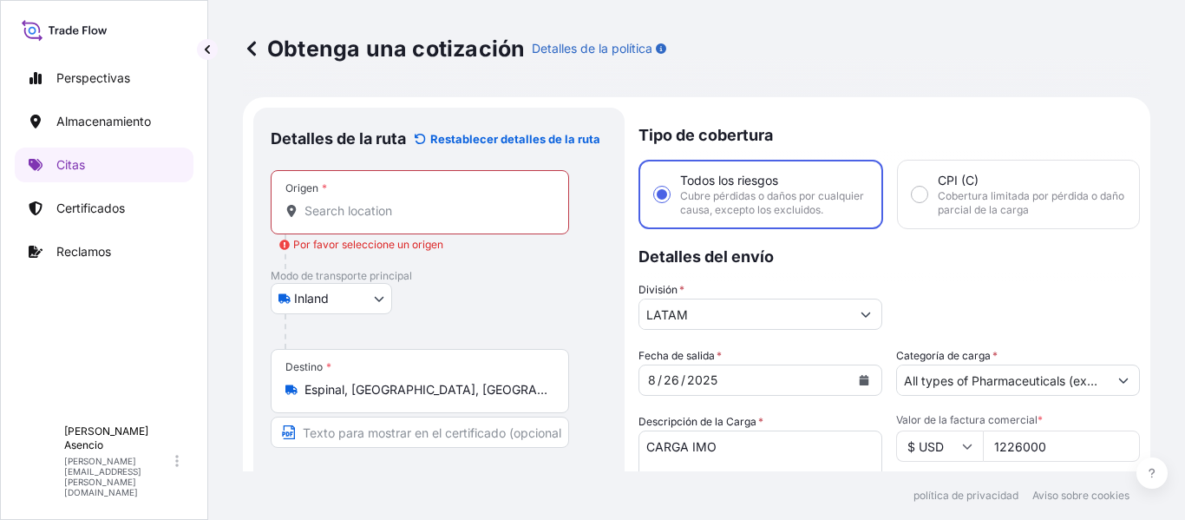
click at [375, 213] on input "Origen * Por favor seleccione un origen" at bounding box center [426, 210] width 243 height 17
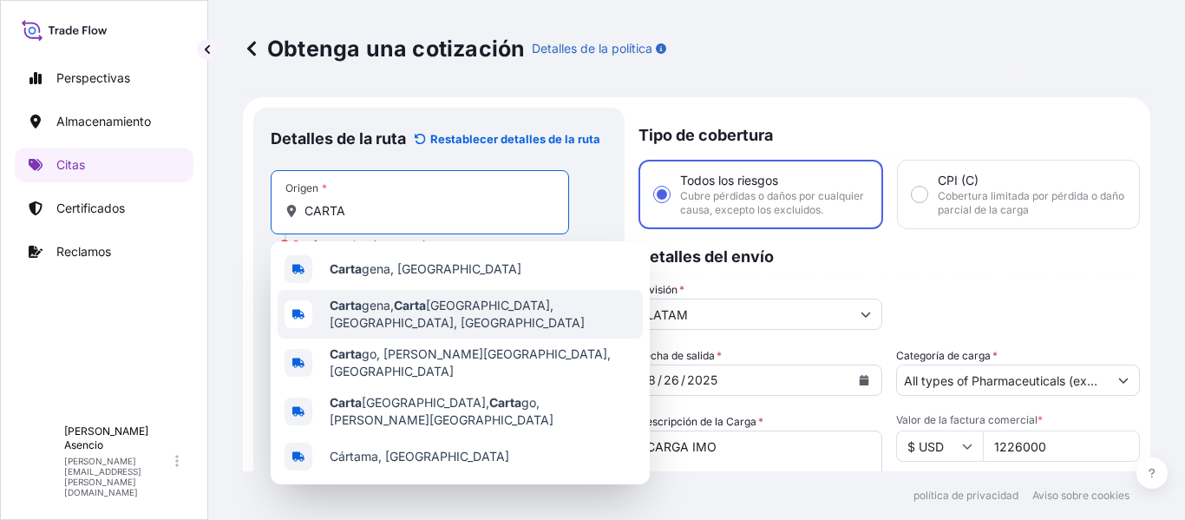
click at [439, 320] on div "Carta gena, Carta [GEOGRAPHIC_DATA], [GEOGRAPHIC_DATA], [GEOGRAPHIC_DATA]" at bounding box center [460, 314] width 365 height 49
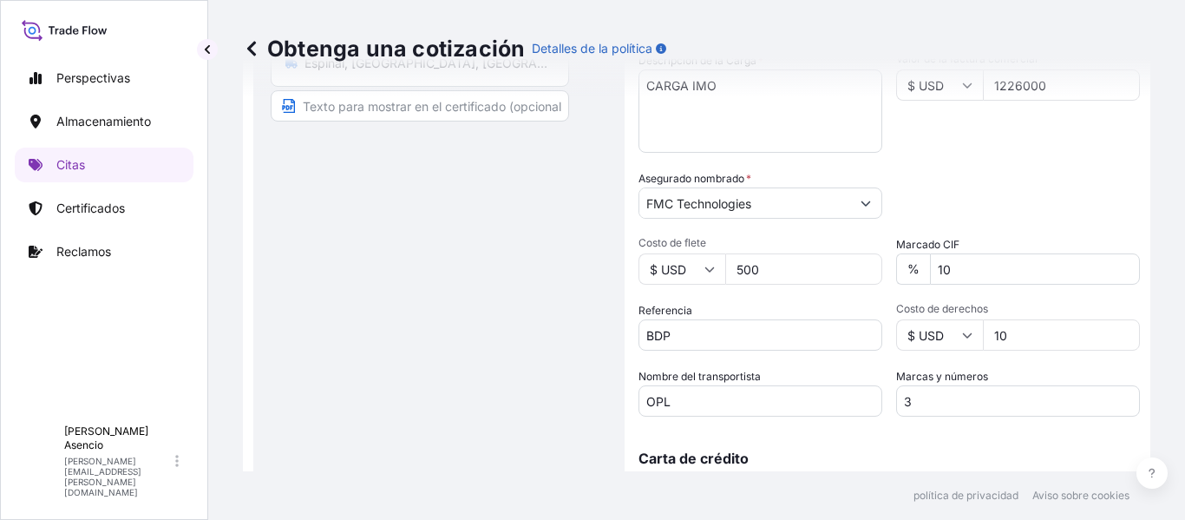
scroll to position [460, 0]
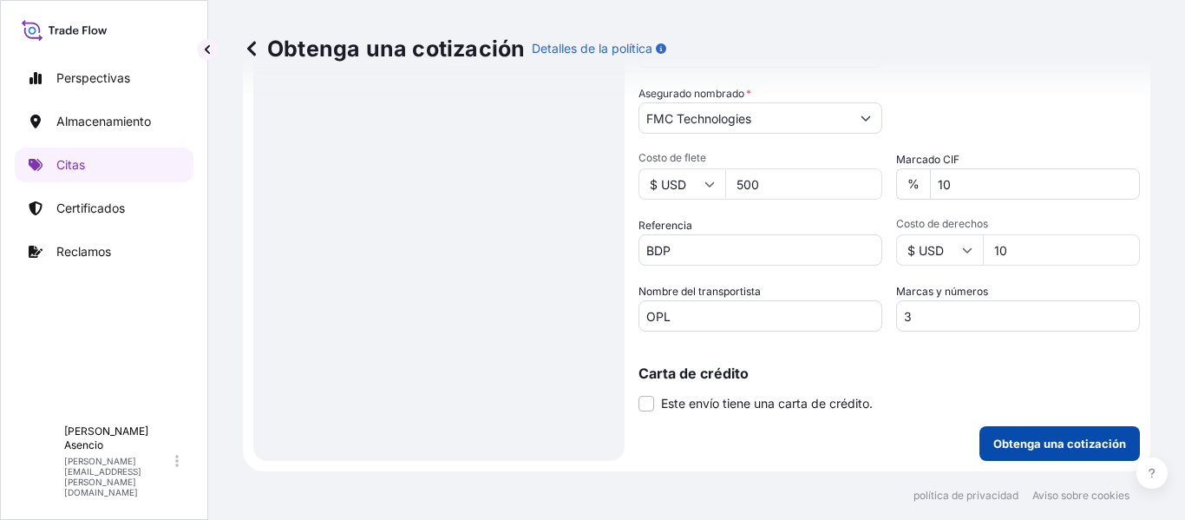
type input "[GEOGRAPHIC_DATA], [GEOGRAPHIC_DATA], [GEOGRAPHIC_DATA], [GEOGRAPHIC_DATA]"
click at [1014, 449] on font "Obtenga una cotización" at bounding box center [1060, 443] width 133 height 14
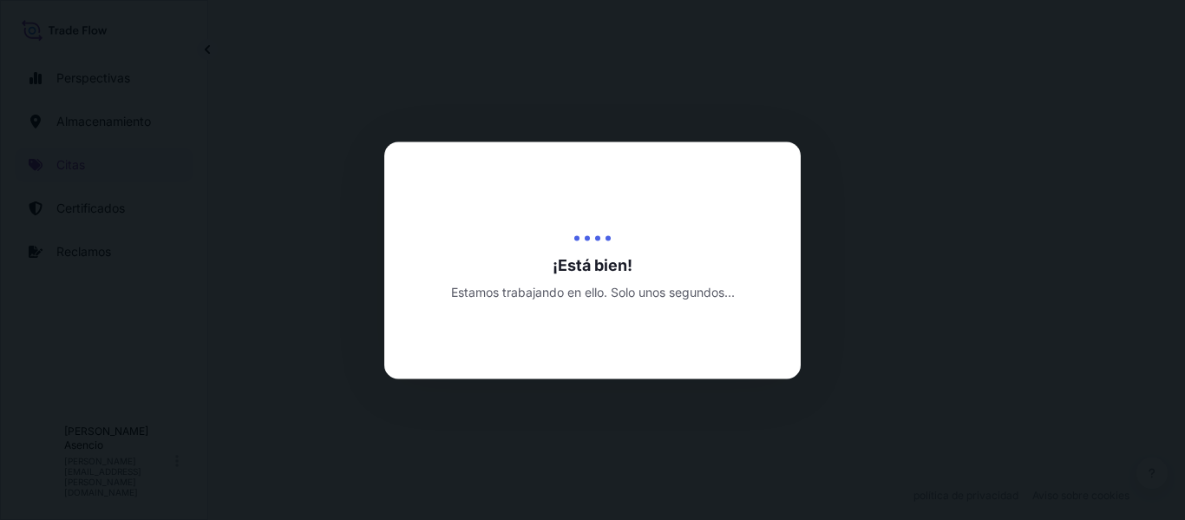
select select "Inland"
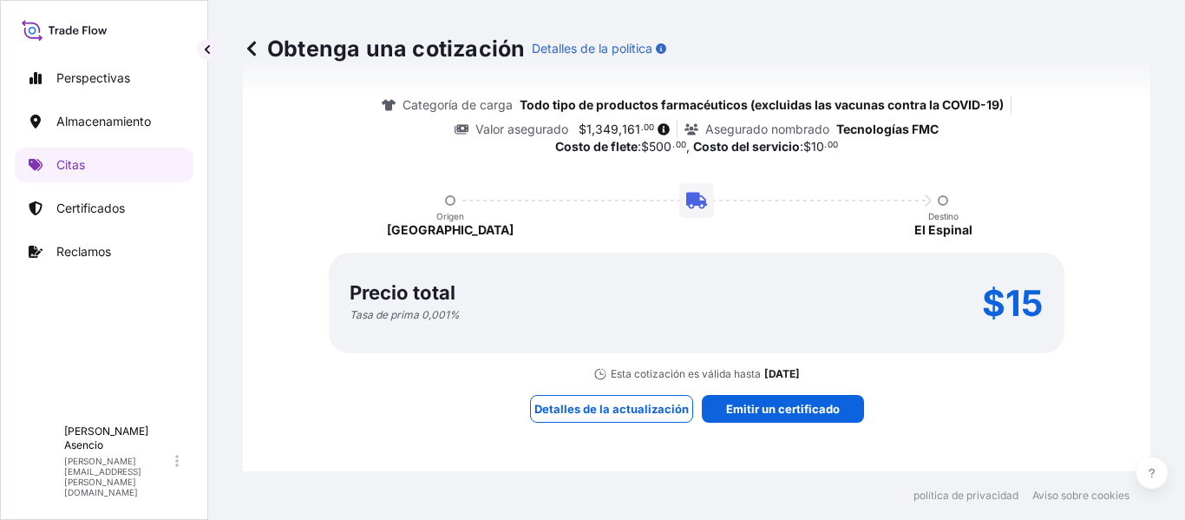
scroll to position [1421, 0]
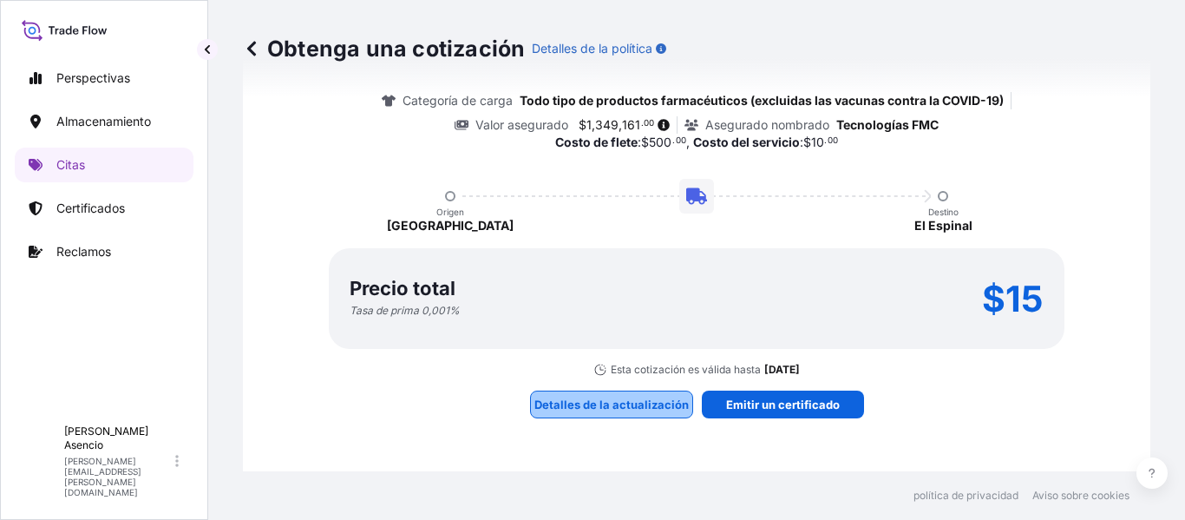
click at [627, 403] on font "Detalles de la actualización" at bounding box center [612, 404] width 154 height 14
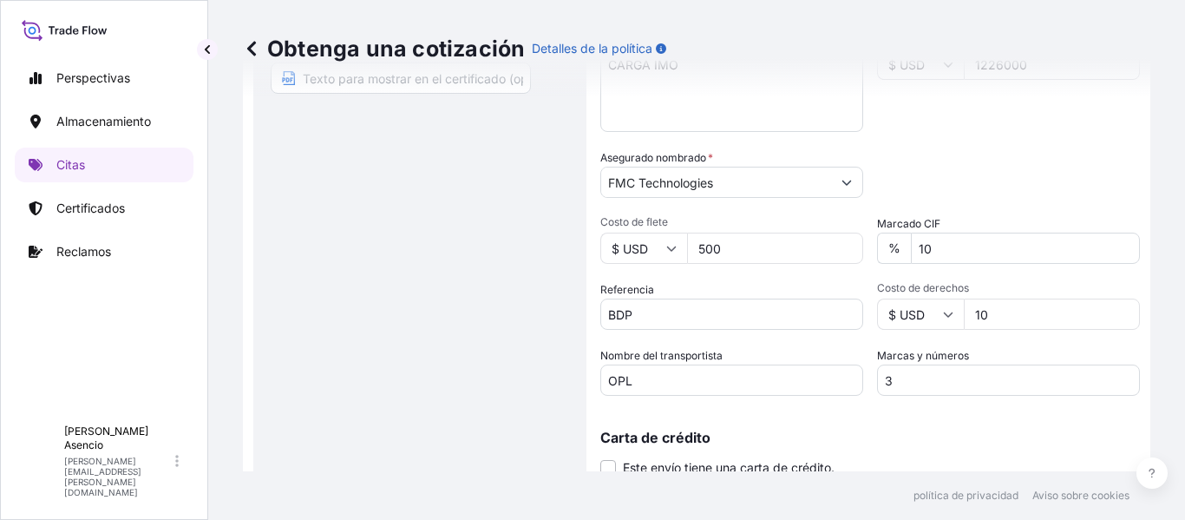
scroll to position [369, 0]
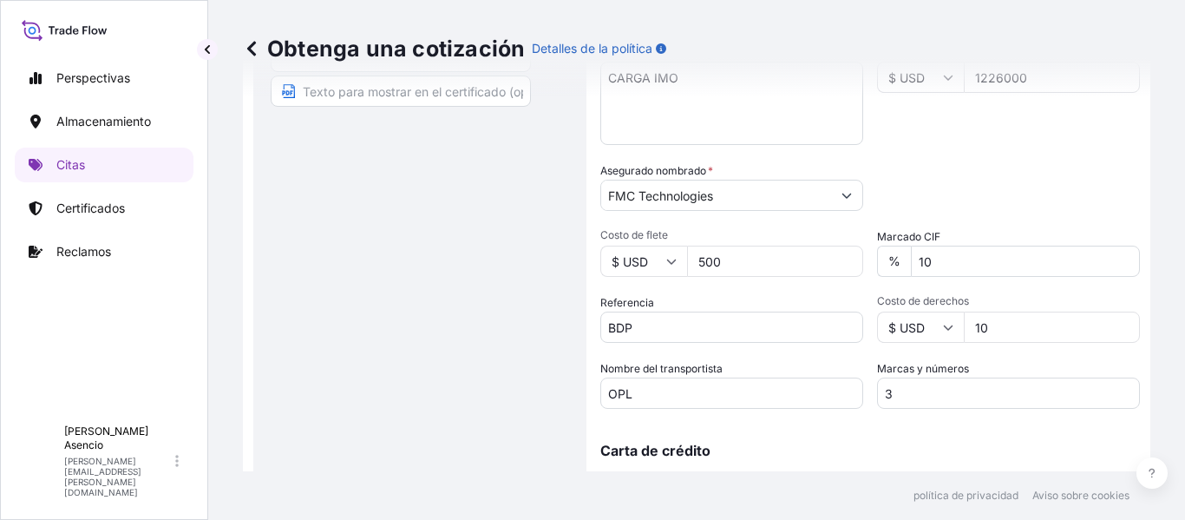
drag, startPoint x: 779, startPoint y: 262, endPoint x: 692, endPoint y: 270, distance: 88.0
click at [692, 270] on input "500" at bounding box center [775, 261] width 176 height 31
type input "2000"
click at [694, 285] on div "Fecha de salida * [DATE] Categoría de carga * All types of Pharmaceuticals (exc…" at bounding box center [870, 193] width 540 height 430
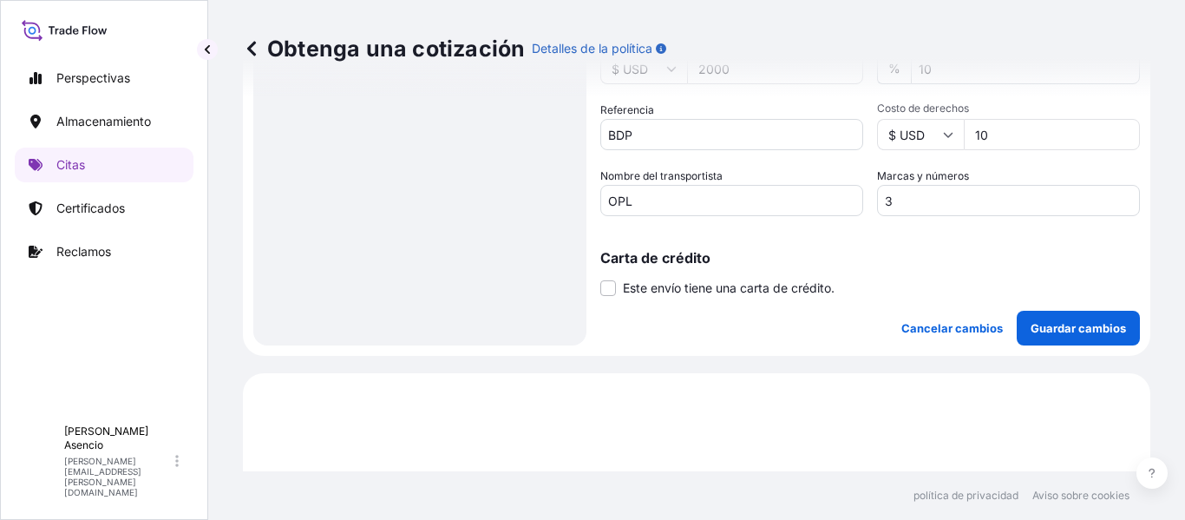
scroll to position [526, 0]
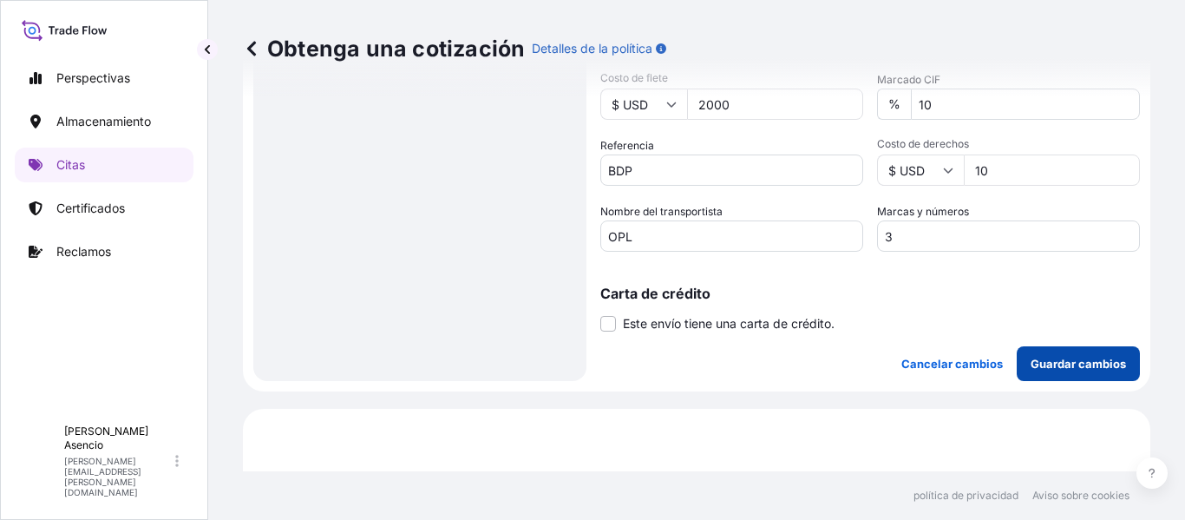
click at [1058, 357] on font "Guardar cambios" at bounding box center [1078, 364] width 95 height 14
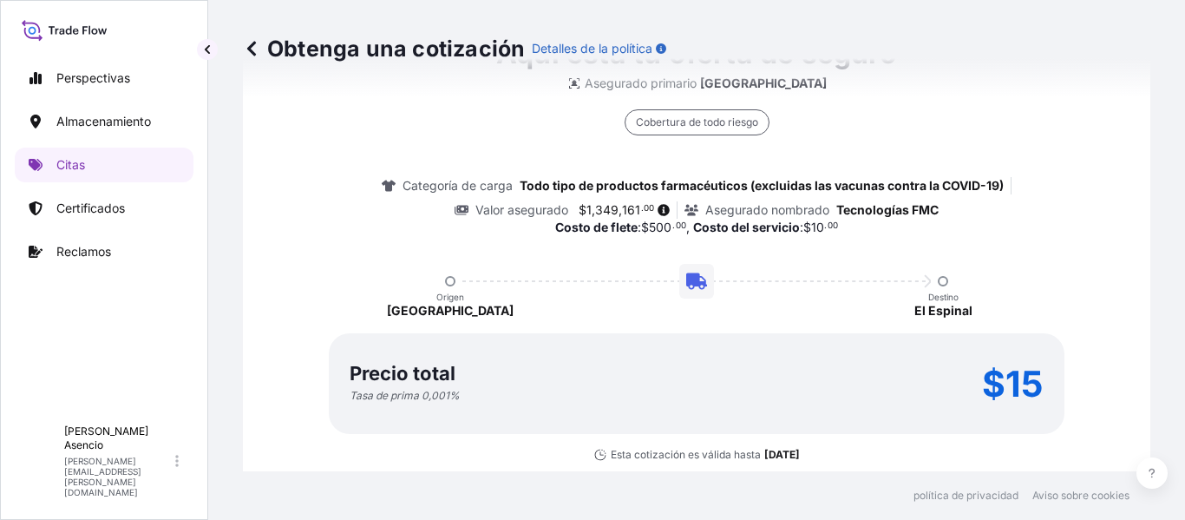
scroll to position [1421, 0]
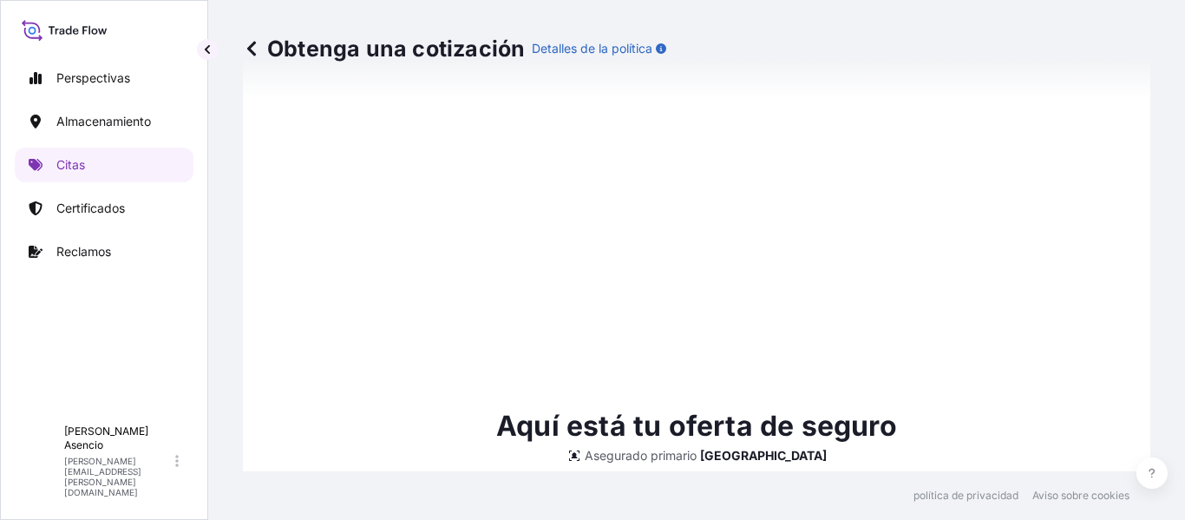
select select "Inland"
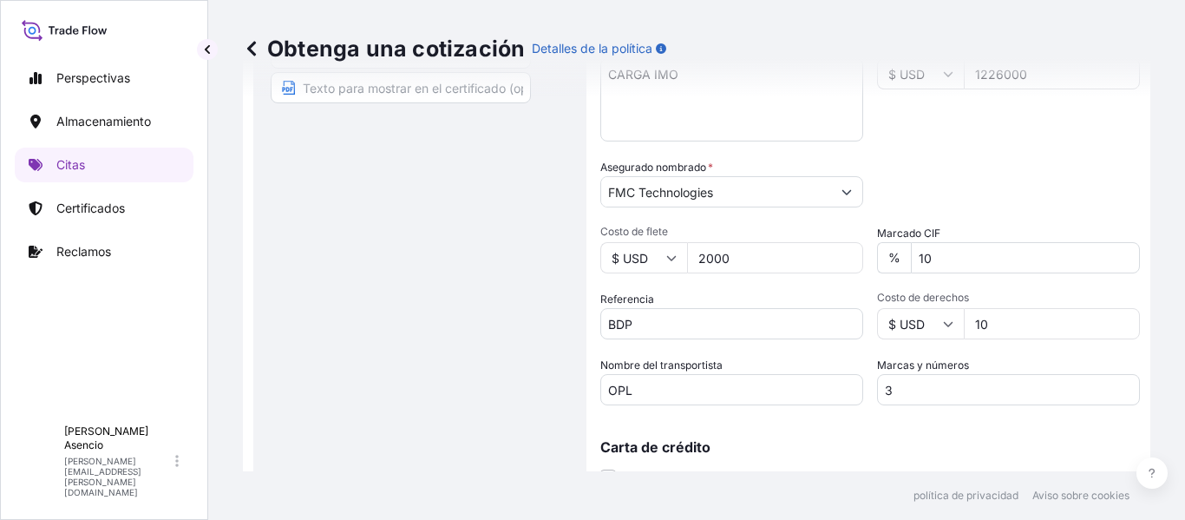
scroll to position [355, 0]
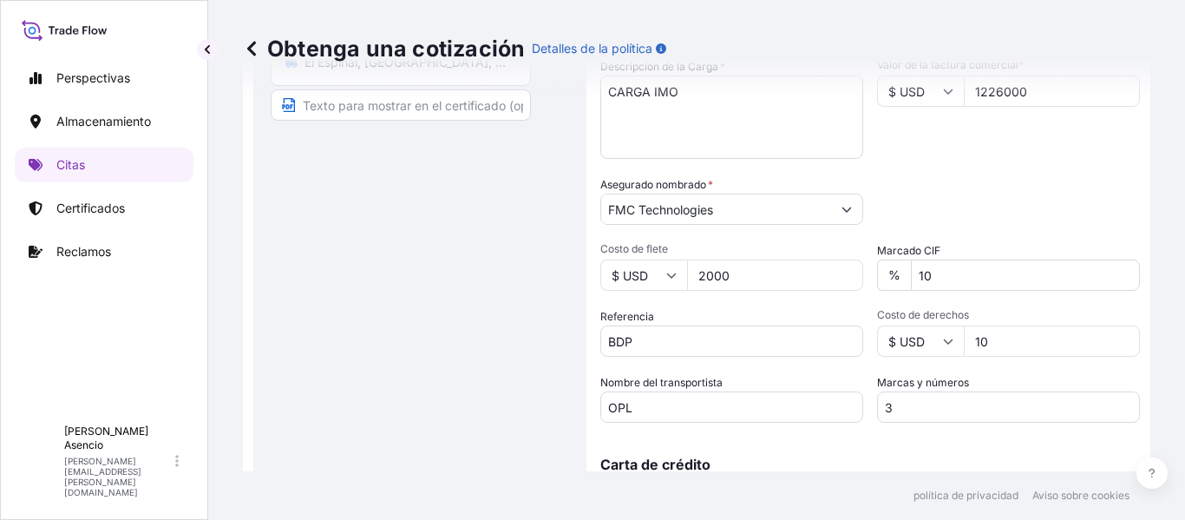
click at [987, 279] on input "10" at bounding box center [1025, 274] width 229 height 31
type input "1"
type input "10"
click at [1005, 335] on input "10" at bounding box center [1052, 340] width 176 height 31
type input "1"
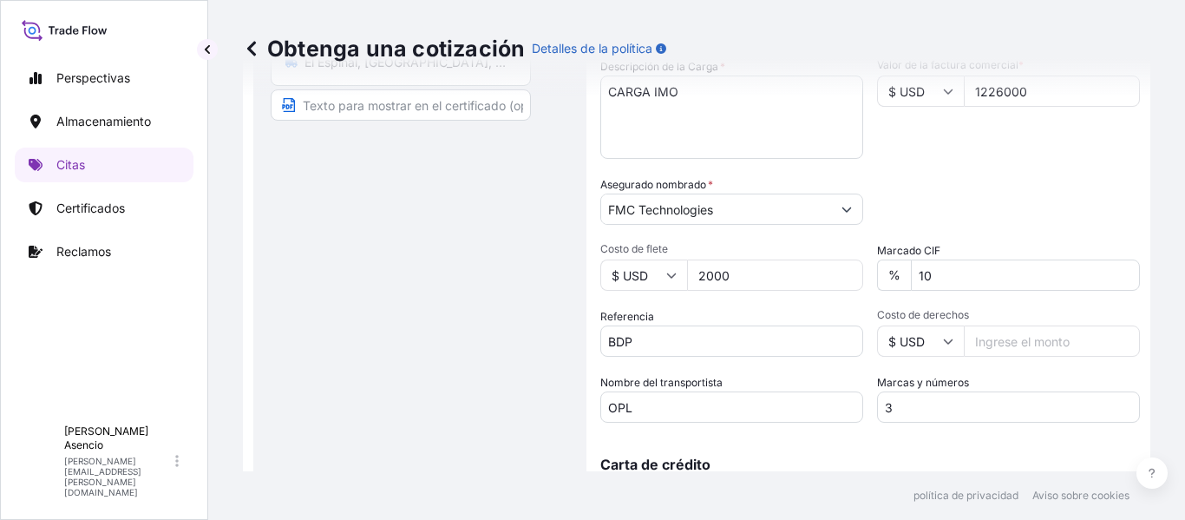
click at [986, 211] on div "Categoría de embalaje Escriba para buscar un modo contenedor [PERSON_NAME] prim…" at bounding box center [1008, 200] width 263 height 49
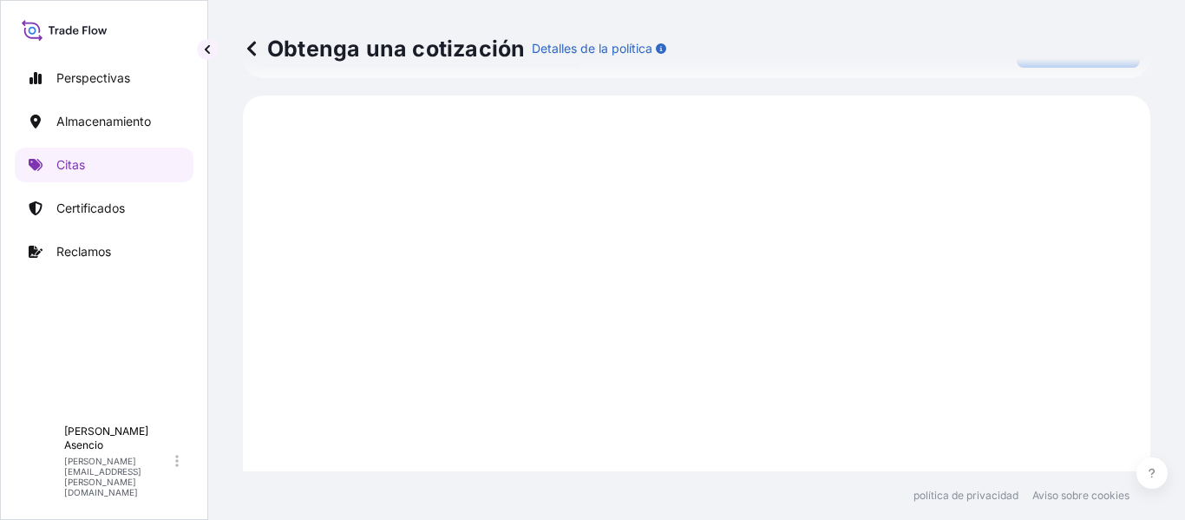
scroll to position [740, 0]
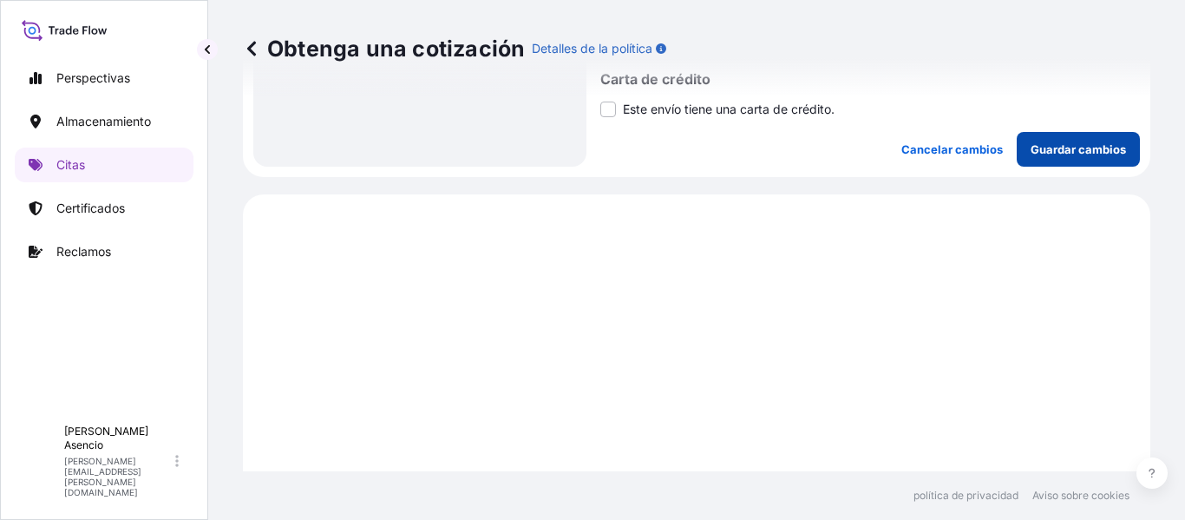
click at [1075, 141] on p "Guardar cambios" at bounding box center [1078, 149] width 95 height 17
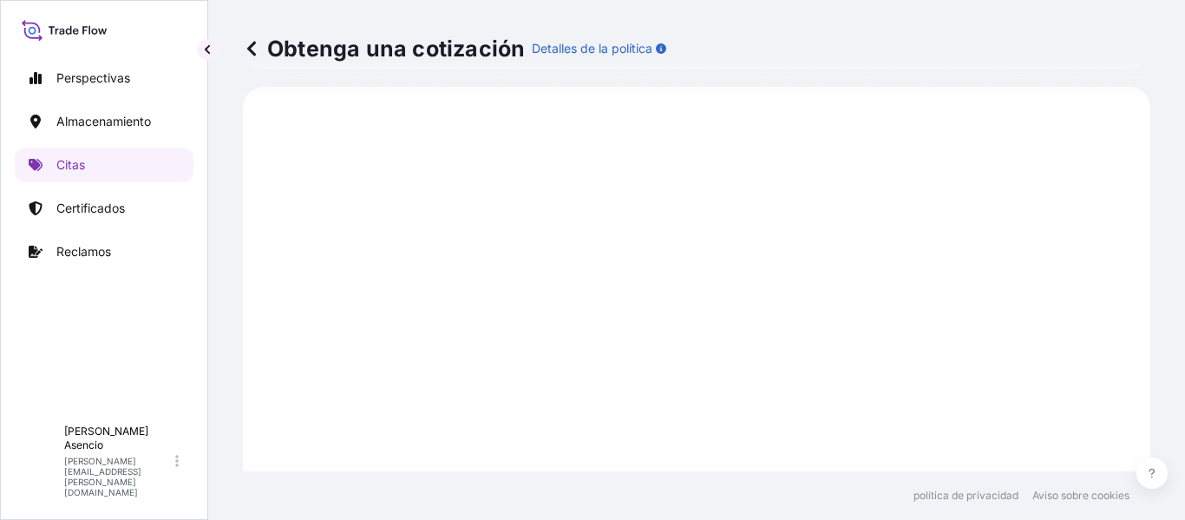
scroll to position [1148, 0]
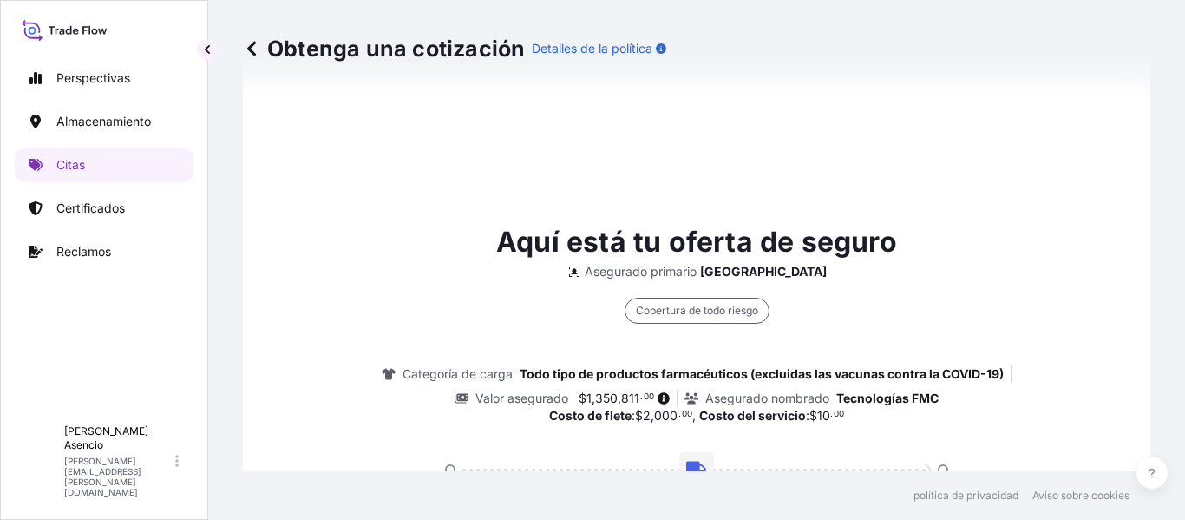
select select "Inland"
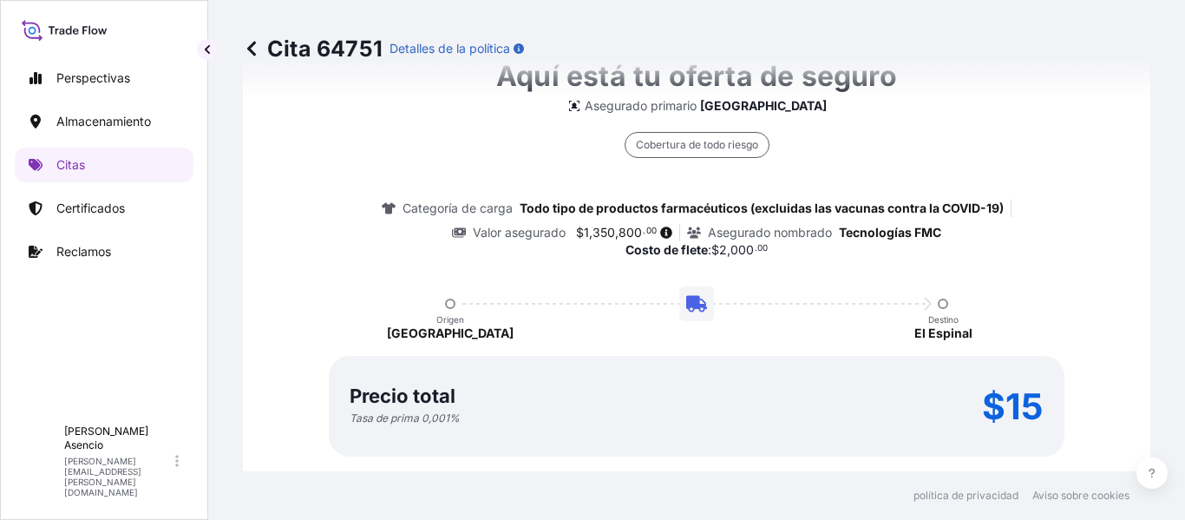
scroll to position [1296, 0]
